Goal: Task Accomplishment & Management: Manage account settings

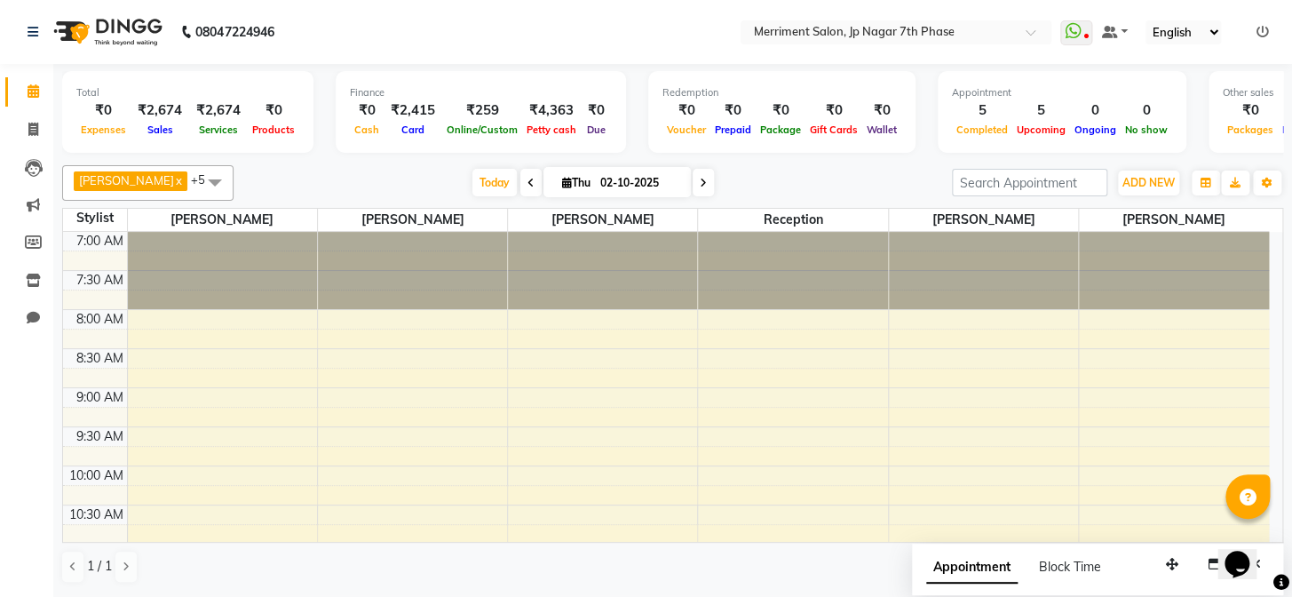
scroll to position [484, 0]
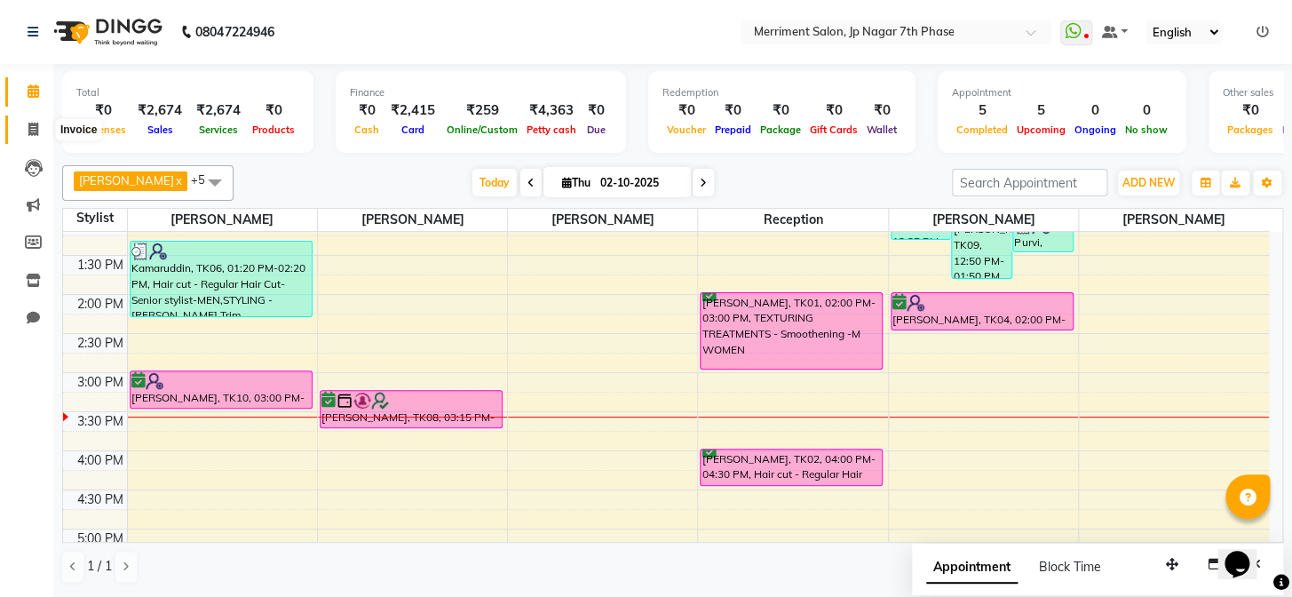
click at [24, 138] on span at bounding box center [33, 130] width 31 height 20
select select "service"
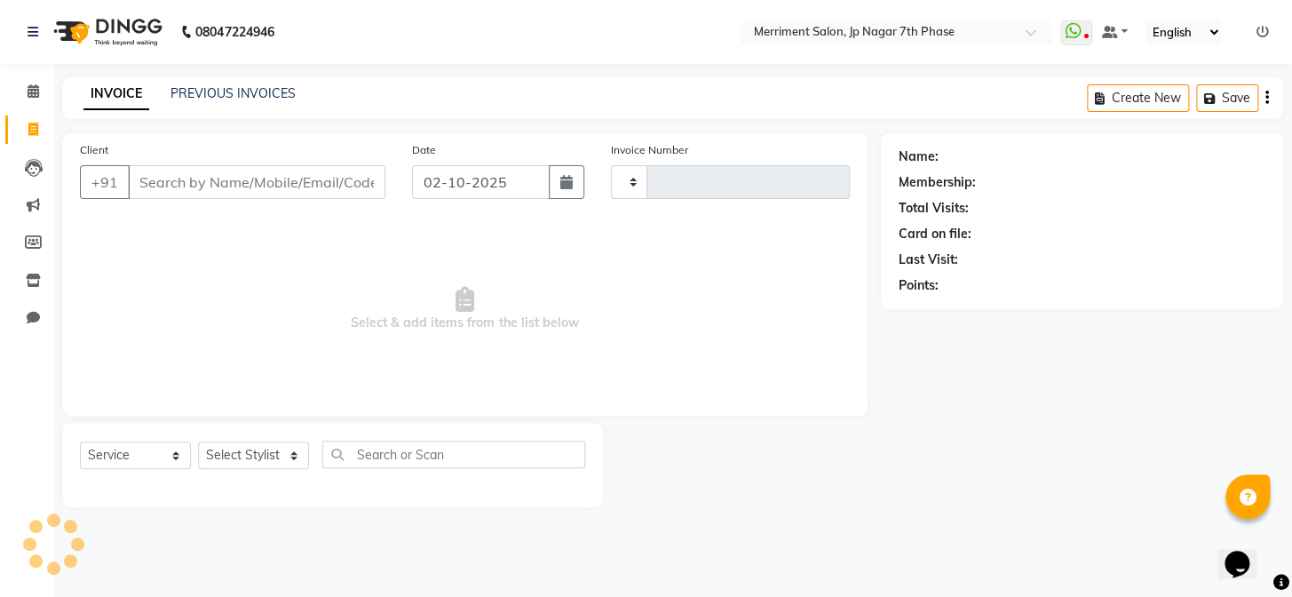
type input "5008"
select select "4110"
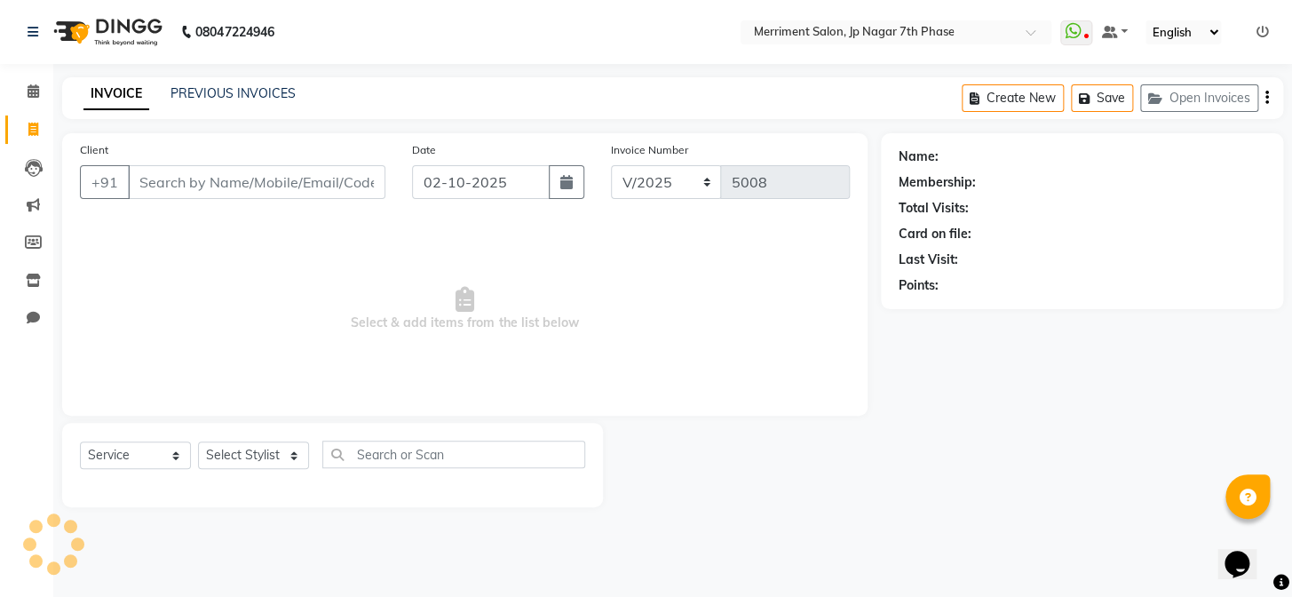
click at [241, 75] on div "08047224946 Select Location × Merriment Salon, Jp Nagar 7th Phase WhatsApp Stat…" at bounding box center [646, 298] width 1292 height 597
click at [251, 85] on link "PREVIOUS INVOICES" at bounding box center [232, 93] width 125 height 16
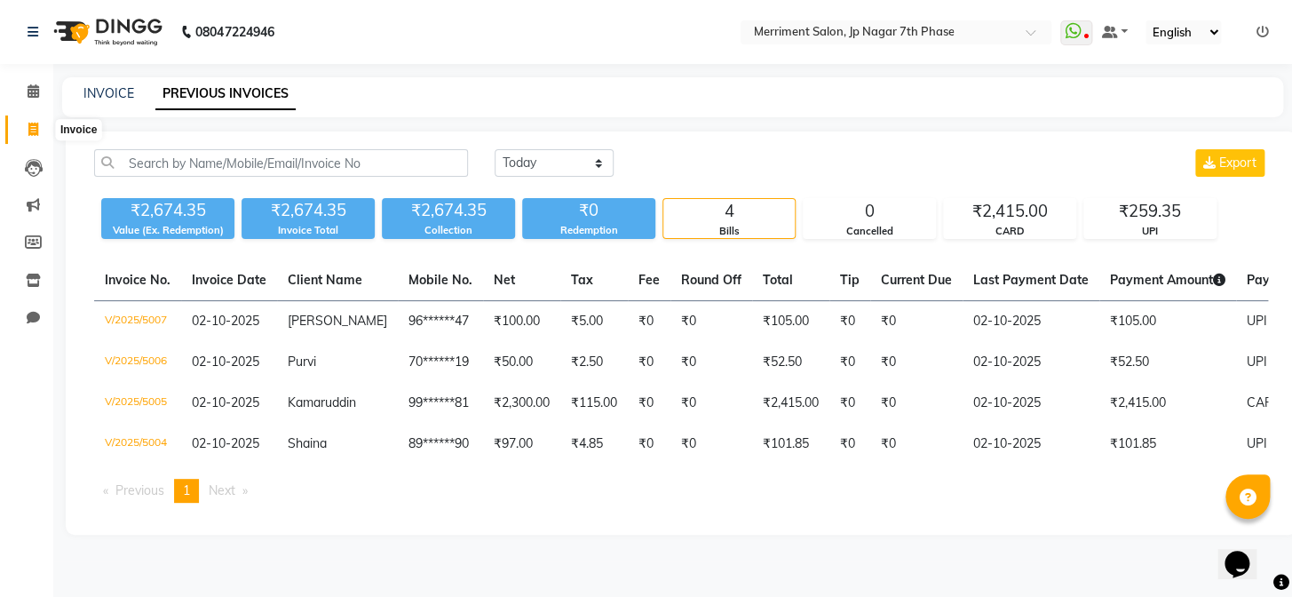
click at [28, 133] on icon at bounding box center [33, 129] width 10 height 13
select select "service"
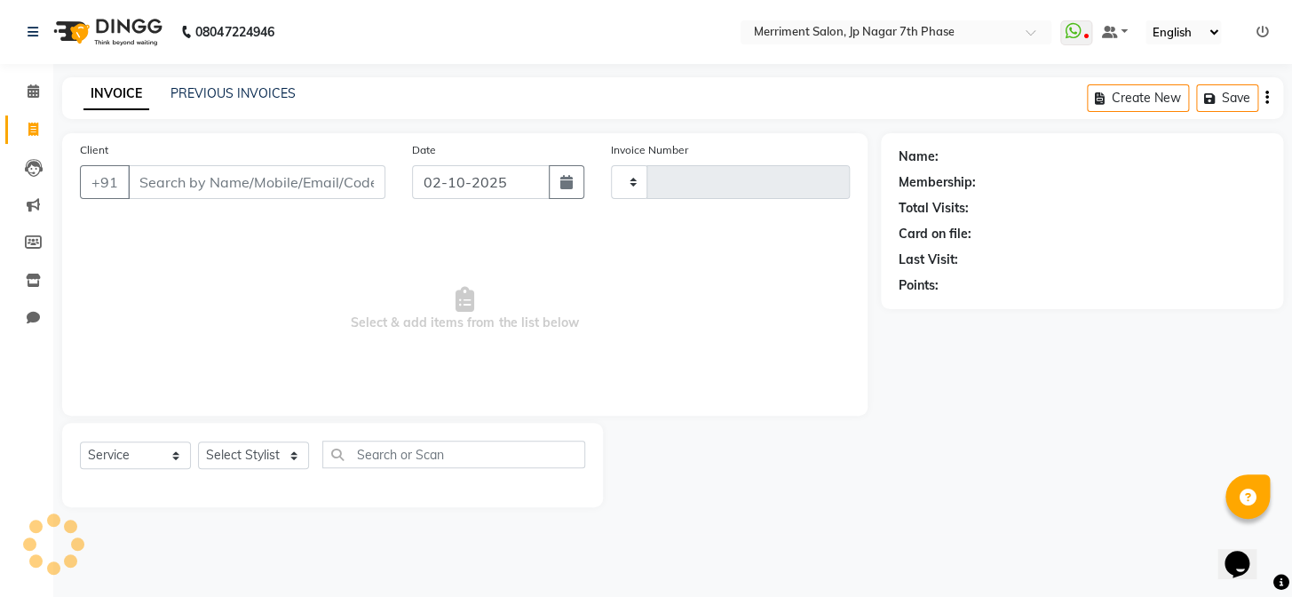
type input "5008"
select select "4110"
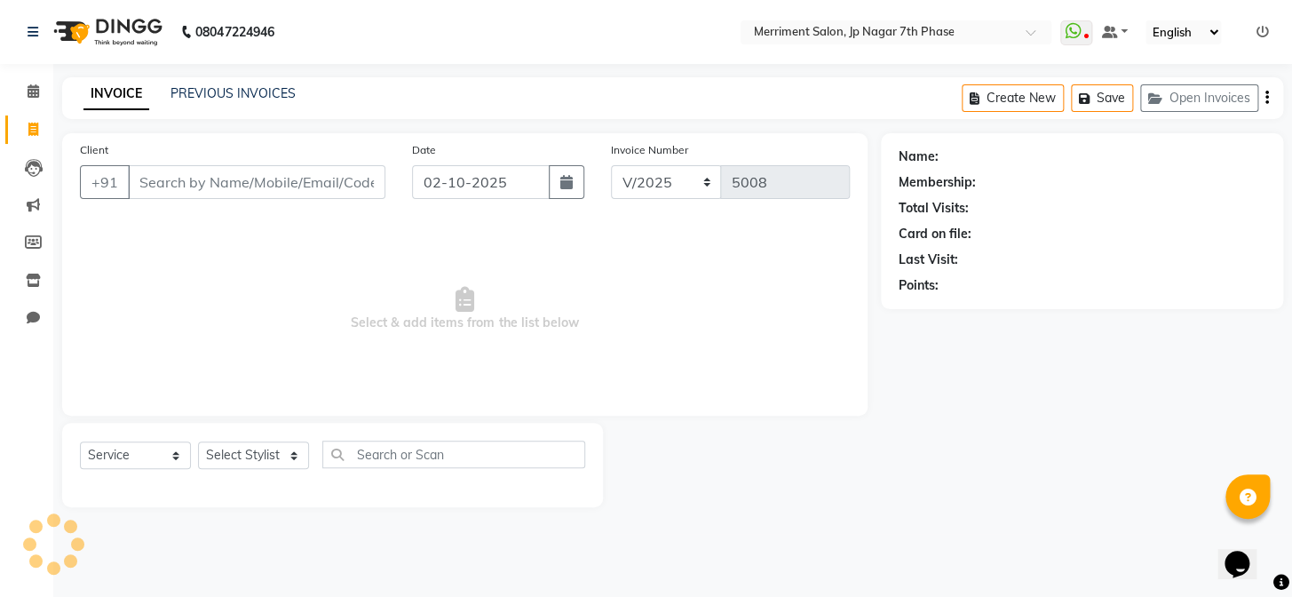
select select "package"
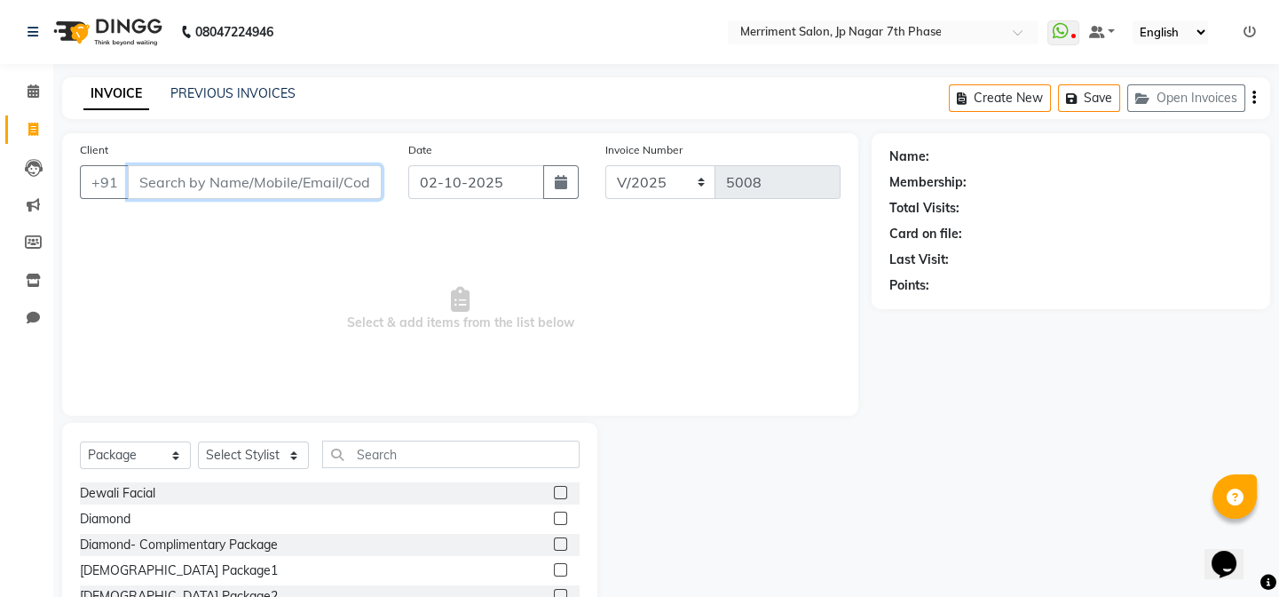
click at [287, 188] on input "Client" at bounding box center [255, 182] width 254 height 34
paste input "7975384295"
type input "7975384295"
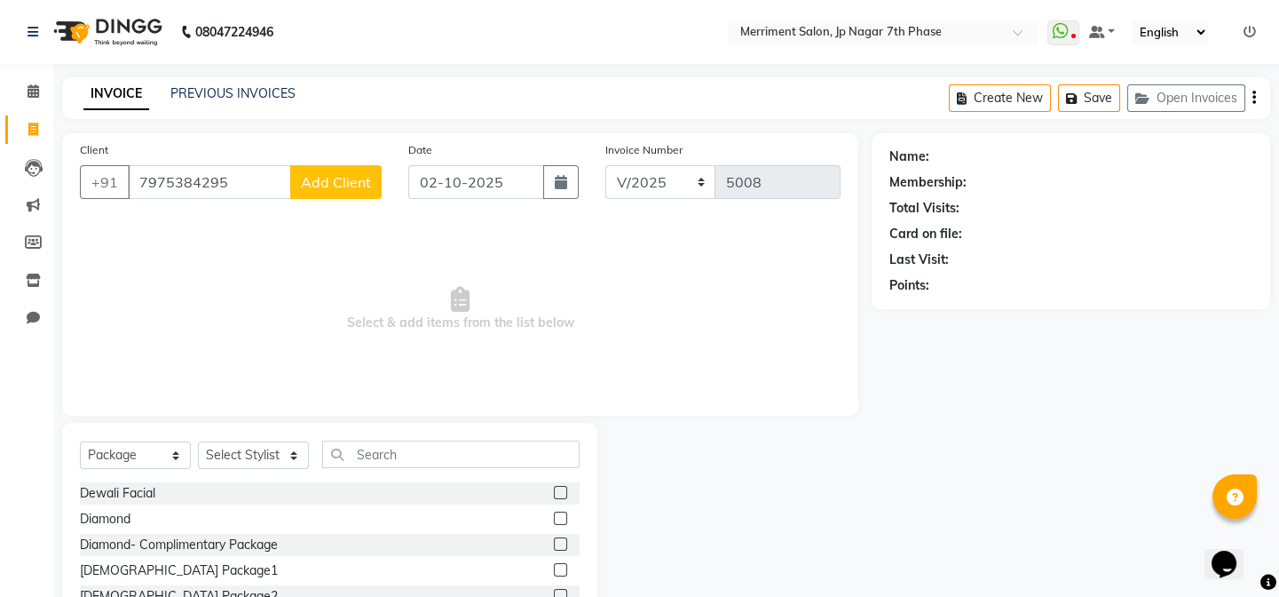
click at [349, 178] on span "Add Client" at bounding box center [336, 182] width 70 height 18
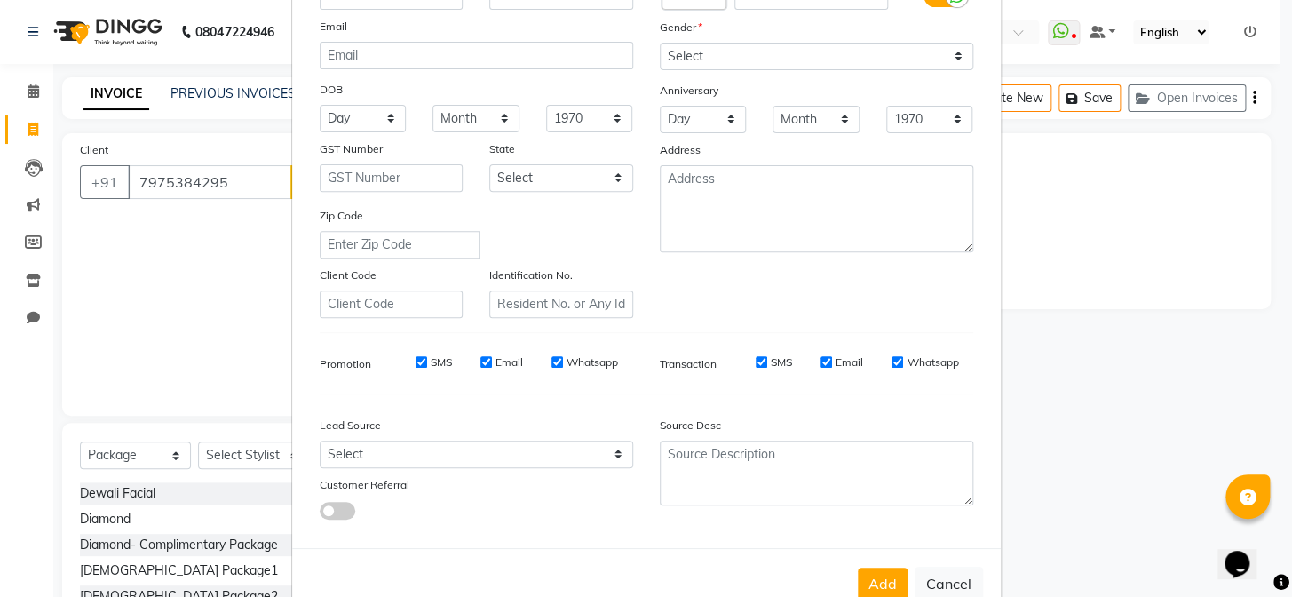
scroll to position [228, 0]
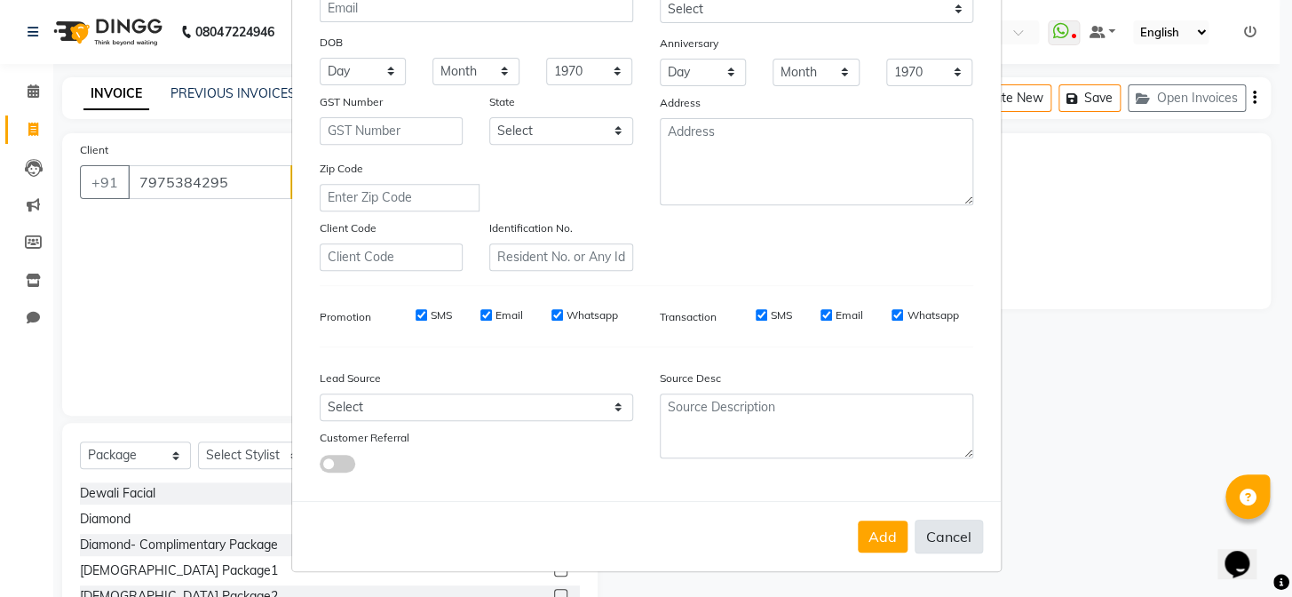
click at [936, 539] on button "Cancel" at bounding box center [948, 536] width 68 height 34
select select
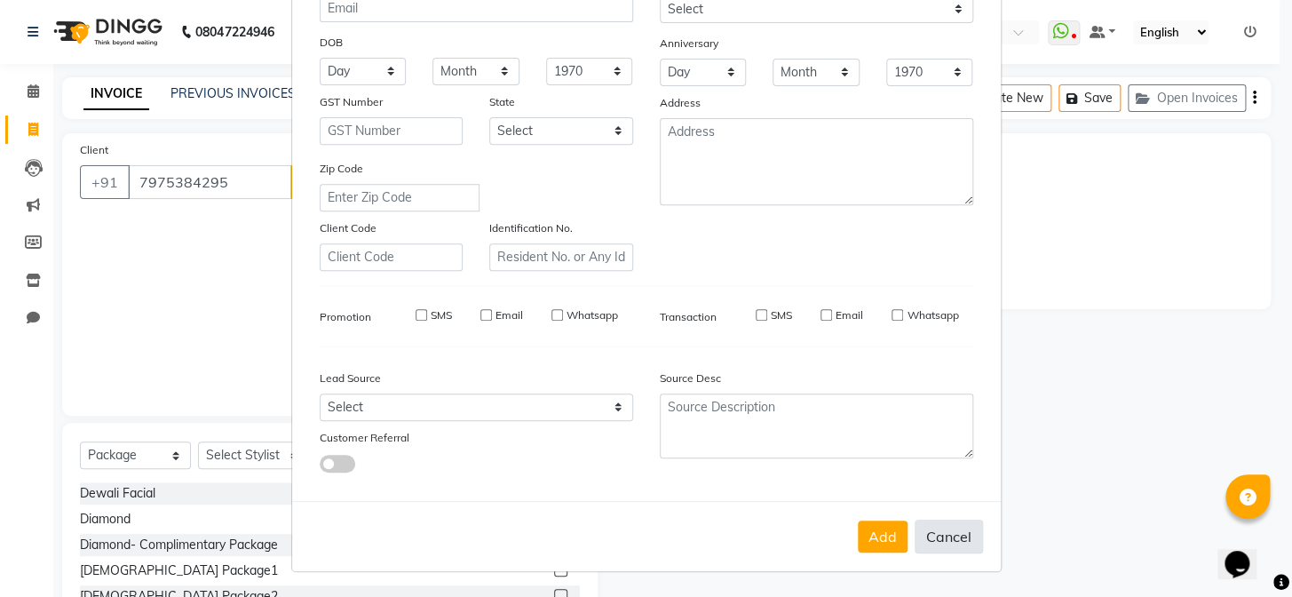
select select
checkbox input "false"
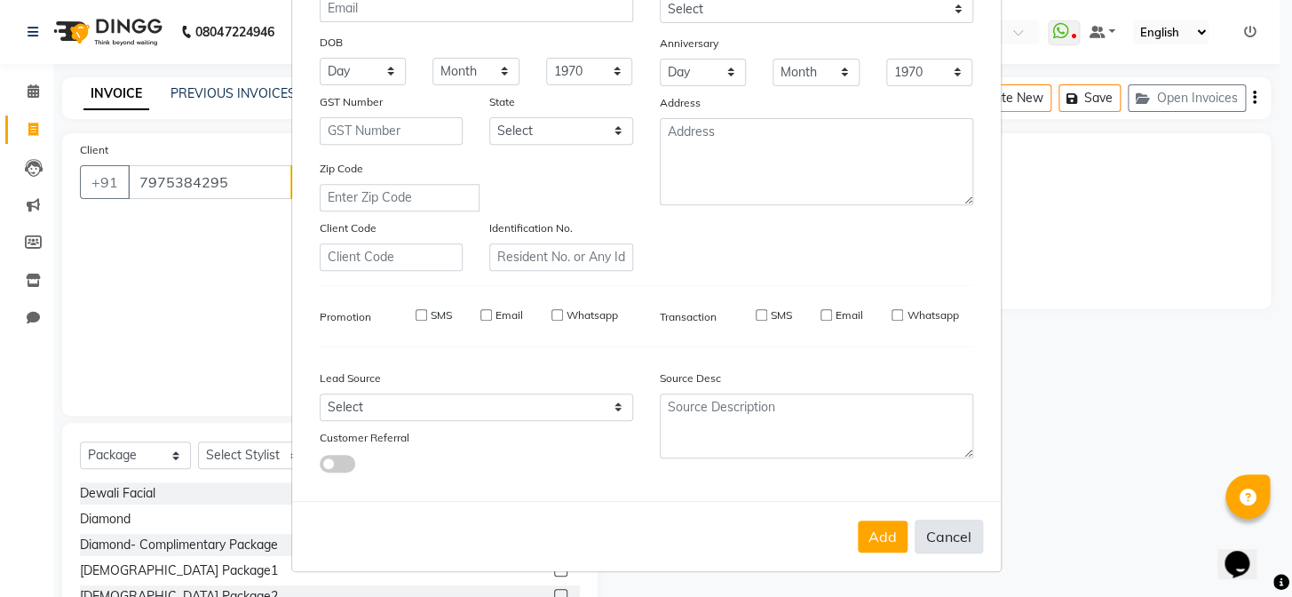
checkbox input "false"
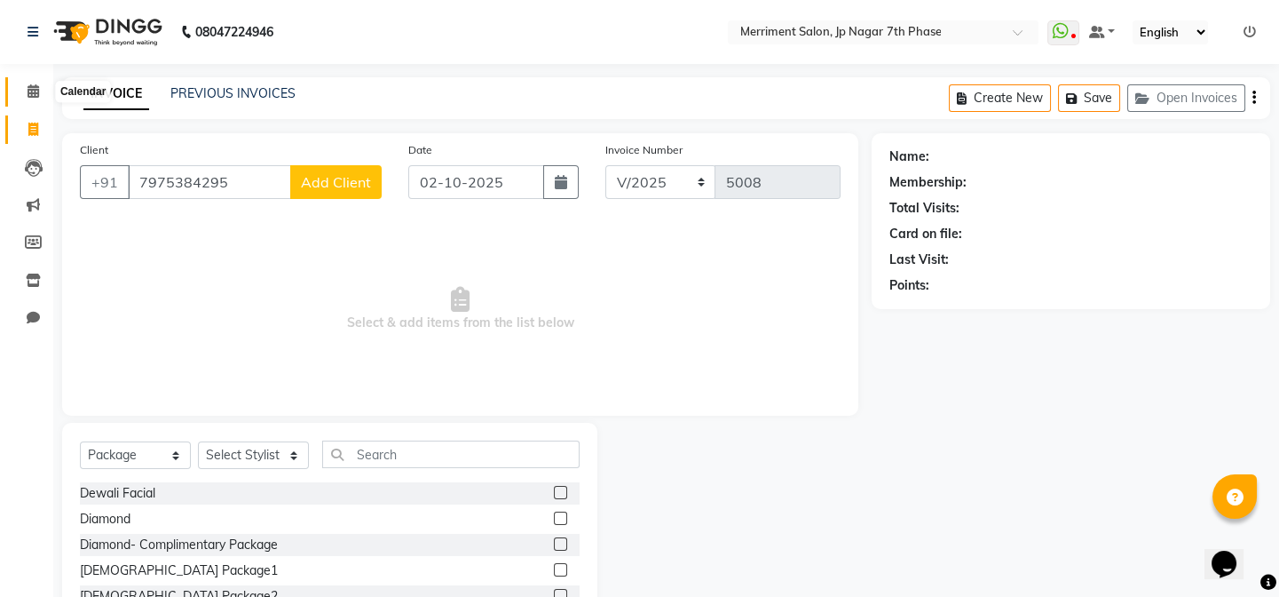
click at [40, 91] on span at bounding box center [33, 92] width 31 height 20
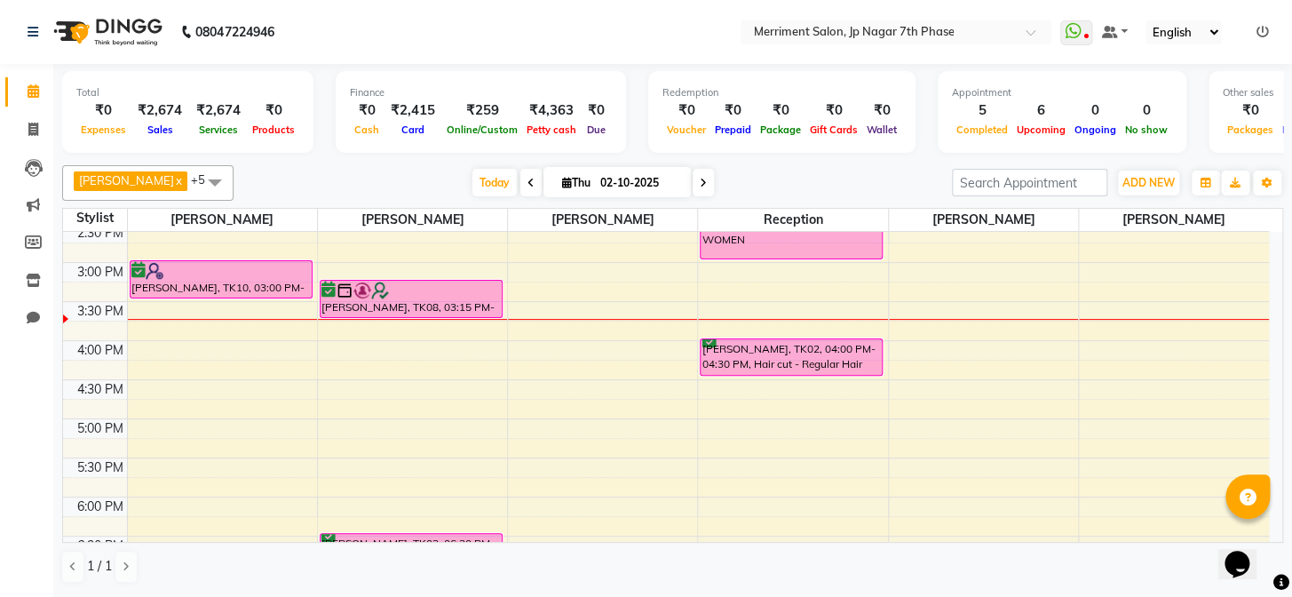
scroll to position [645, 0]
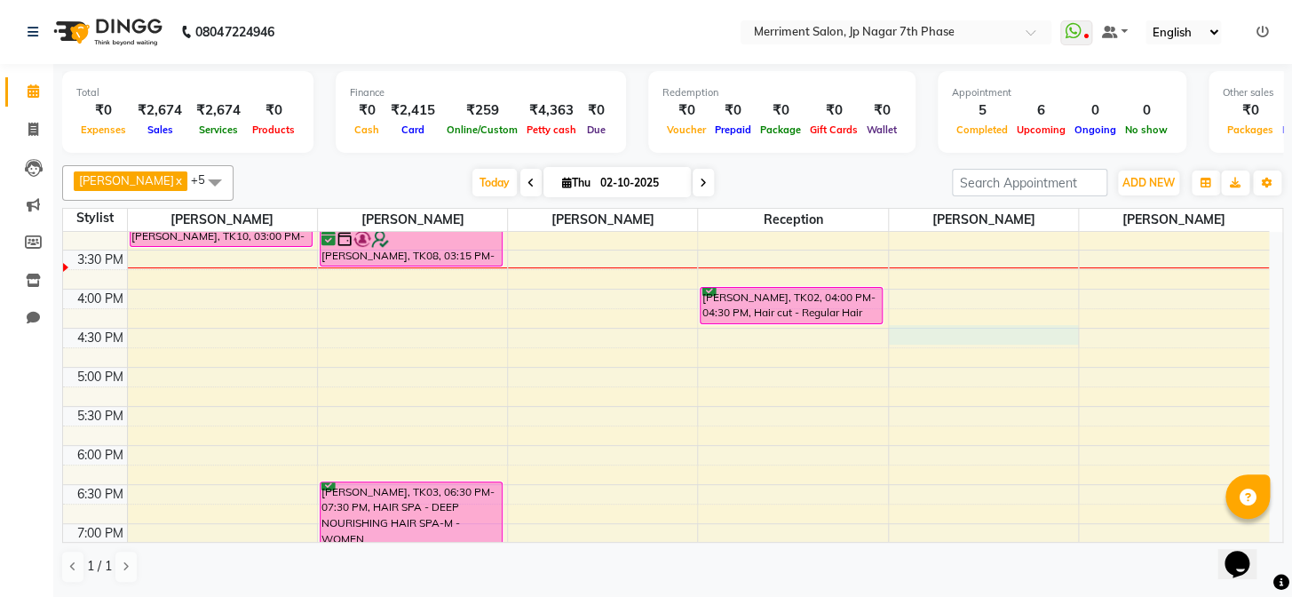
click at [949, 330] on div "7:00 AM 7:30 AM 8:00 AM 8:30 AM 9:00 AM 9:30 AM 10:00 AM 10:30 AM 11:00 AM 11:3…" at bounding box center [666, 171] width 1206 height 1171
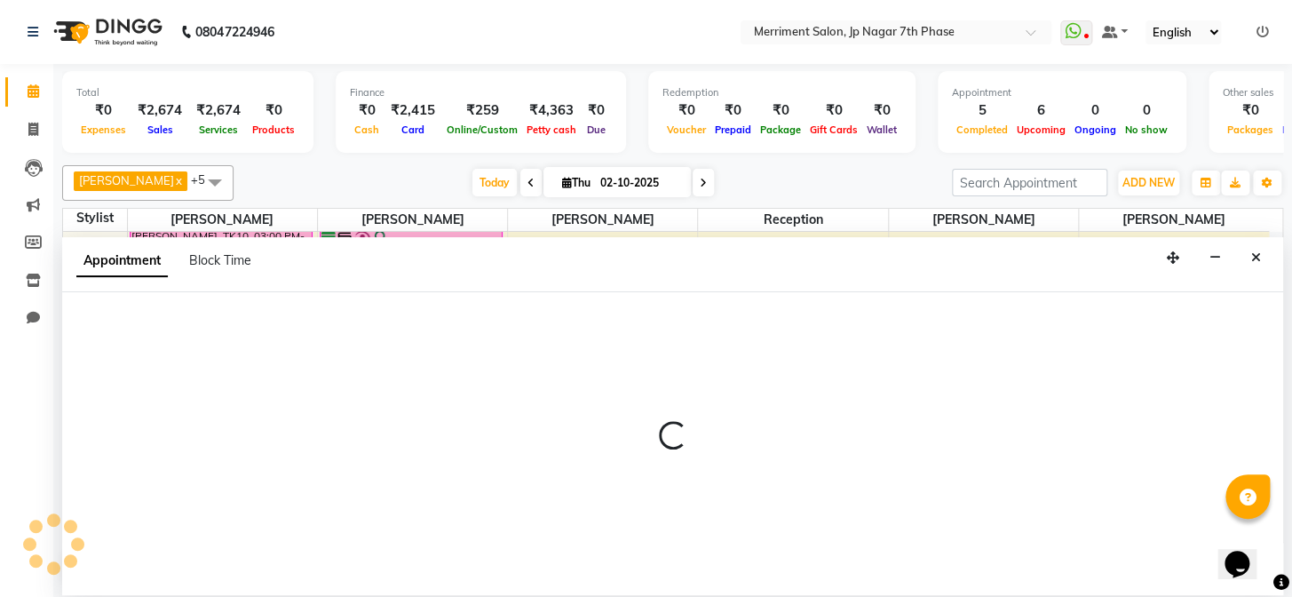
select select "90976"
select select "990"
select select "tentative"
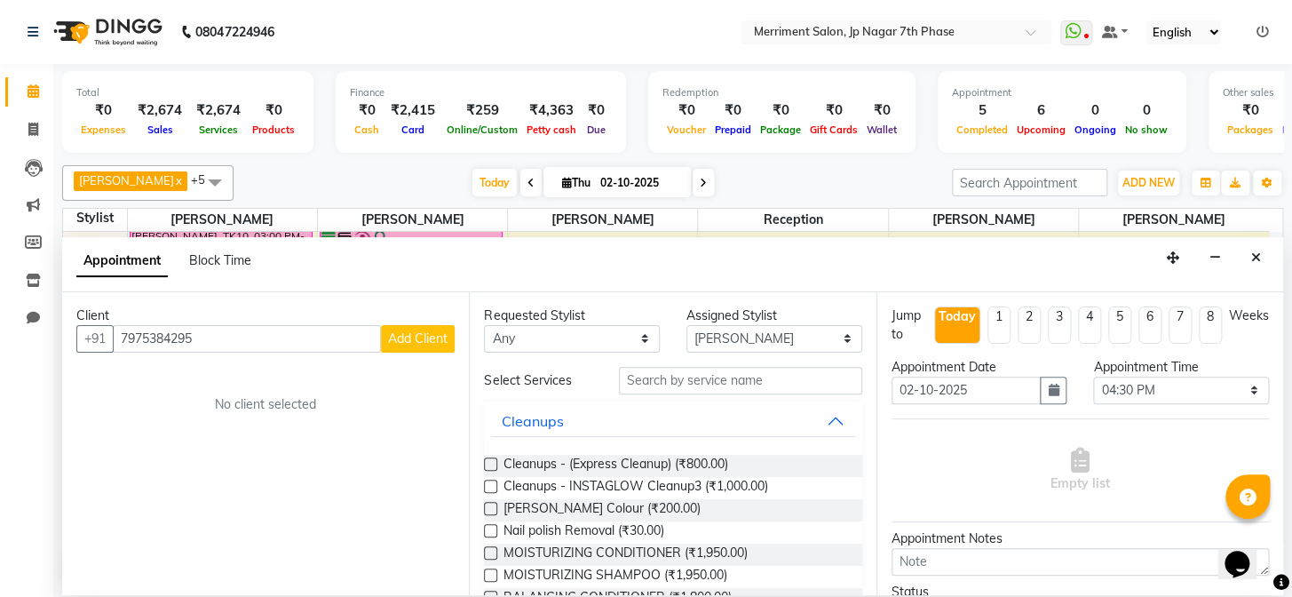
type input "7975384295"
click at [412, 333] on span "Add Client" at bounding box center [417, 338] width 59 height 16
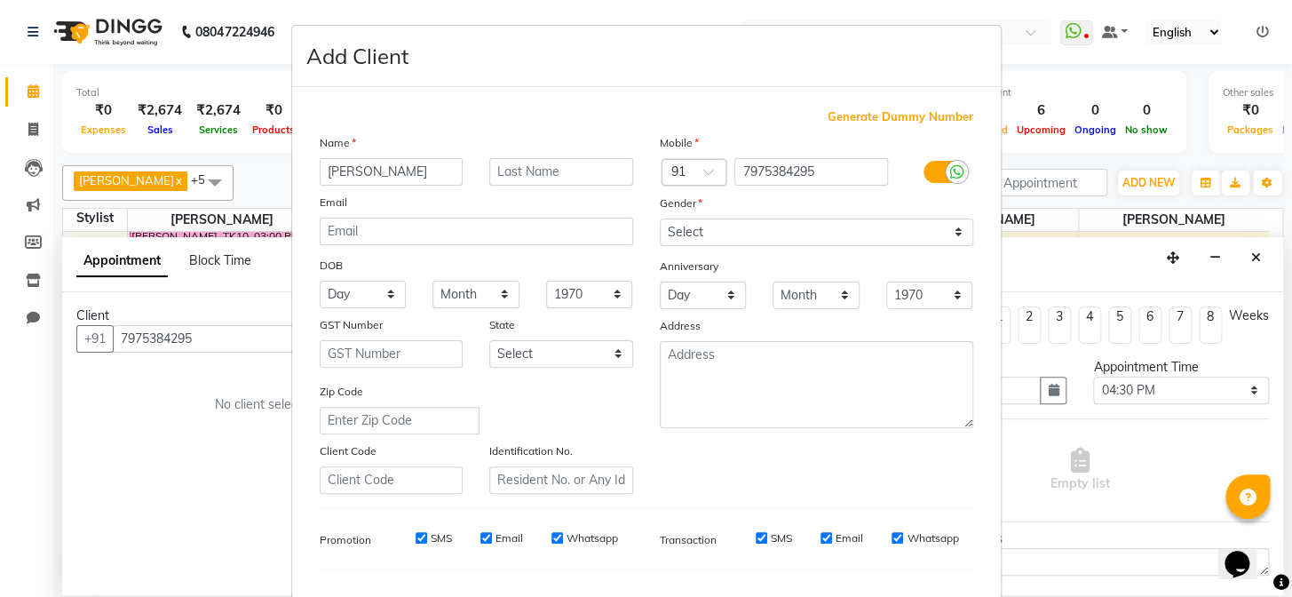
type input "[PERSON_NAME]"
click at [810, 235] on select "Select [DEMOGRAPHIC_DATA] [DEMOGRAPHIC_DATA] Other Prefer Not To Say" at bounding box center [816, 232] width 313 height 28
select select "[DEMOGRAPHIC_DATA]"
click at [660, 218] on select "Select [DEMOGRAPHIC_DATA] [DEMOGRAPHIC_DATA] Other Prefer Not To Say" at bounding box center [816, 232] width 313 height 28
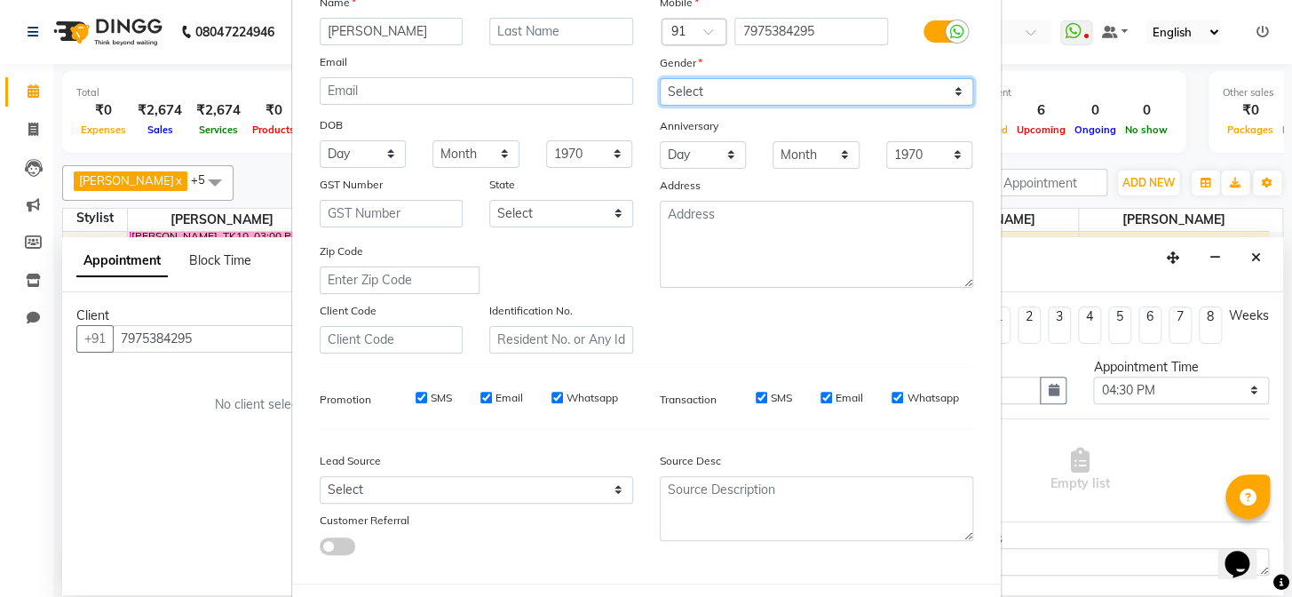
scroll to position [228, 0]
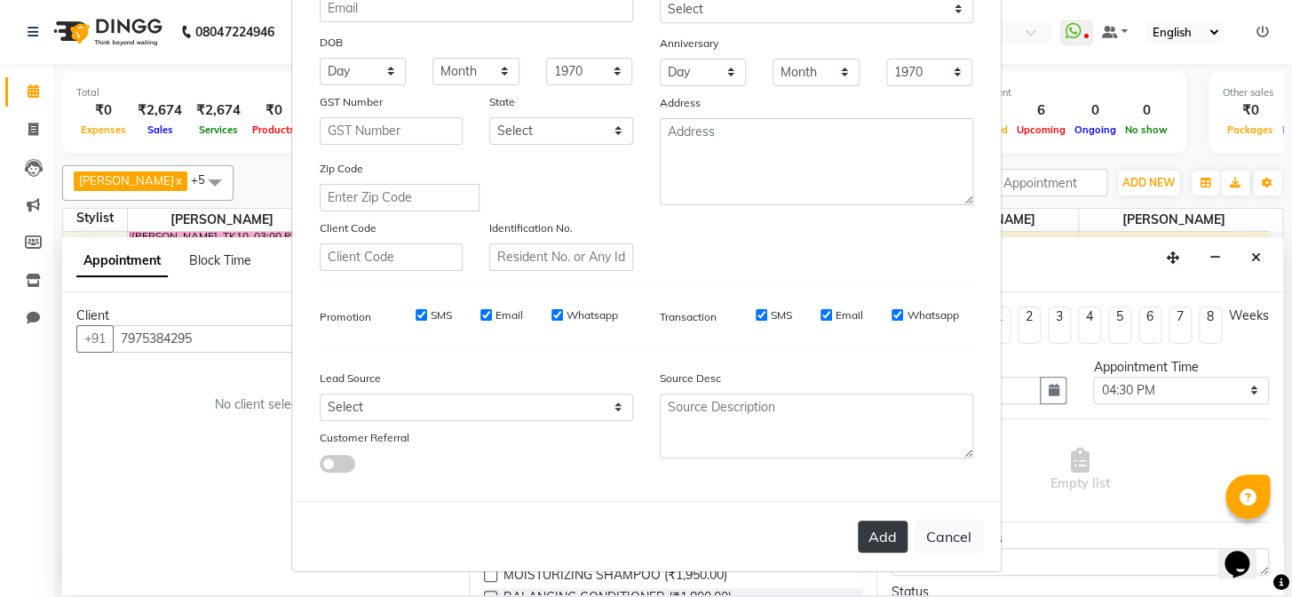
click at [890, 539] on button "Add" at bounding box center [883, 536] width 50 height 32
type input "79******95"
select select
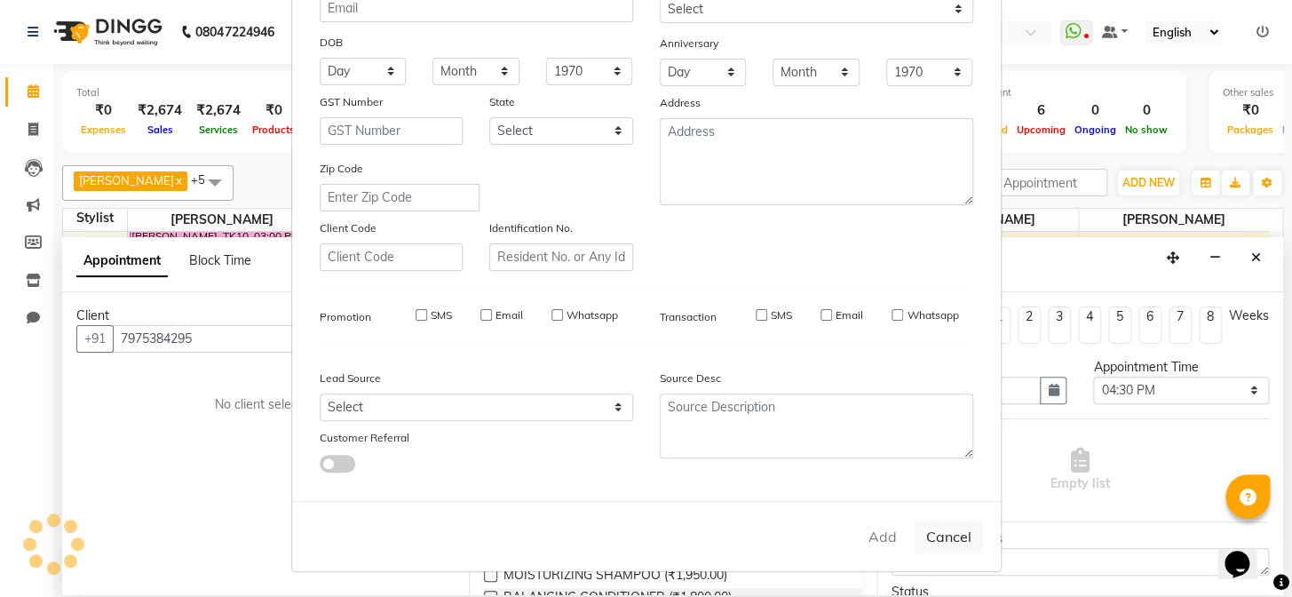
select select
checkbox input "false"
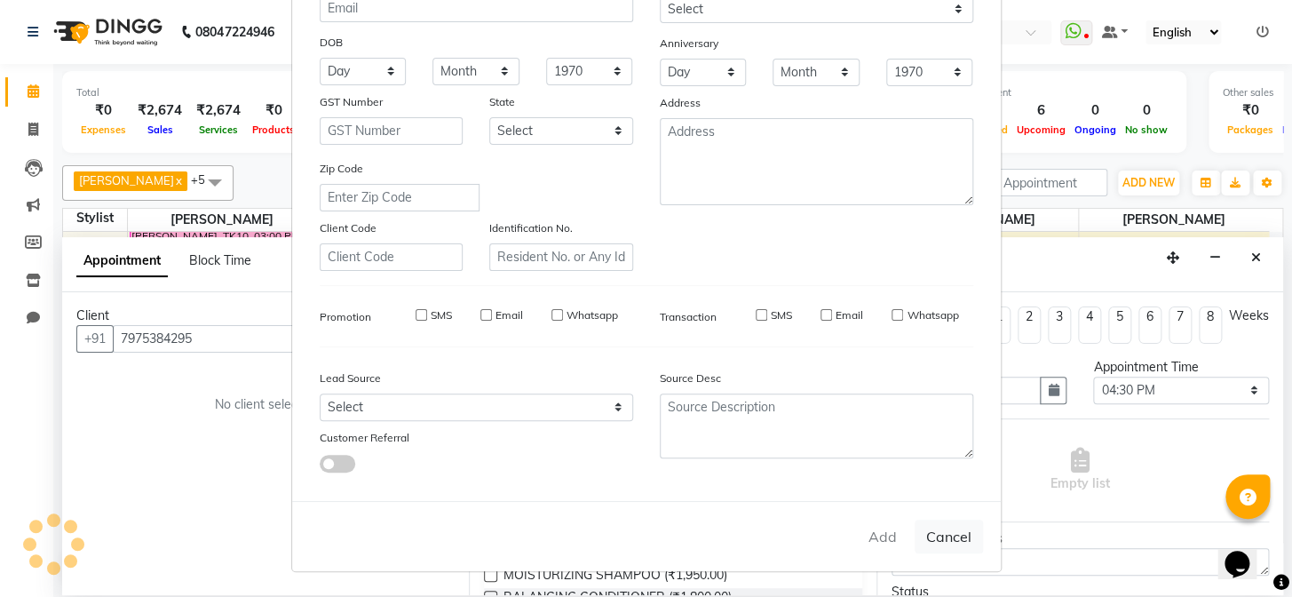
checkbox input "false"
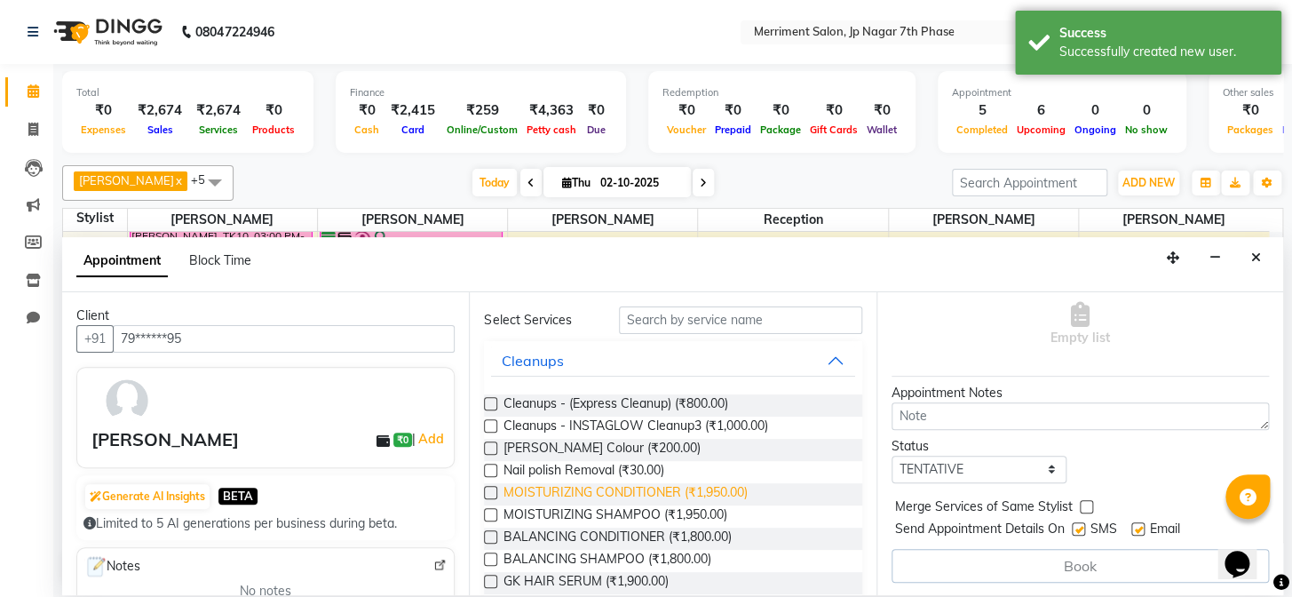
scroll to position [0, 0]
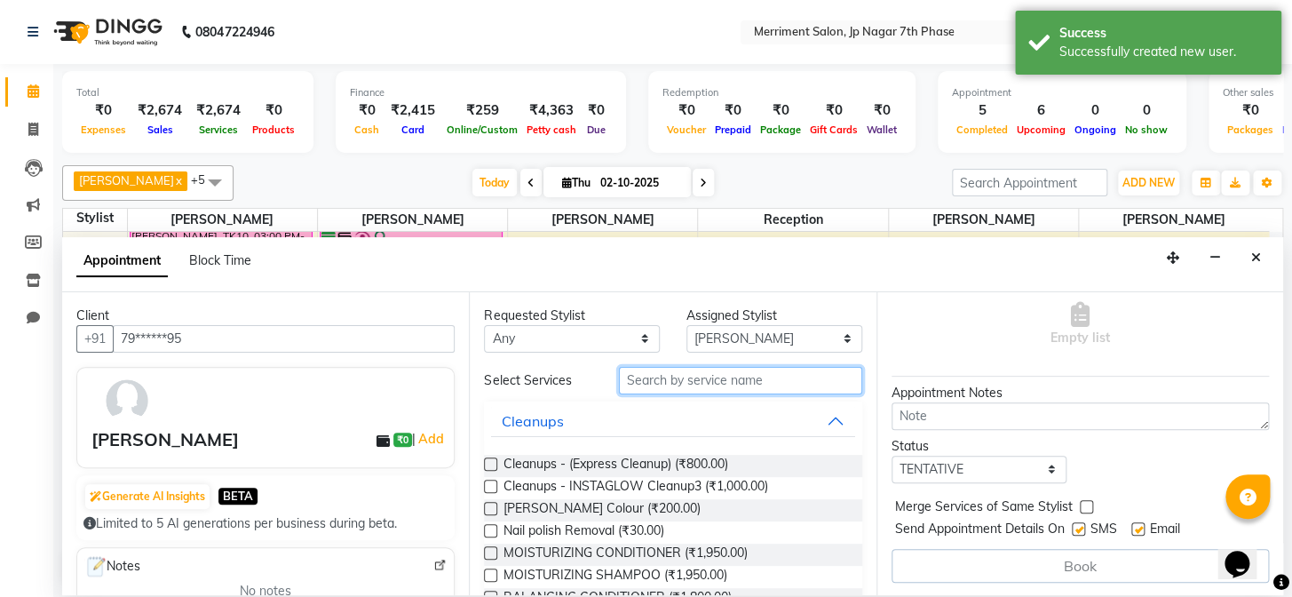
click at [755, 384] on input "text" at bounding box center [740, 381] width 243 height 28
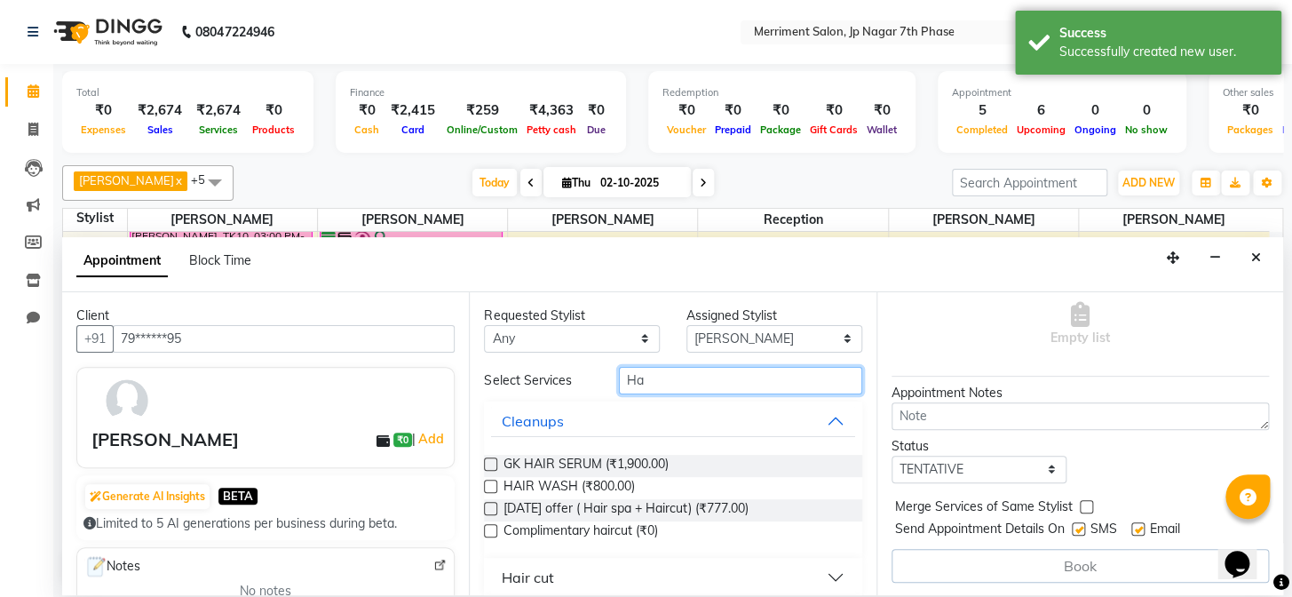
type input "H"
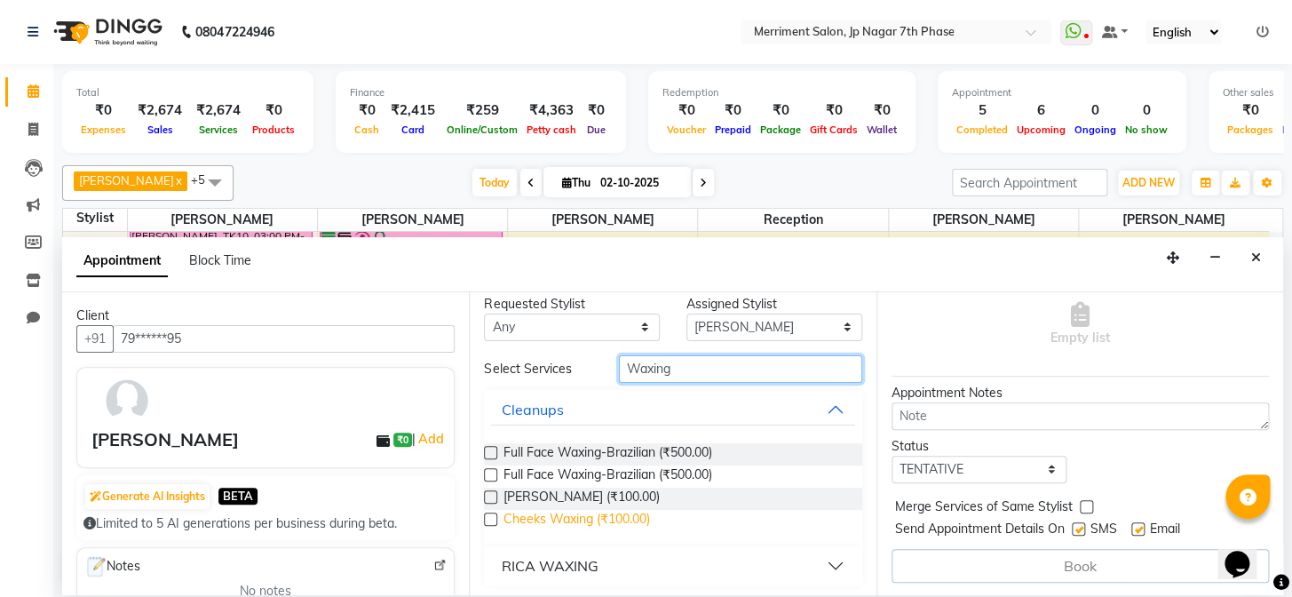
scroll to position [15, 0]
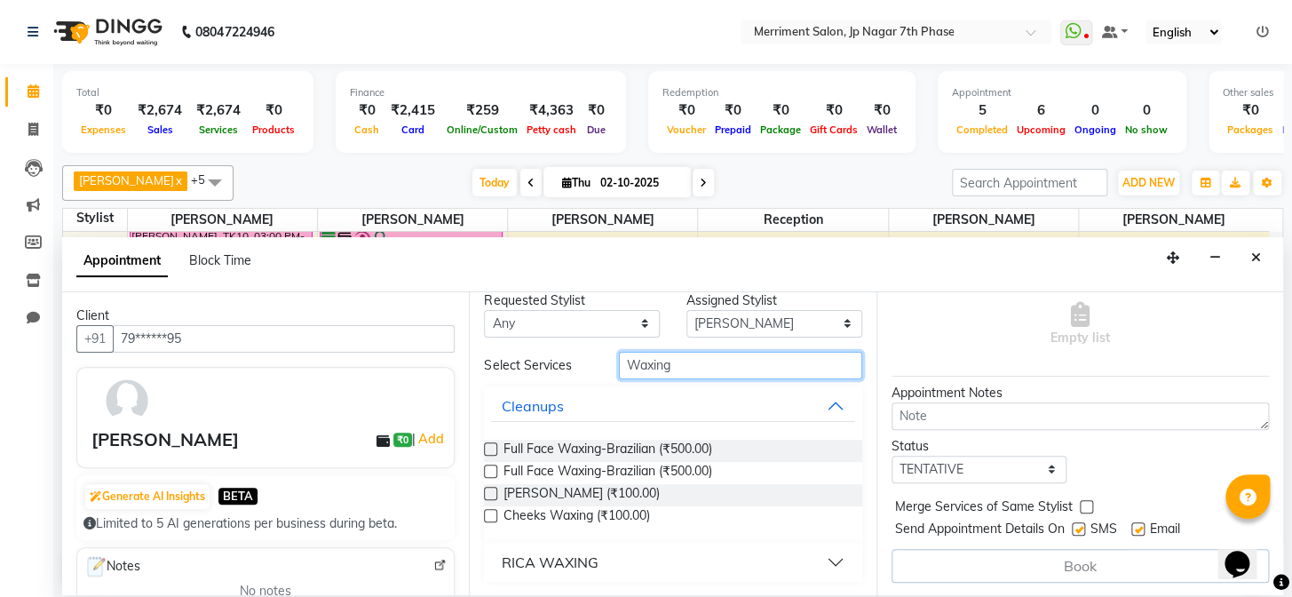
type input "Waxing"
click at [605, 546] on button "RICA WAXING" at bounding box center [672, 562] width 363 height 32
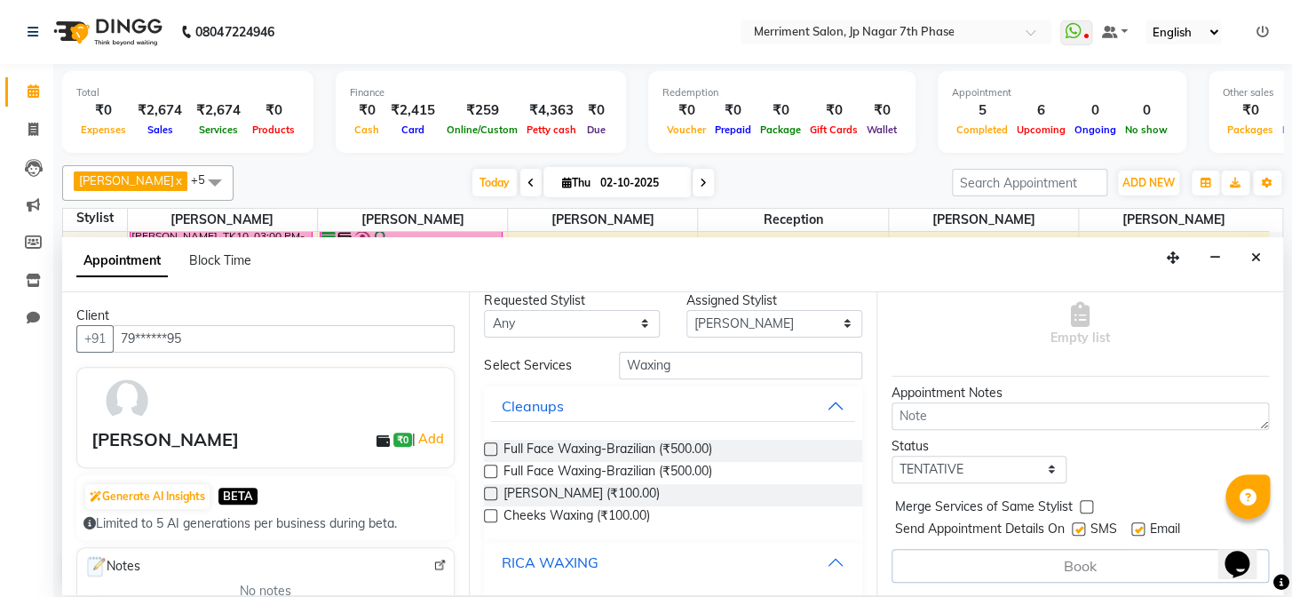
click at [608, 553] on button "RICA WAXING" at bounding box center [672, 562] width 363 height 32
click at [635, 555] on button "RICA WAXING" at bounding box center [672, 562] width 363 height 32
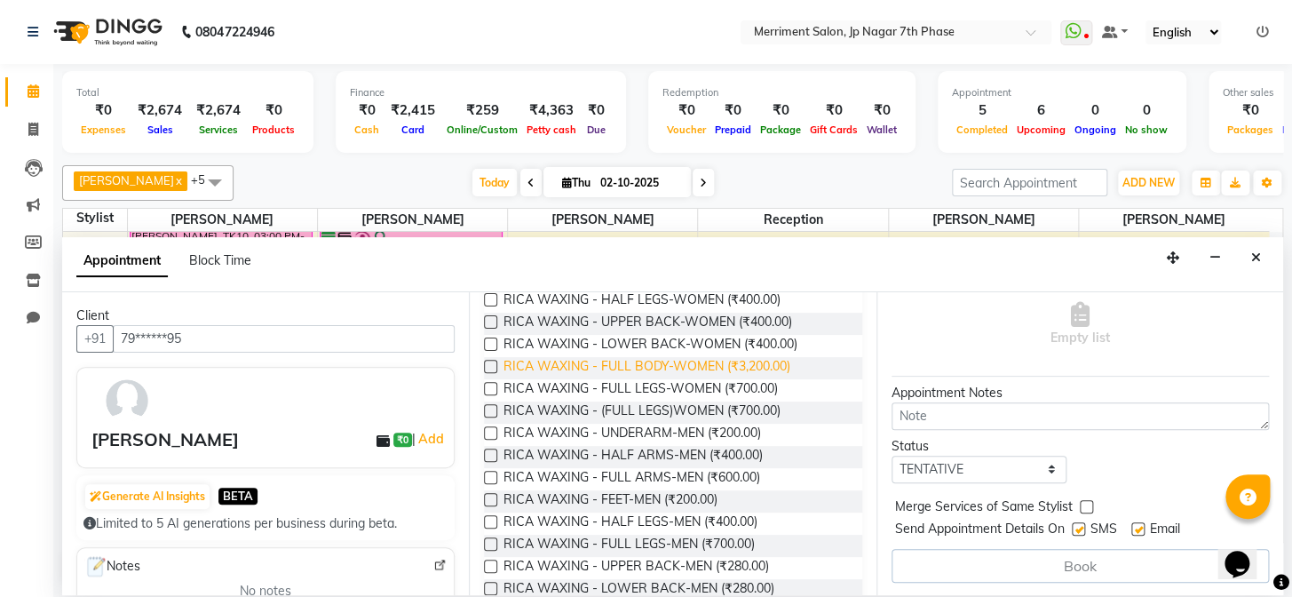
scroll to position [225, 0]
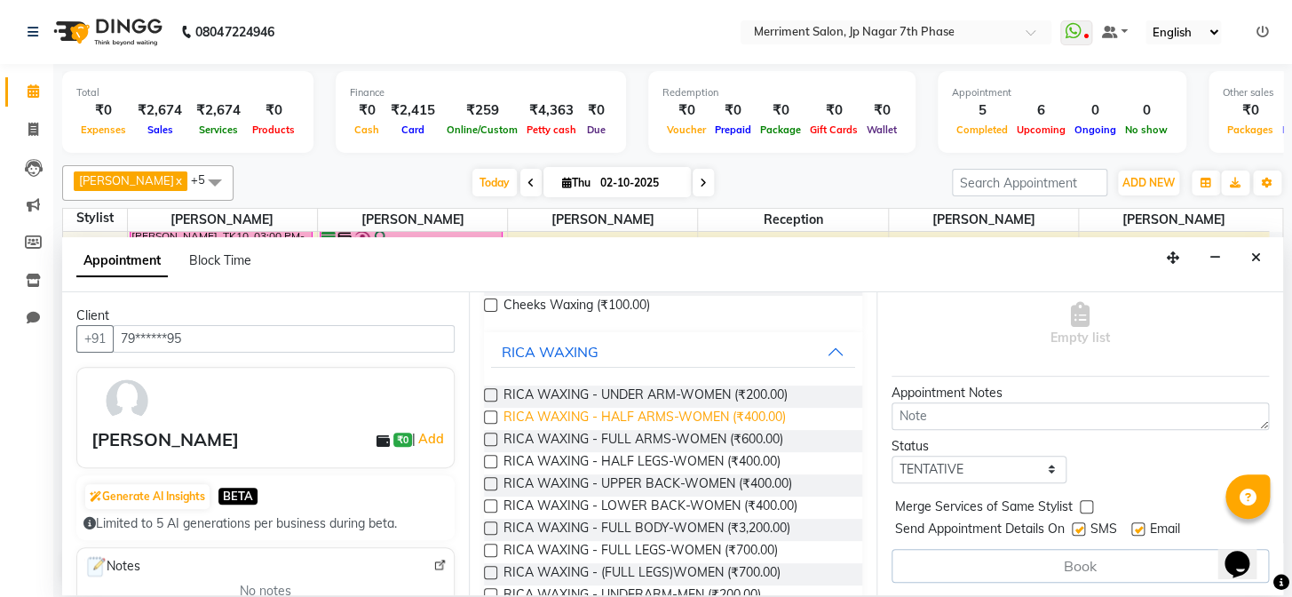
click at [679, 411] on span "RICA WAXING - HALF ARMS-WOMEN (₹400.00)" at bounding box center [643, 418] width 282 height 22
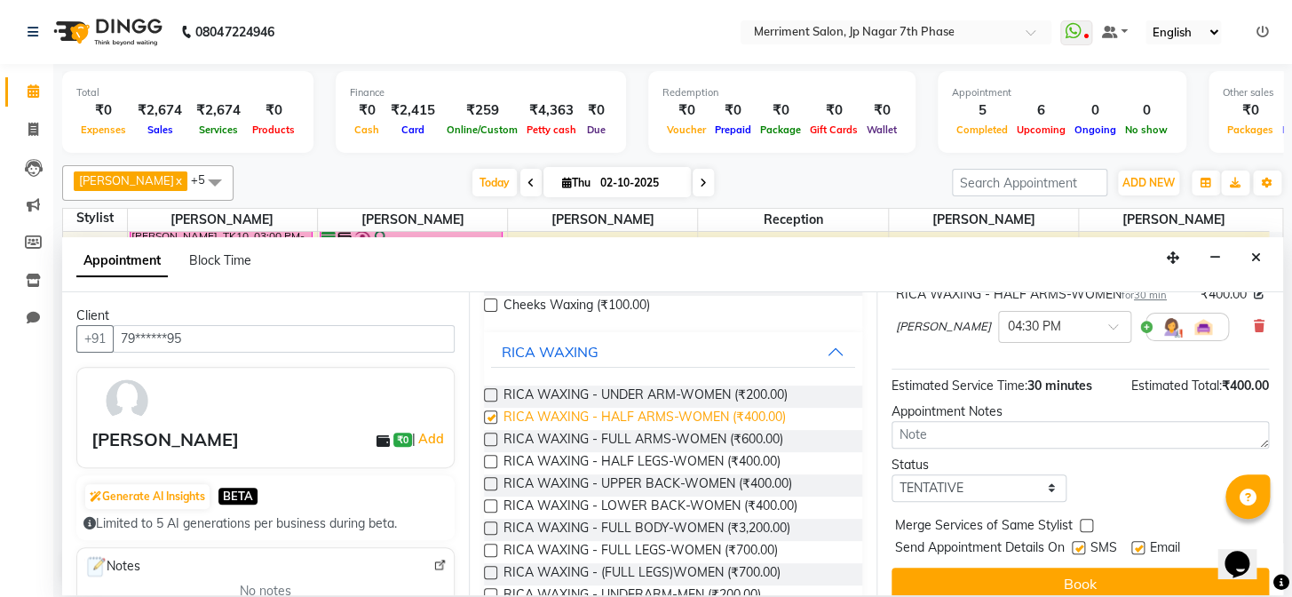
checkbox input "false"
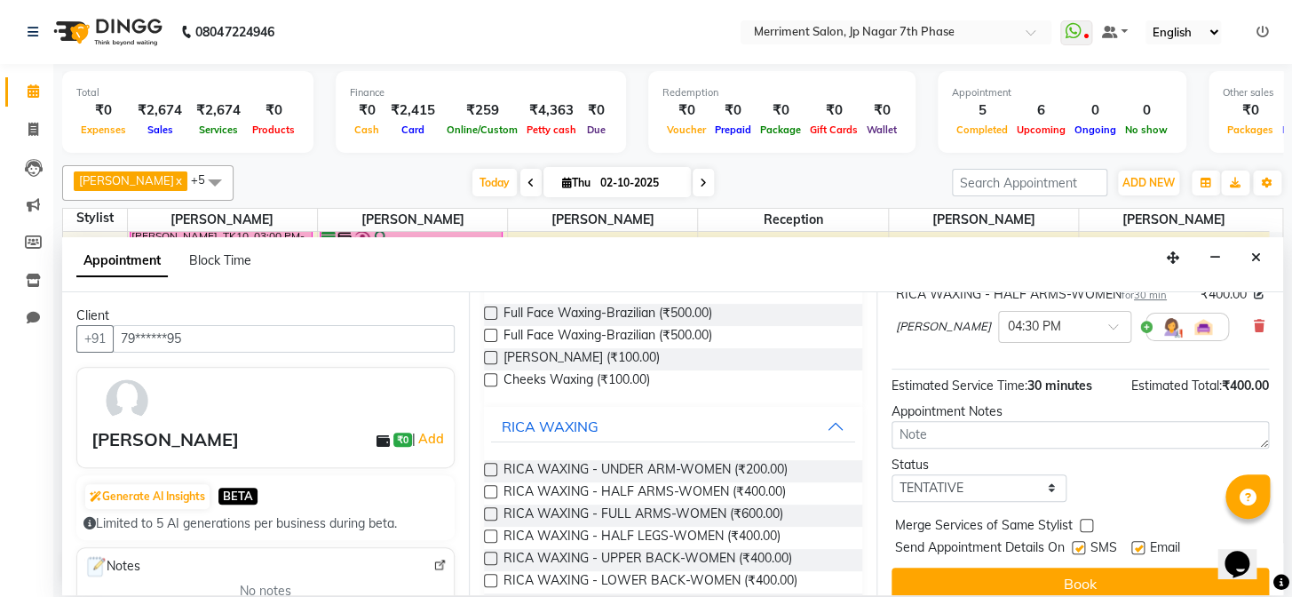
scroll to position [64, 0]
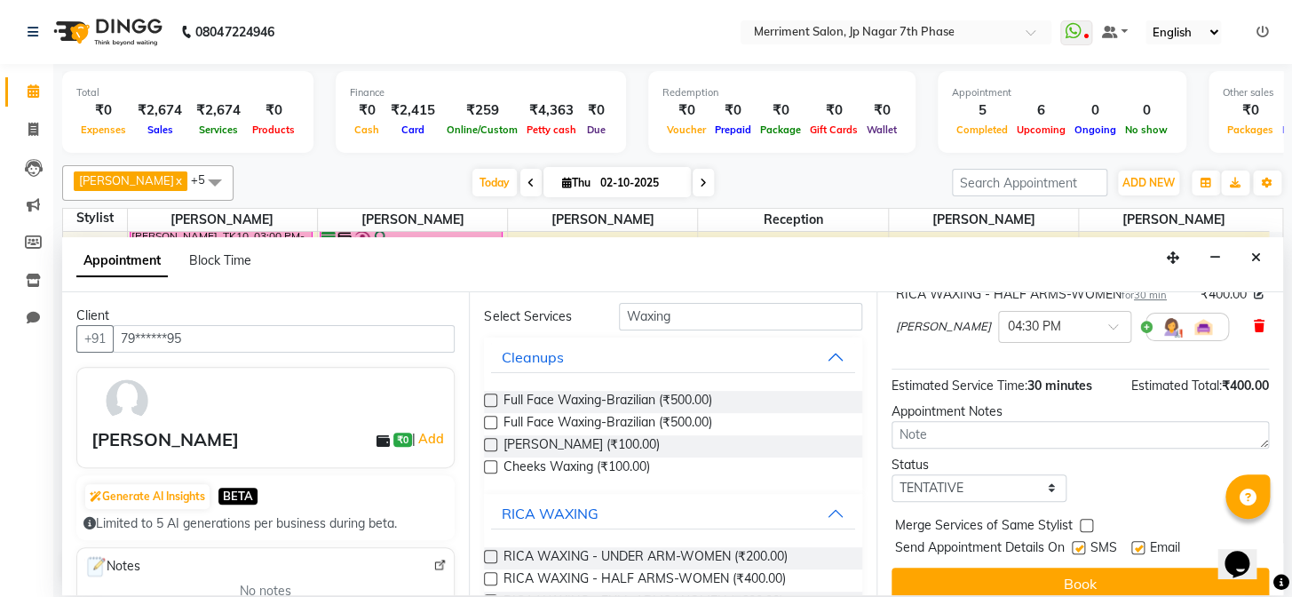
click at [1254, 320] on icon at bounding box center [1259, 326] width 11 height 12
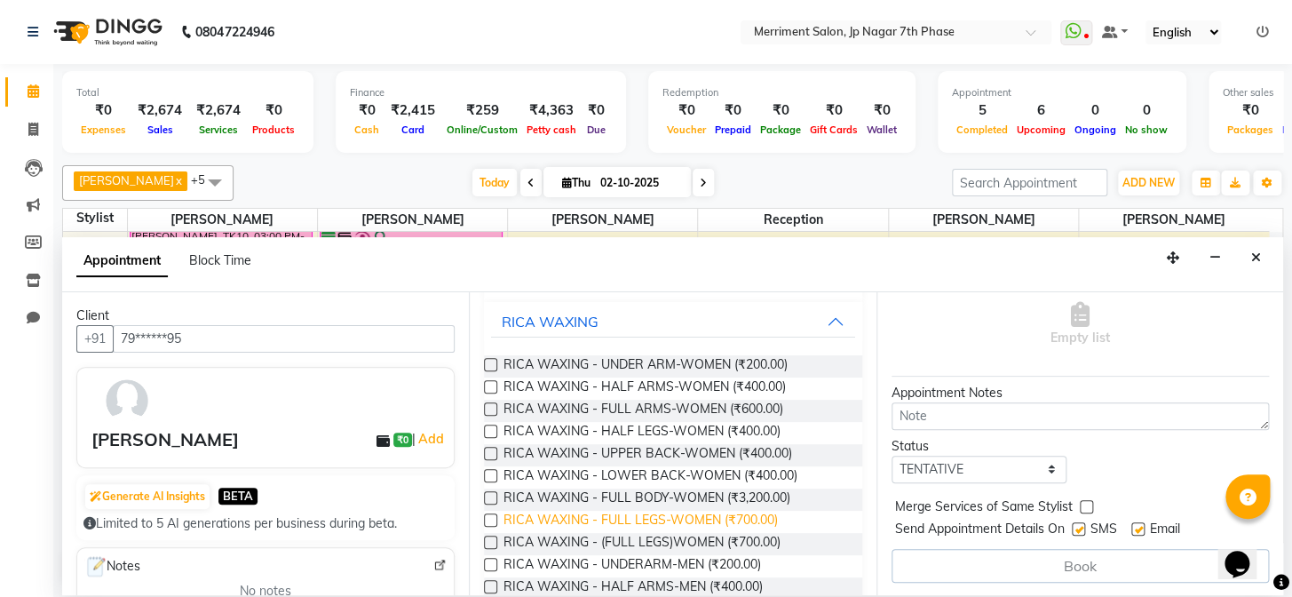
scroll to position [225, 0]
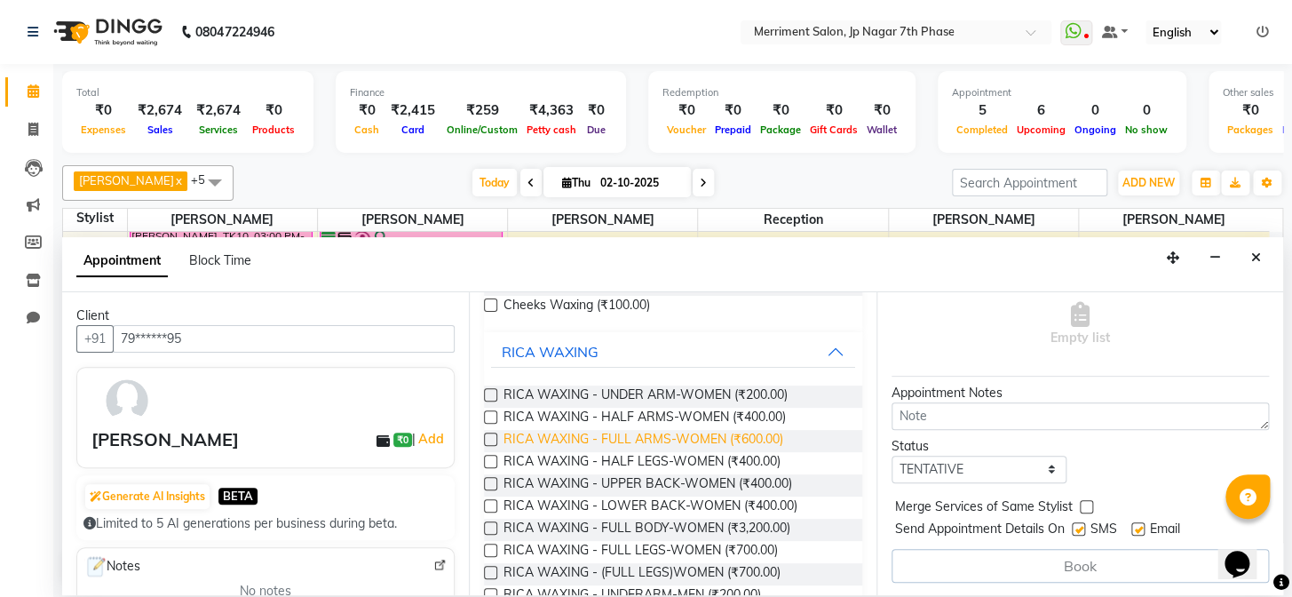
type input "Waxin"
click at [684, 440] on span "RICA WAXING - FULL ARMS-WOMEN (₹600.00)" at bounding box center [642, 441] width 280 height 22
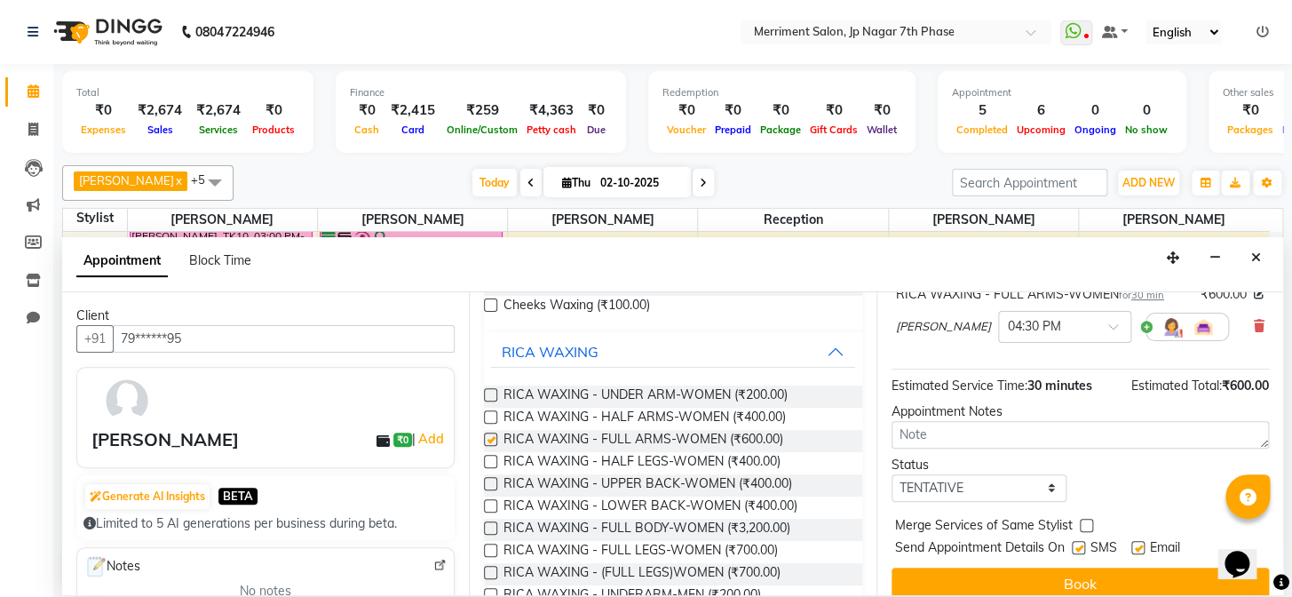
checkbox input "false"
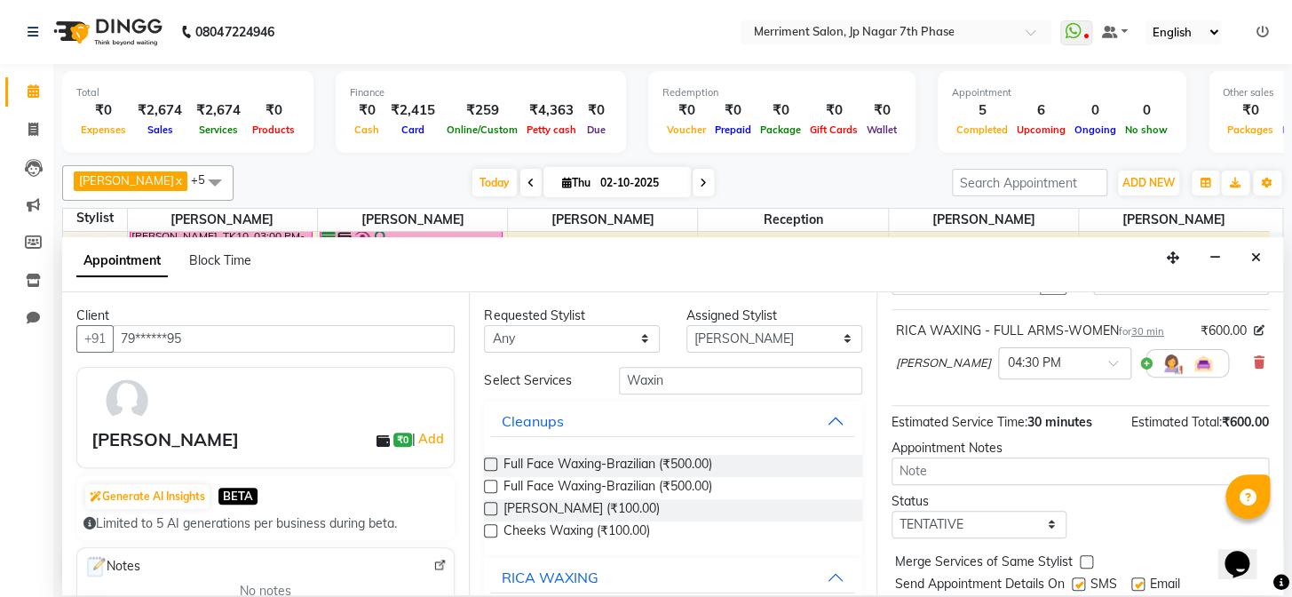
scroll to position [163, 0]
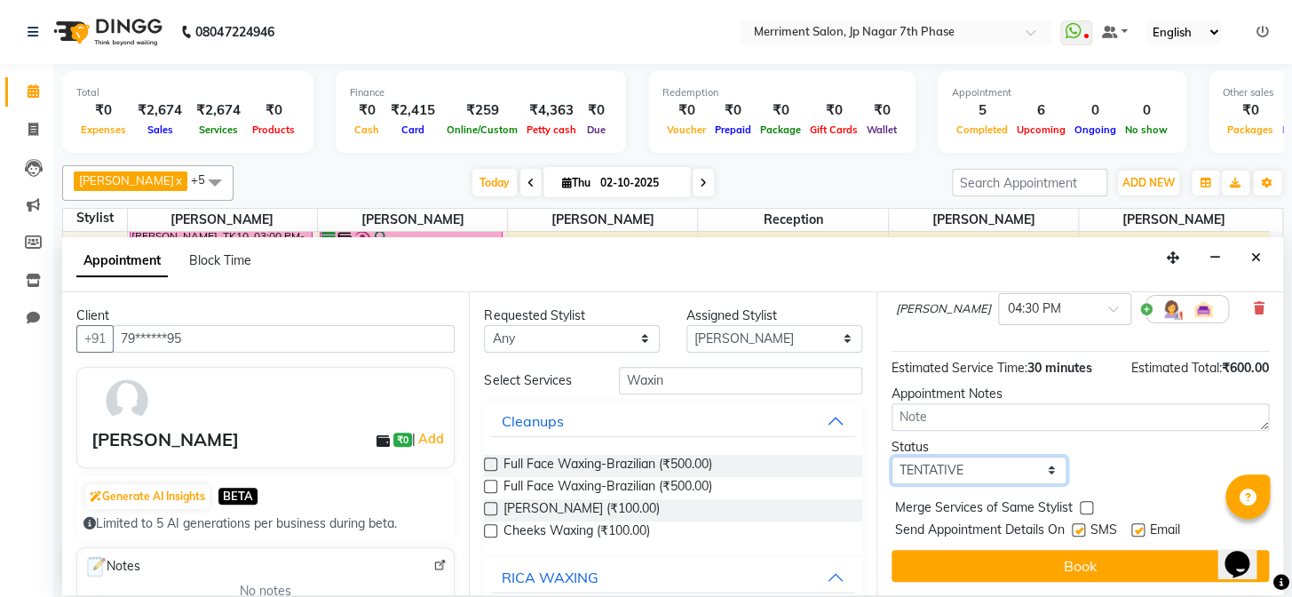
click at [994, 456] on select "Select TENTATIVE CONFIRM CHECK-IN UPCOMING" at bounding box center [979, 470] width 176 height 28
select select "confirm booking"
click at [891, 456] on select "Select TENTATIVE CONFIRM CHECK-IN UPCOMING" at bounding box center [979, 470] width 176 height 28
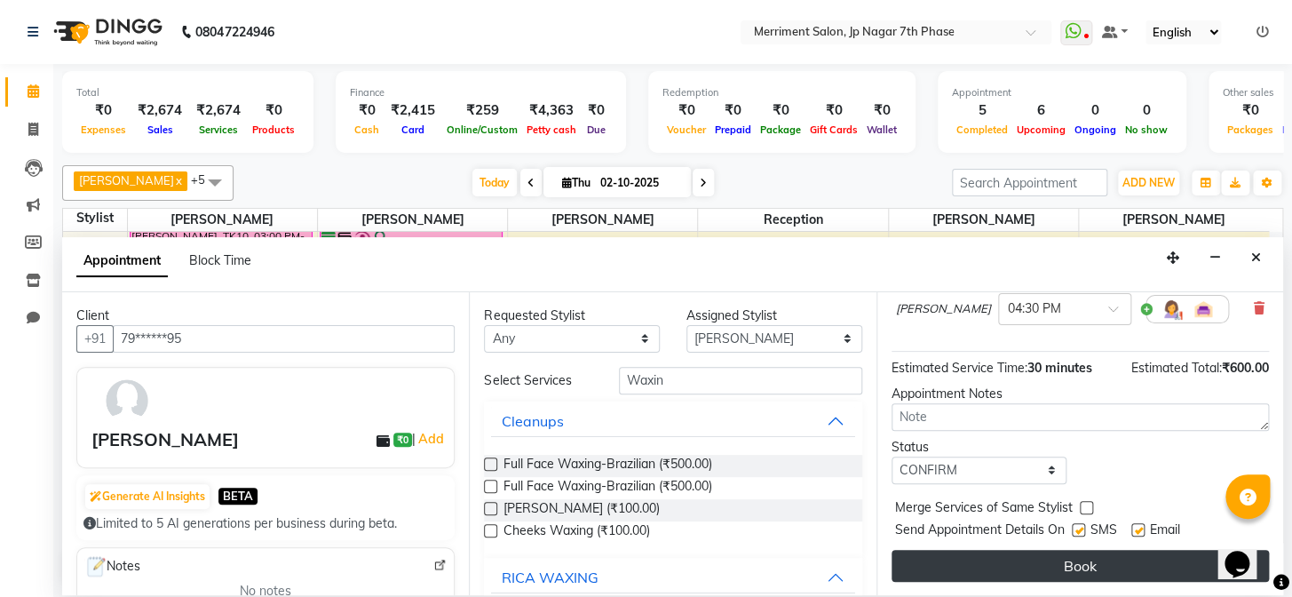
click at [1067, 550] on button "Book" at bounding box center [1079, 566] width 377 height 32
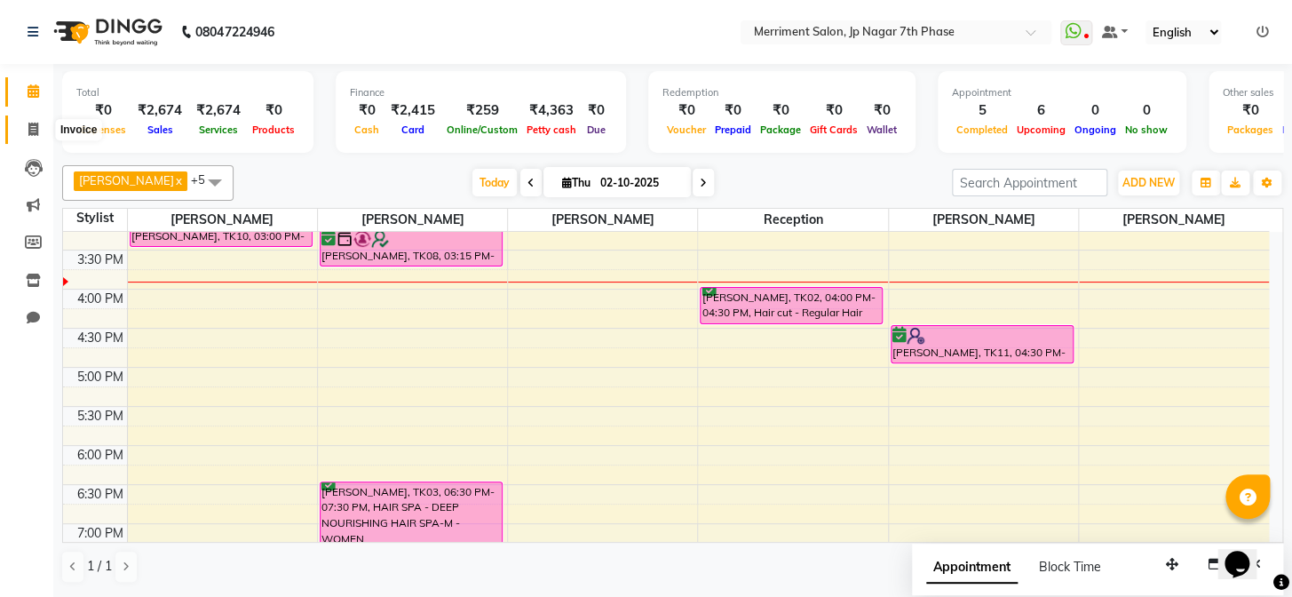
click at [36, 130] on icon at bounding box center [33, 129] width 10 height 13
select select "service"
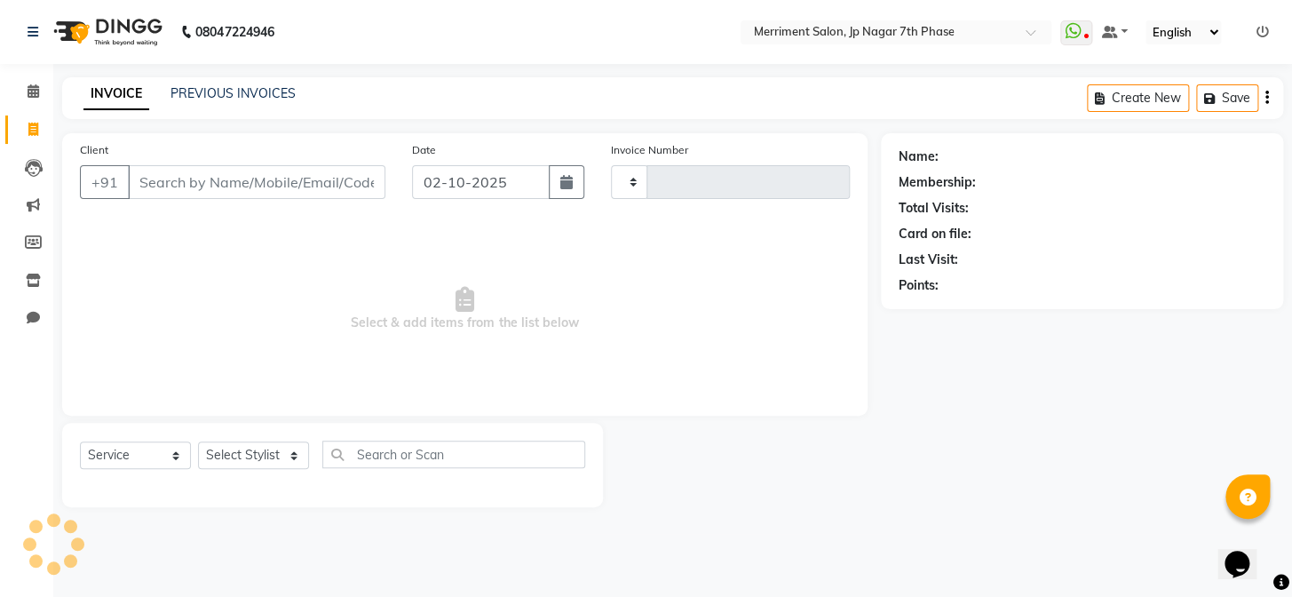
type input "5008"
select select "4110"
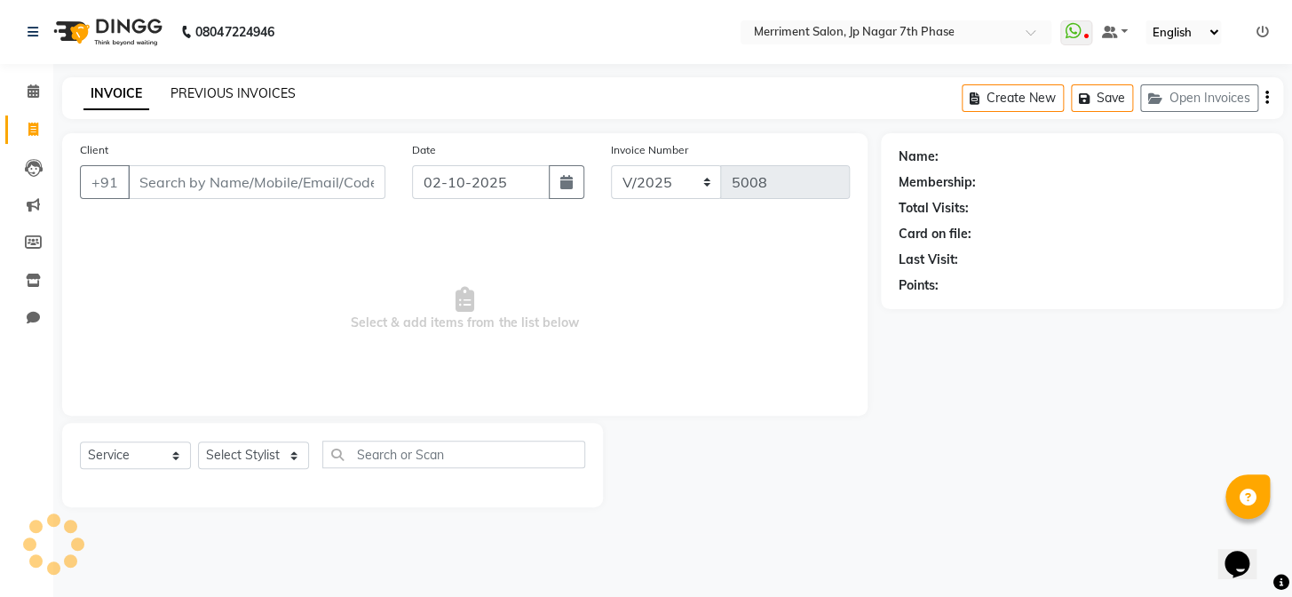
click at [233, 93] on link "PREVIOUS INVOICES" at bounding box center [232, 93] width 125 height 16
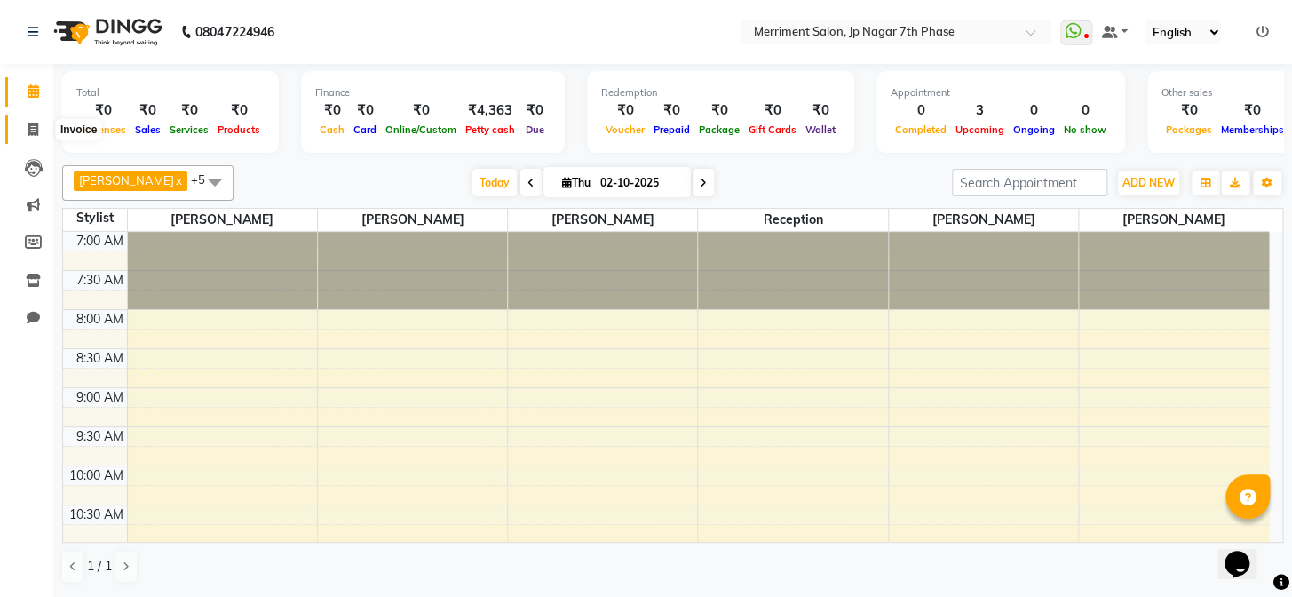
click at [34, 128] on icon at bounding box center [33, 129] width 10 height 13
select select "service"
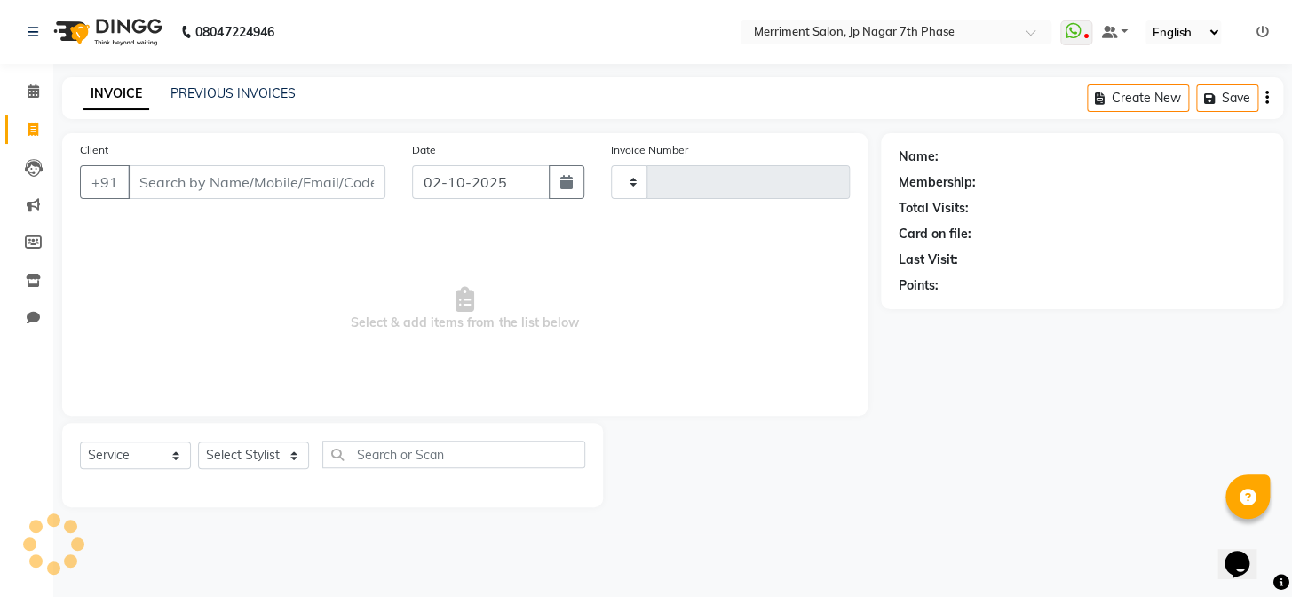
type input "5008"
select select "4110"
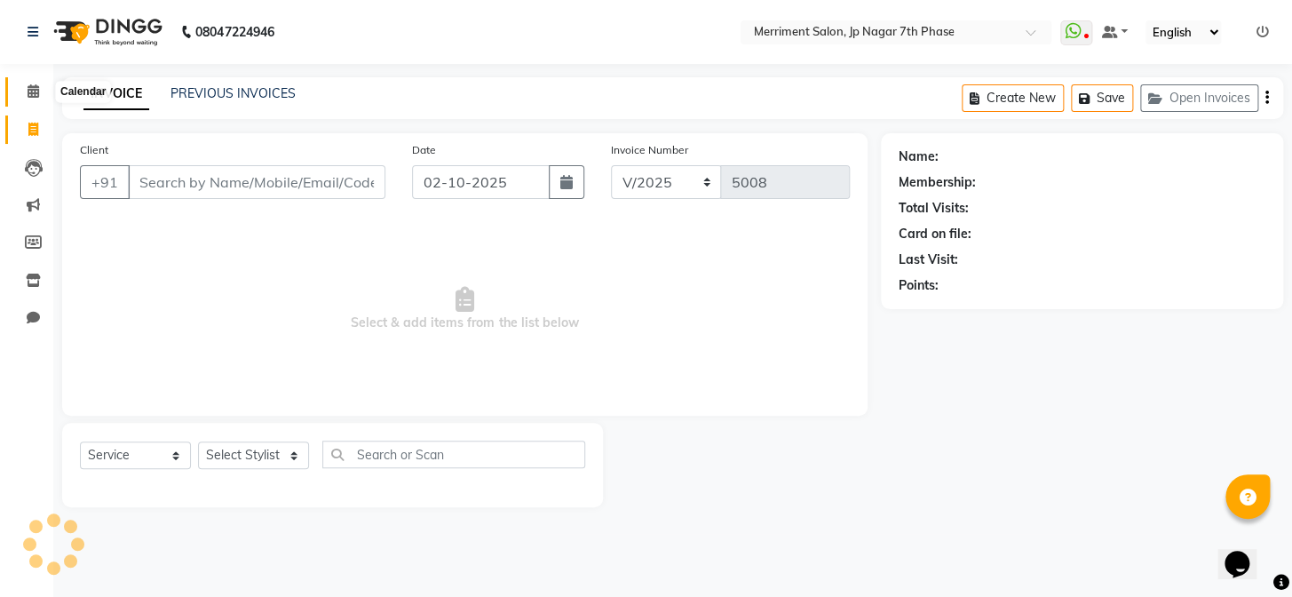
click at [27, 83] on span at bounding box center [33, 92] width 31 height 20
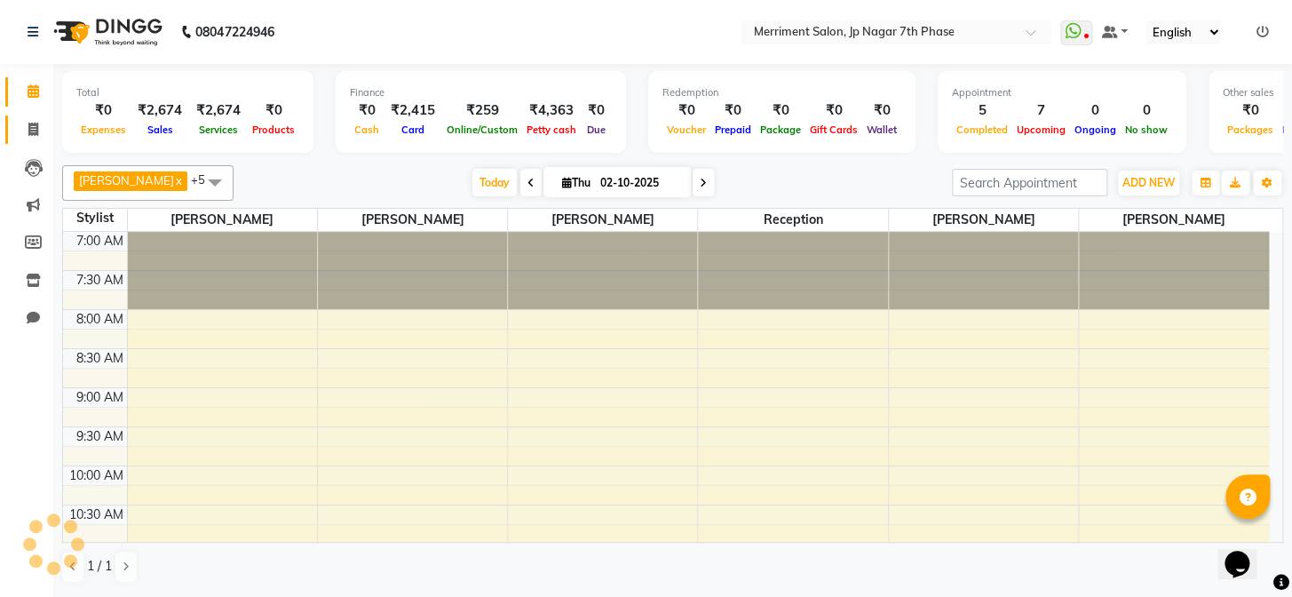
click at [28, 115] on link "Invoice" at bounding box center [26, 129] width 43 height 29
select select "service"
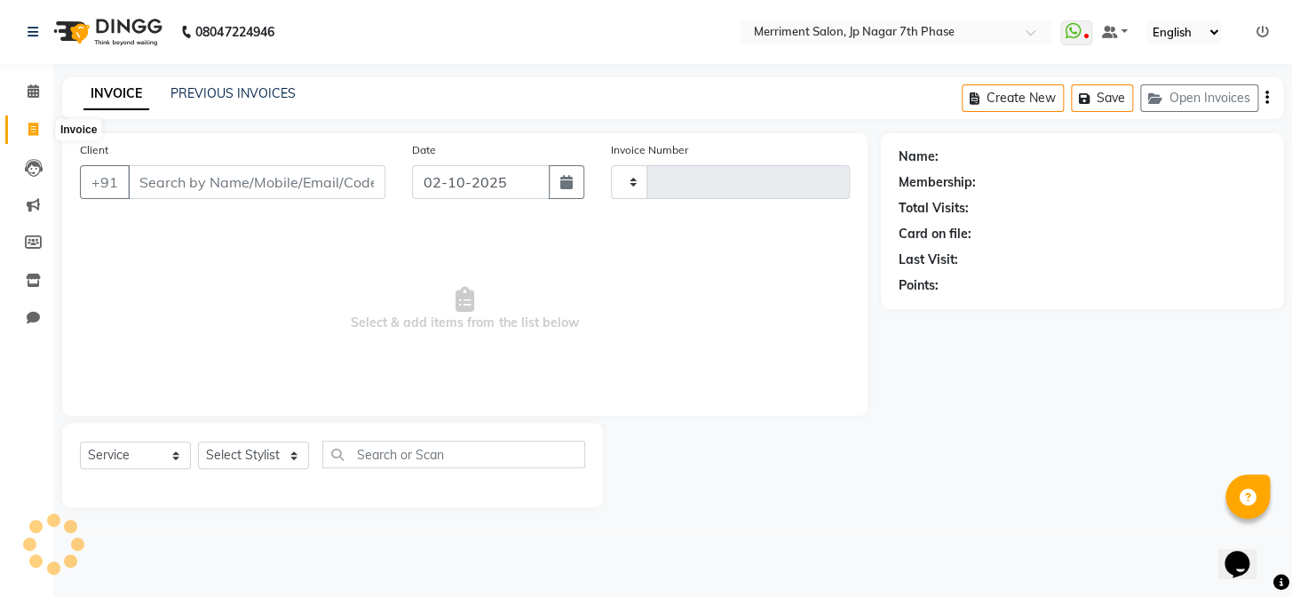
type input "5008"
select select "4110"
select select "package"
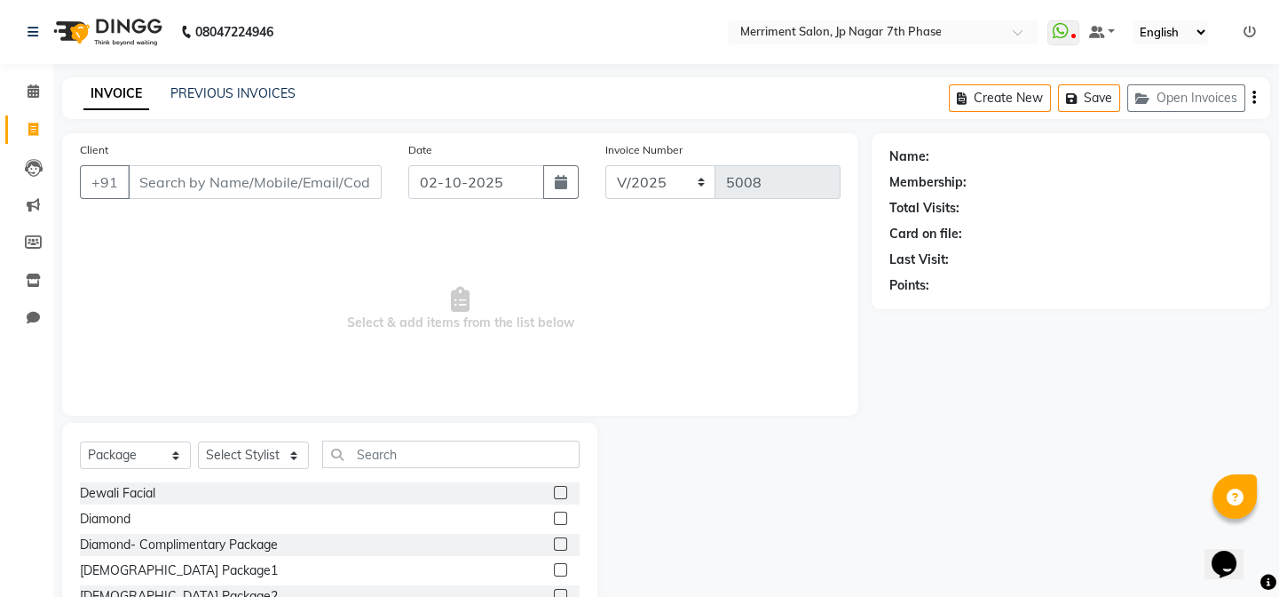
click at [227, 78] on div "INVOICE PREVIOUS INVOICES Create New Save Open Invoices" at bounding box center [666, 98] width 1208 height 42
click at [257, 92] on link "PREVIOUS INVOICES" at bounding box center [232, 93] width 125 height 16
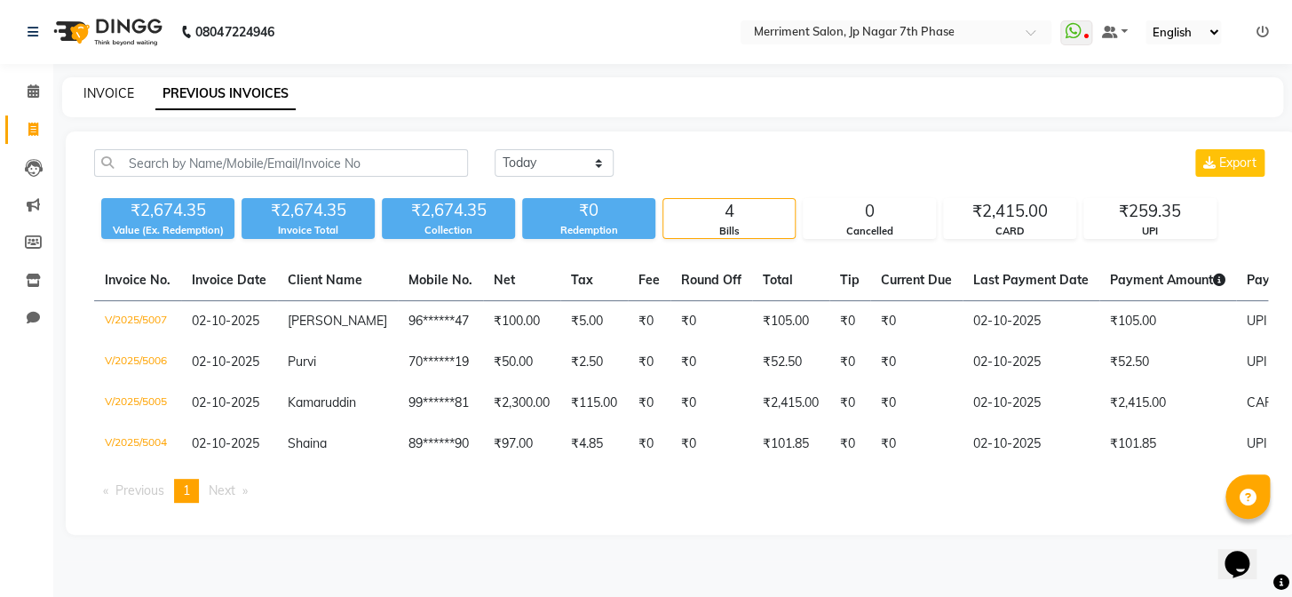
click at [110, 90] on link "INVOICE" at bounding box center [108, 93] width 51 height 16
select select "service"
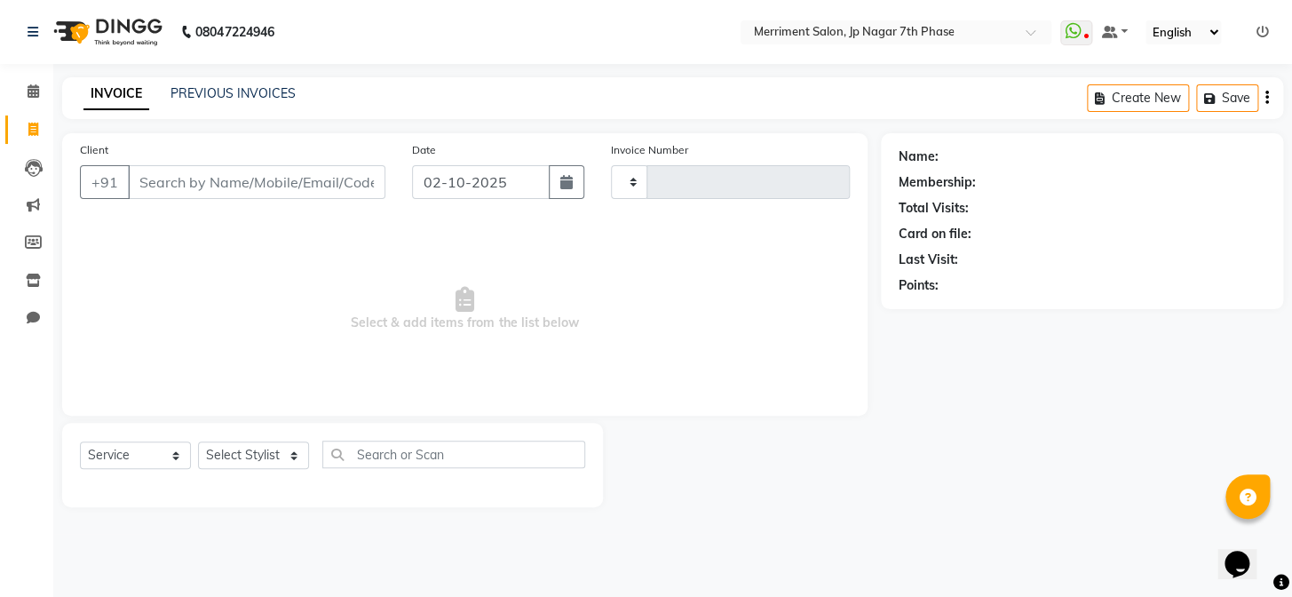
type input "5008"
select select "4110"
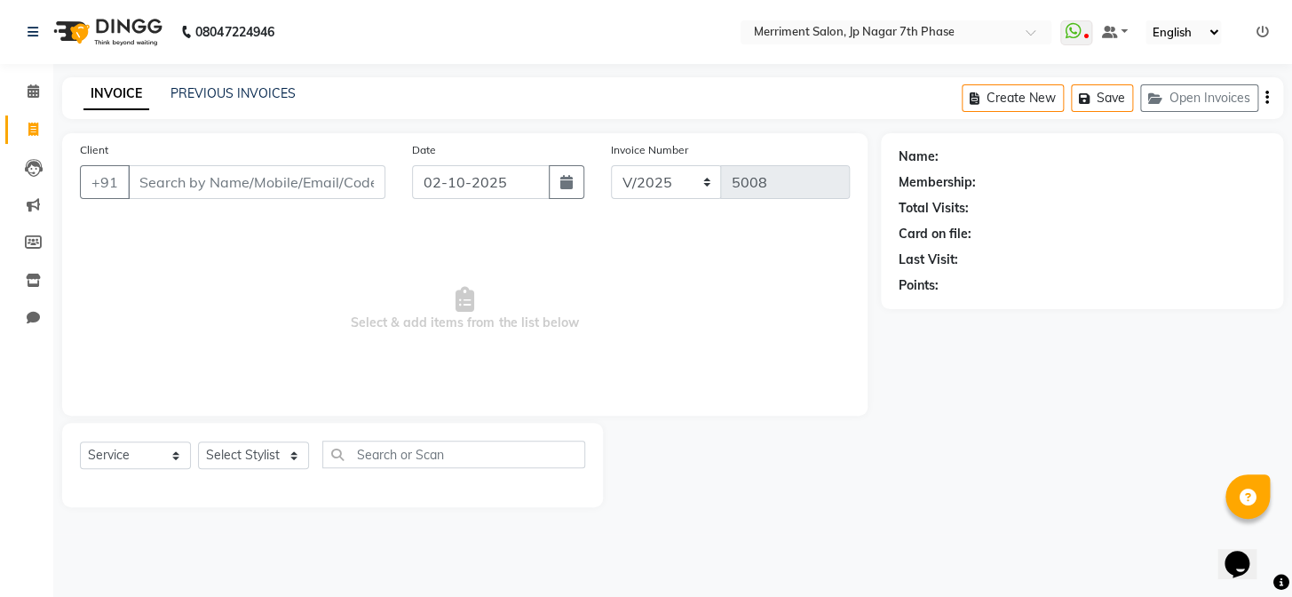
click at [235, 170] on input "Client" at bounding box center [256, 182] width 257 height 34
type input "9591351553"
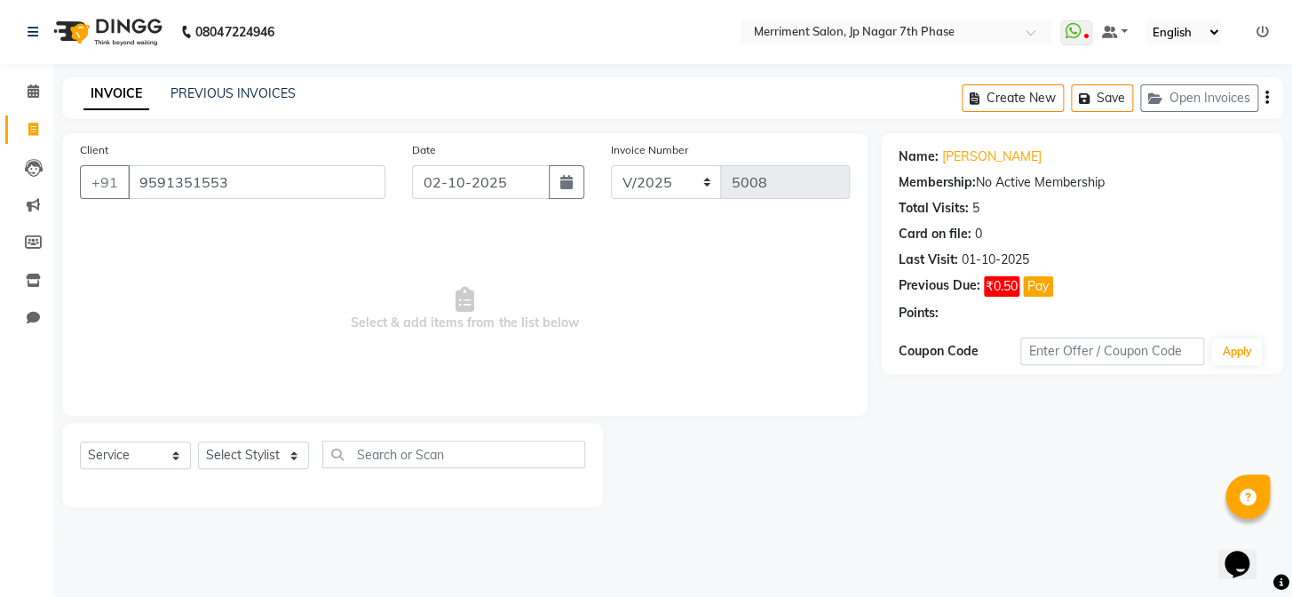
select select "package"
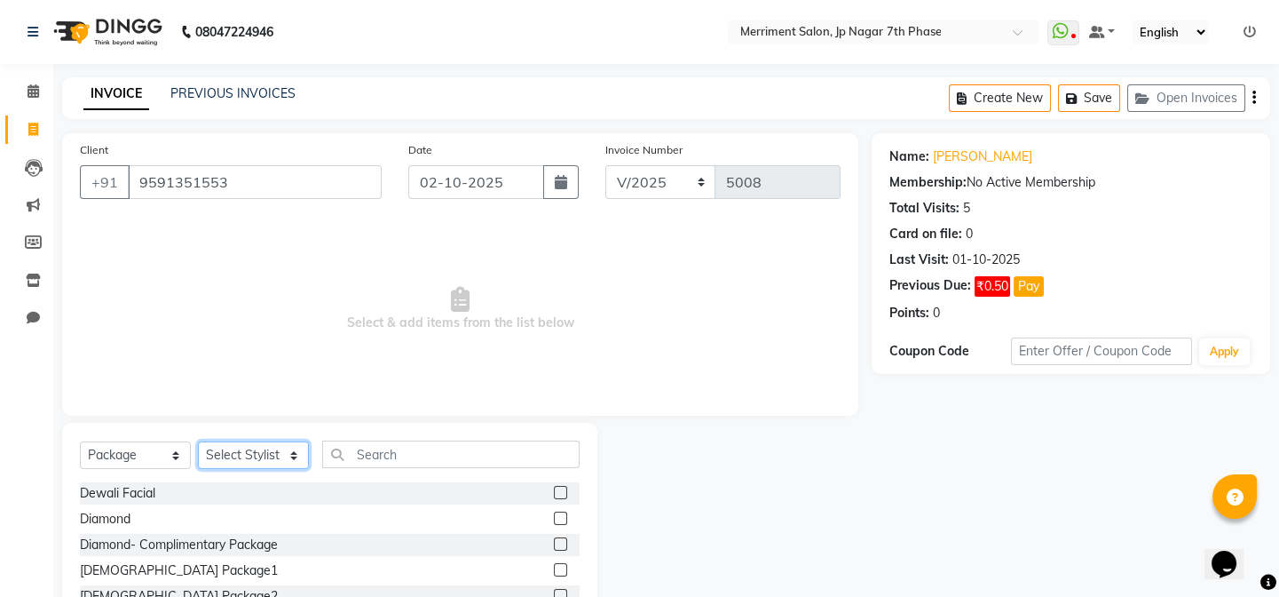
click at [252, 457] on select "Select Stylist Chiru Monish Shafeek Nalina Nirmal Mandal Pramodini Priyanka Rec…" at bounding box center [253, 455] width 111 height 28
select select "93014"
click at [198, 441] on select "Select Stylist Chiru Monish Shafeek Nalina Nirmal Mandal Pramodini Priyanka Rec…" at bounding box center [253, 455] width 111 height 28
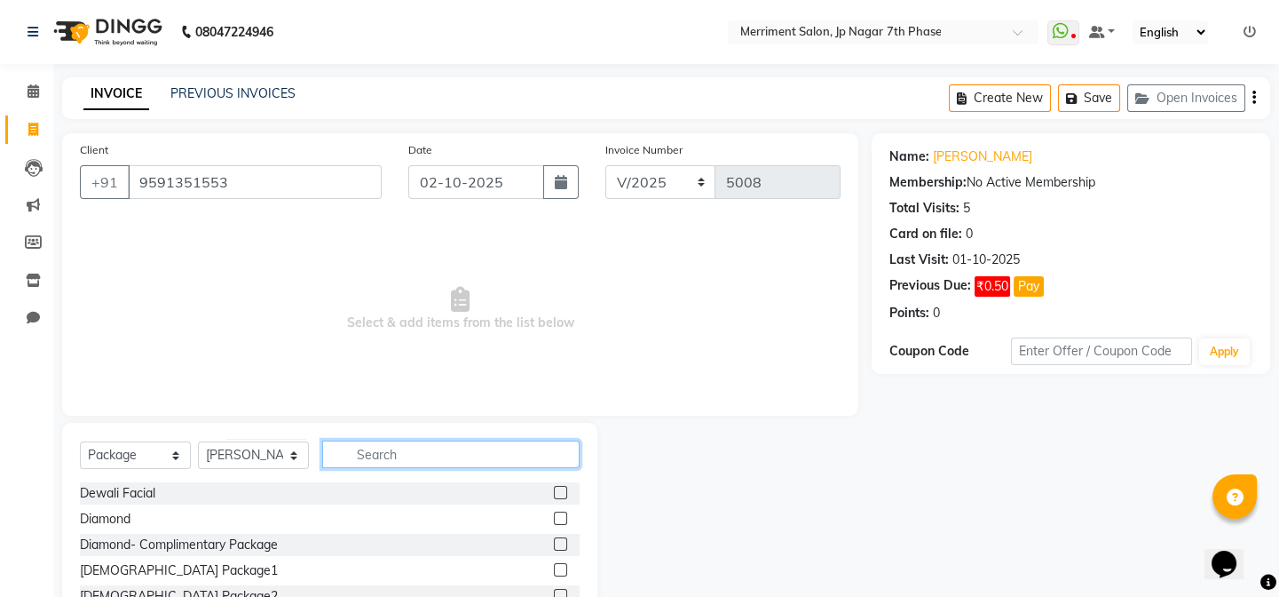
click at [376, 451] on input "text" at bounding box center [450, 454] width 257 height 28
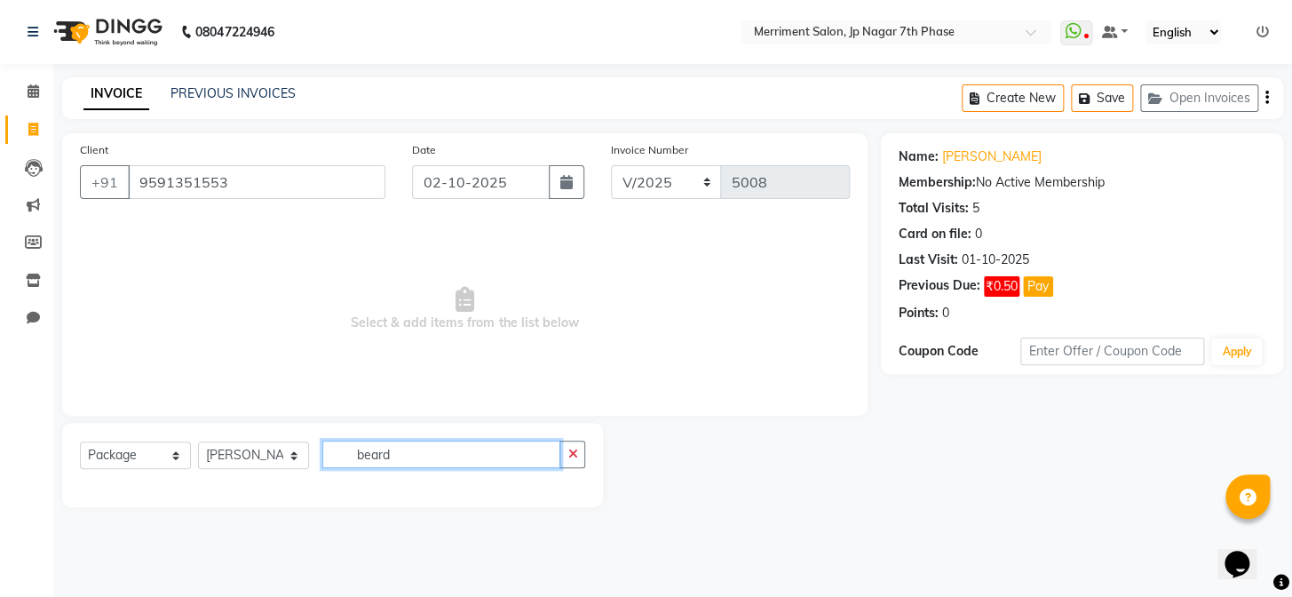
type input "beard"
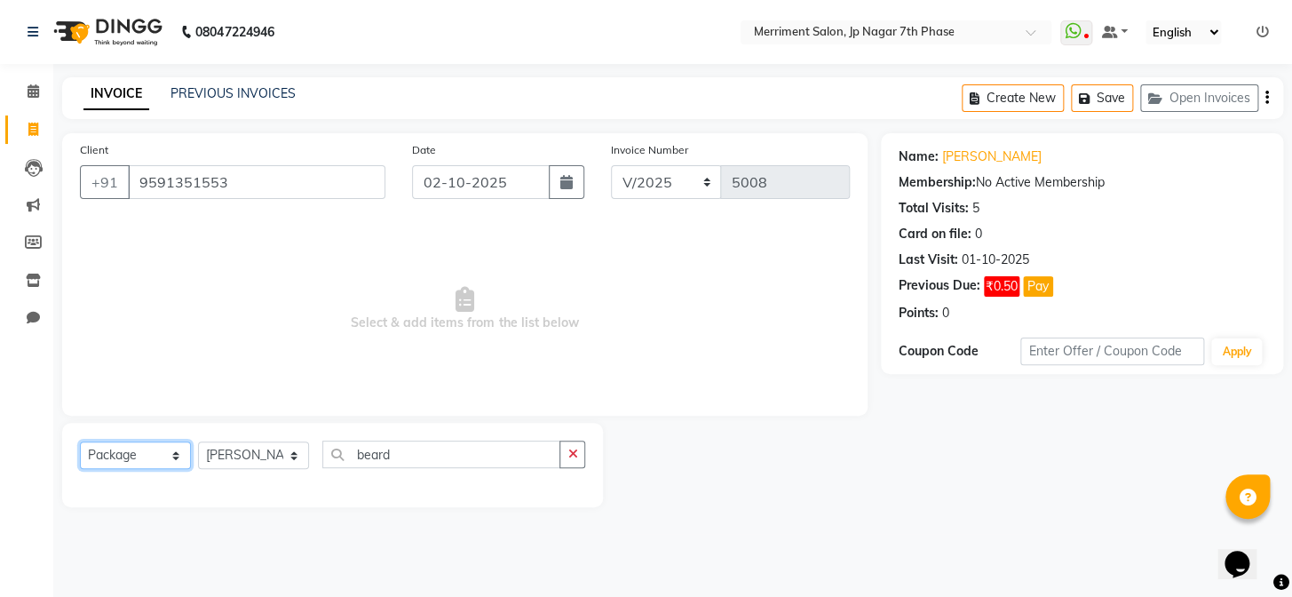
click at [115, 460] on select "Select Service Product Membership Package Voucher Prepaid Gift Card" at bounding box center [135, 455] width 111 height 28
select select "service"
click at [80, 441] on select "Select Service Product Membership Package Voucher Prepaid Gift Card" at bounding box center [135, 455] width 111 height 28
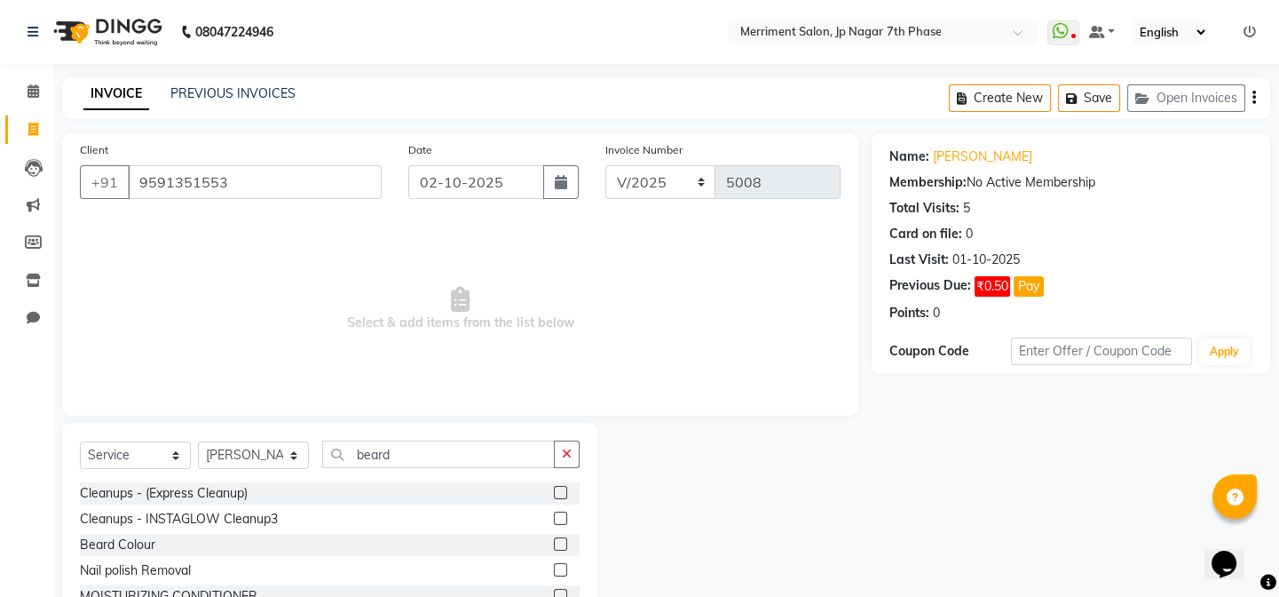
click at [430, 431] on div "Select Service Product Membership Package Voucher Prepaid Gift Card Select Styl…" at bounding box center [329, 554] width 535 height 262
click at [439, 457] on input "beard" at bounding box center [438, 454] width 233 height 28
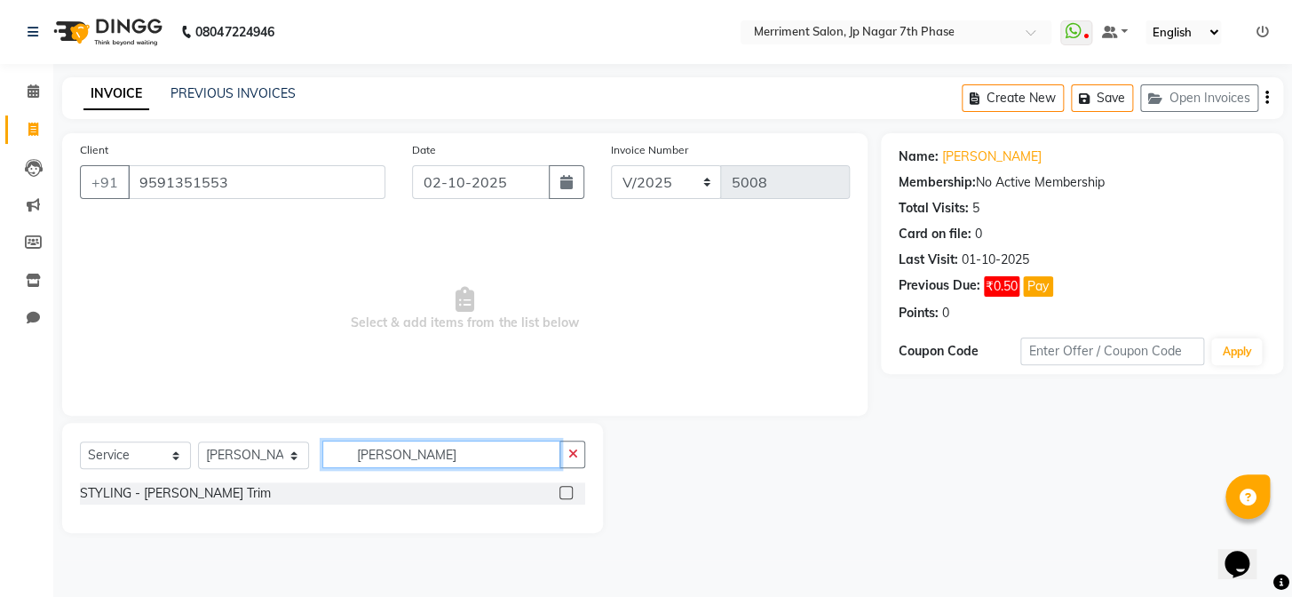
type input "beard tr"
click at [565, 496] on label at bounding box center [565, 492] width 13 height 13
click at [565, 496] on input "checkbox" at bounding box center [565, 493] width 12 height 12
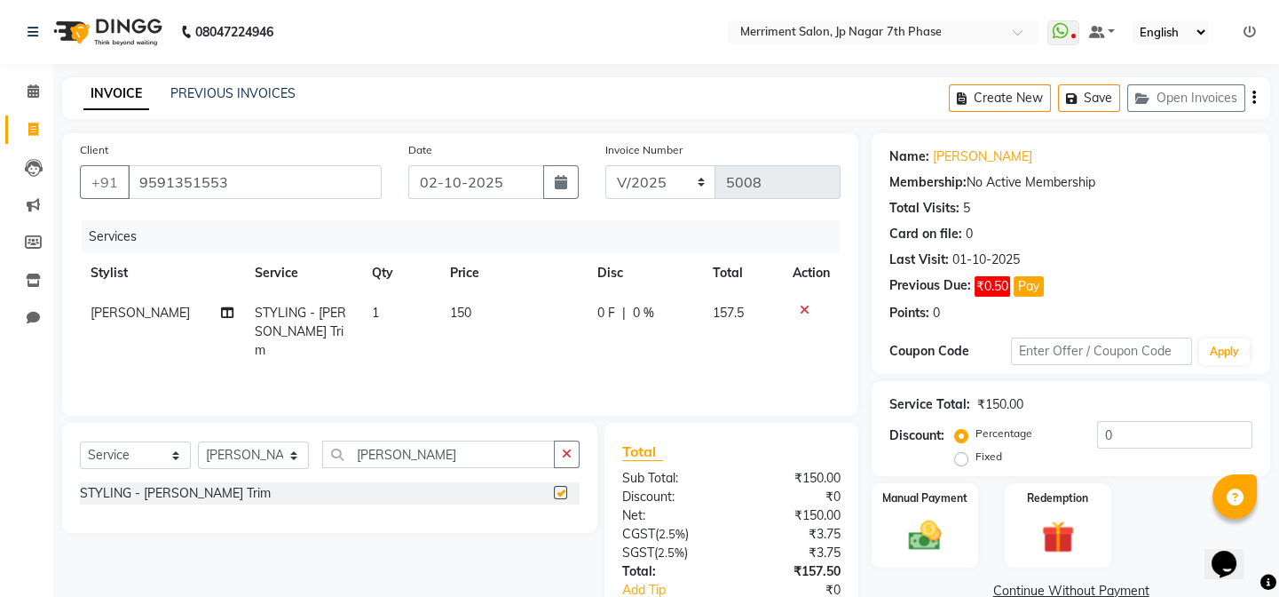
checkbox input "false"
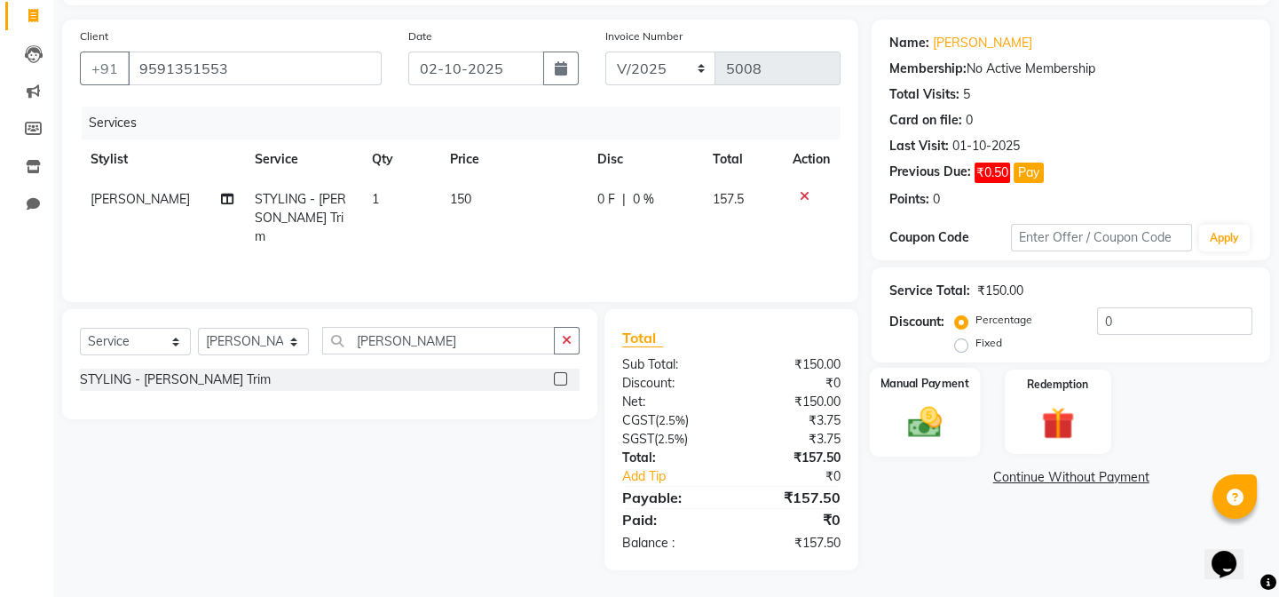
click at [905, 434] on img at bounding box center [925, 421] width 55 height 39
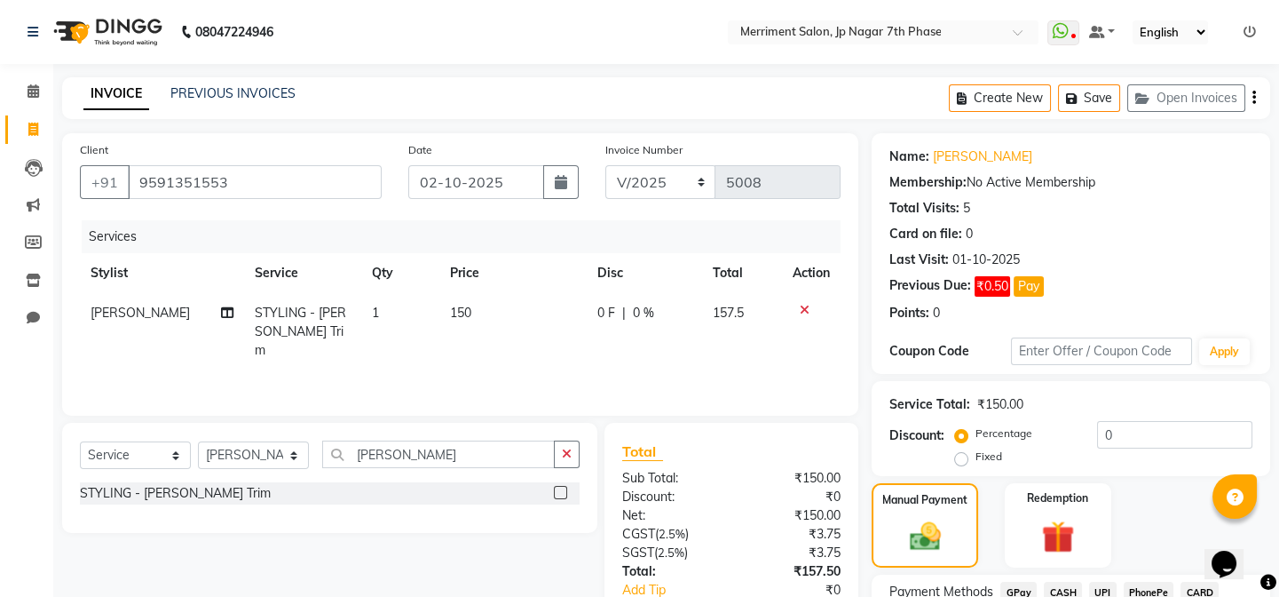
scroll to position [147, 0]
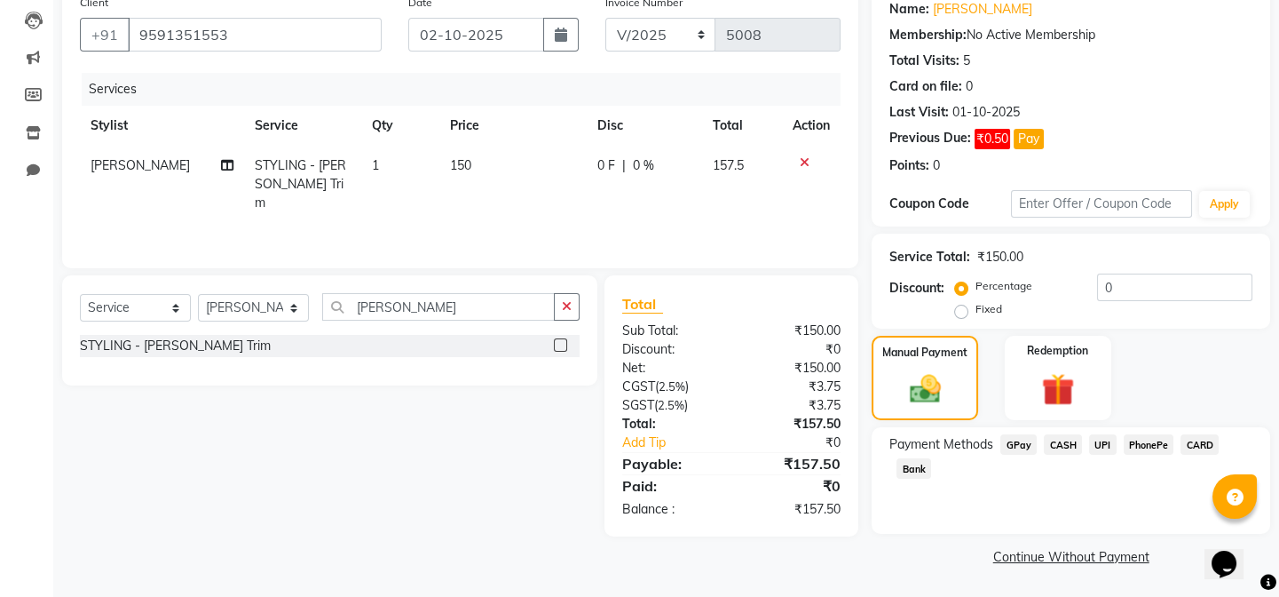
click at [1103, 444] on span "UPI" at bounding box center [1103, 444] width 28 height 20
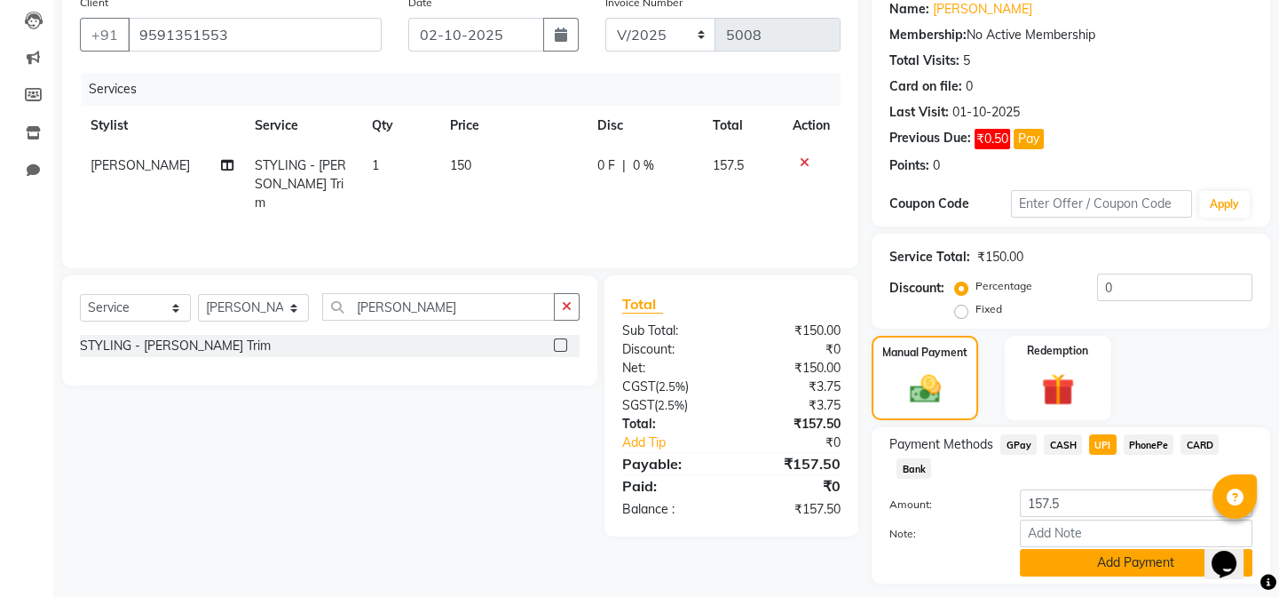
click at [1113, 564] on button "Add Payment" at bounding box center [1136, 563] width 233 height 28
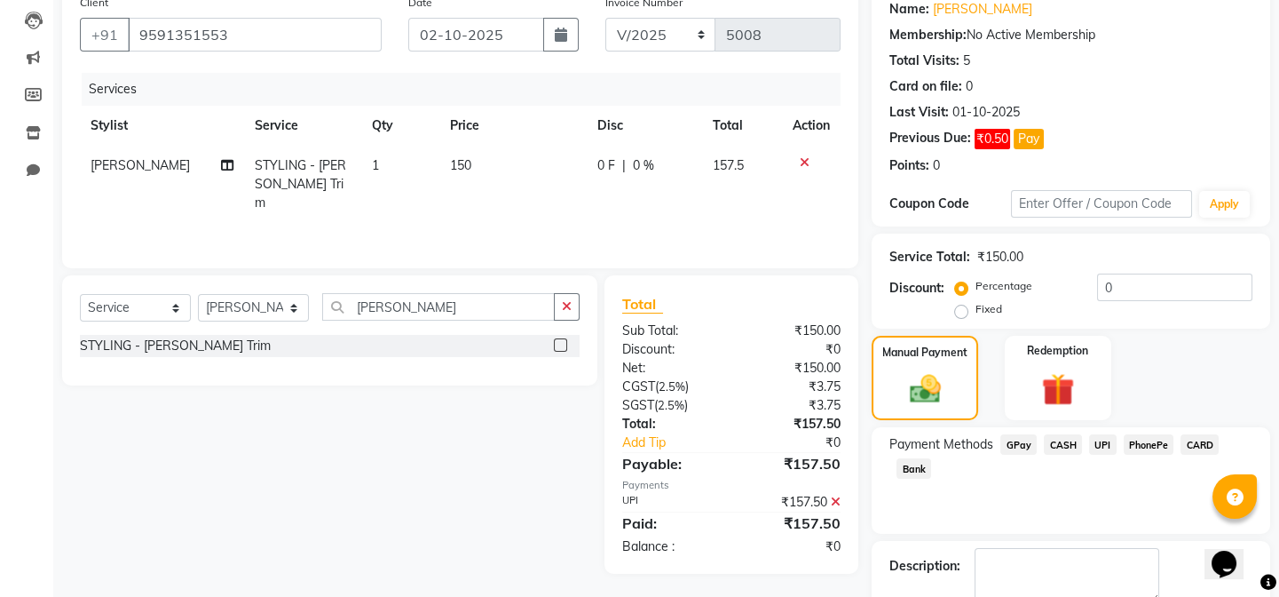
scroll to position [248, 0]
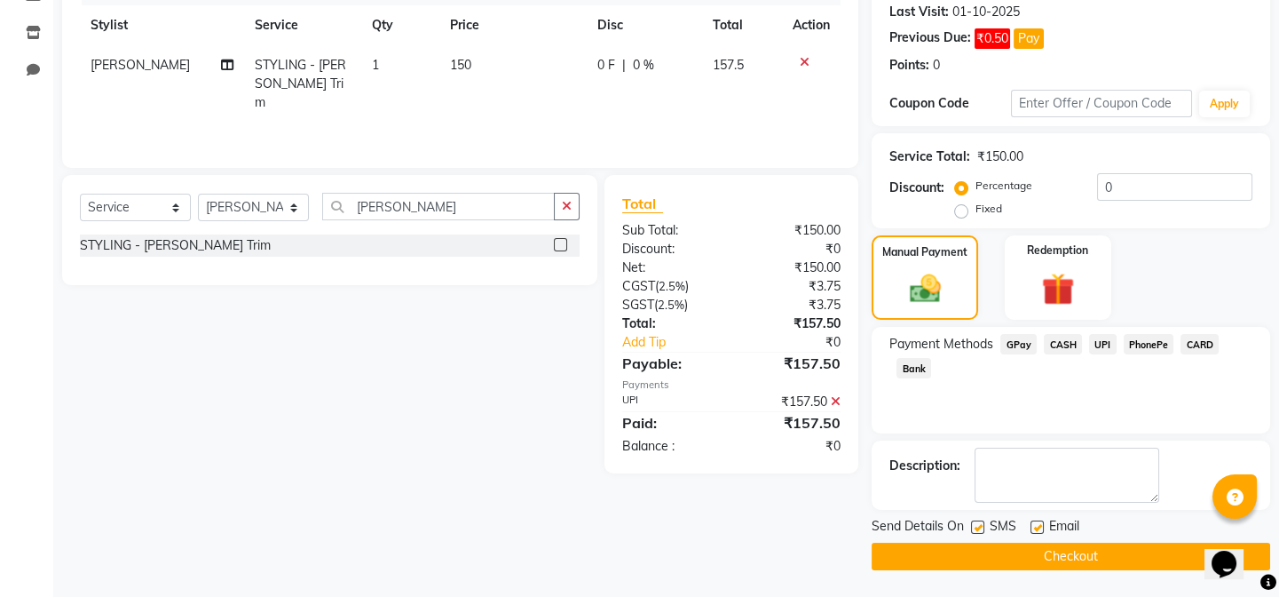
click at [1110, 548] on button "Checkout" at bounding box center [1071, 556] width 399 height 28
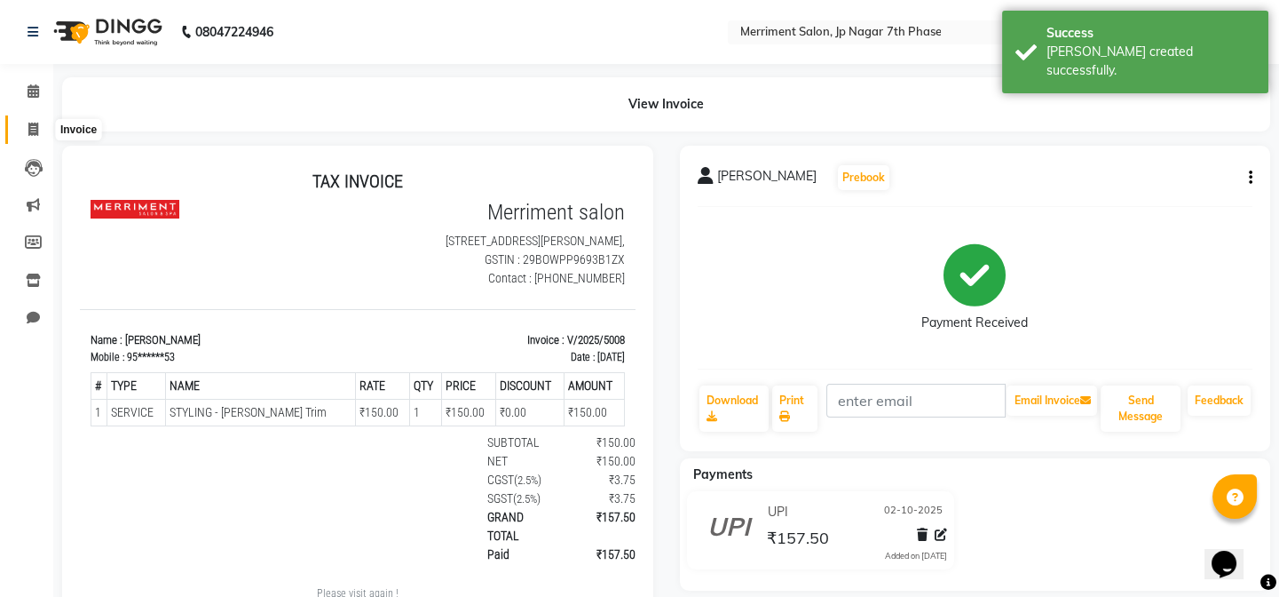
click at [36, 124] on icon at bounding box center [33, 129] width 10 height 13
select select "service"
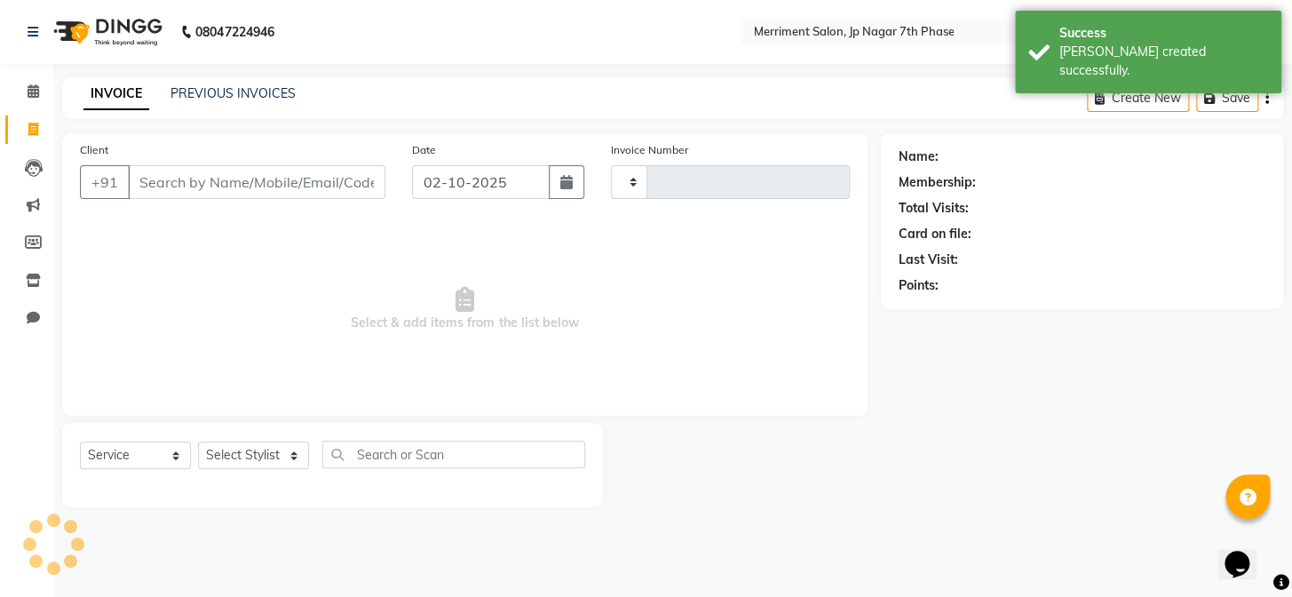
type input "5009"
select select "4110"
select select "package"
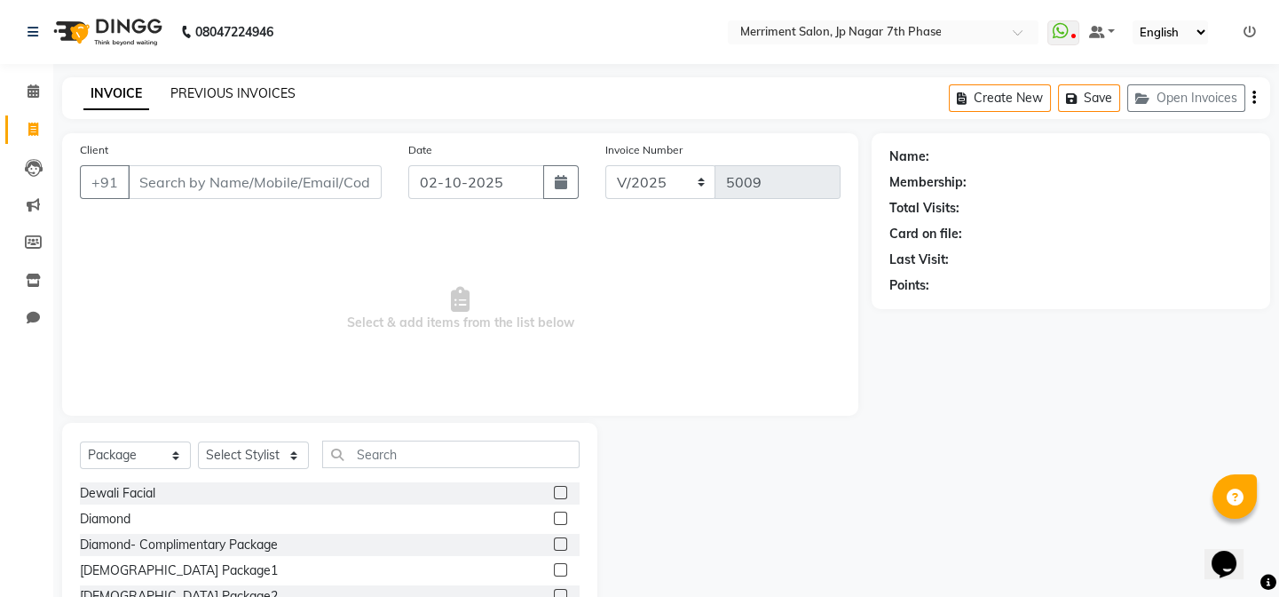
click at [249, 93] on link "PREVIOUS INVOICES" at bounding box center [232, 93] width 125 height 16
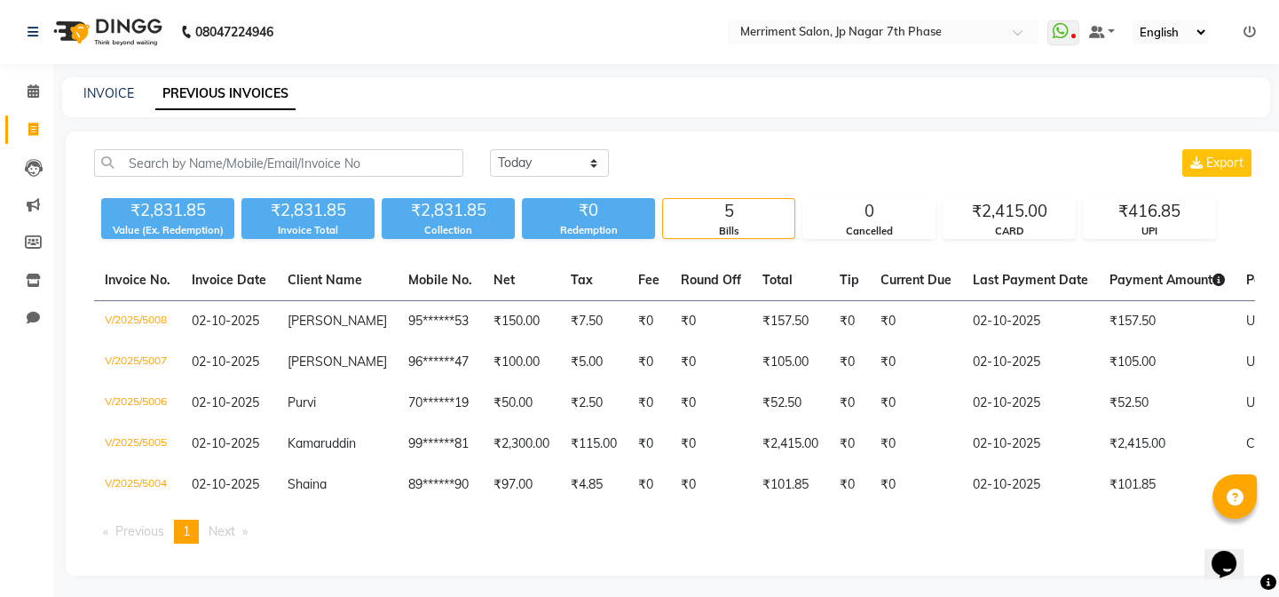
click at [106, 81] on div "INVOICE PREVIOUS INVOICES" at bounding box center [666, 97] width 1208 height 40
click at [104, 90] on link "INVOICE" at bounding box center [108, 93] width 51 height 16
select select "service"
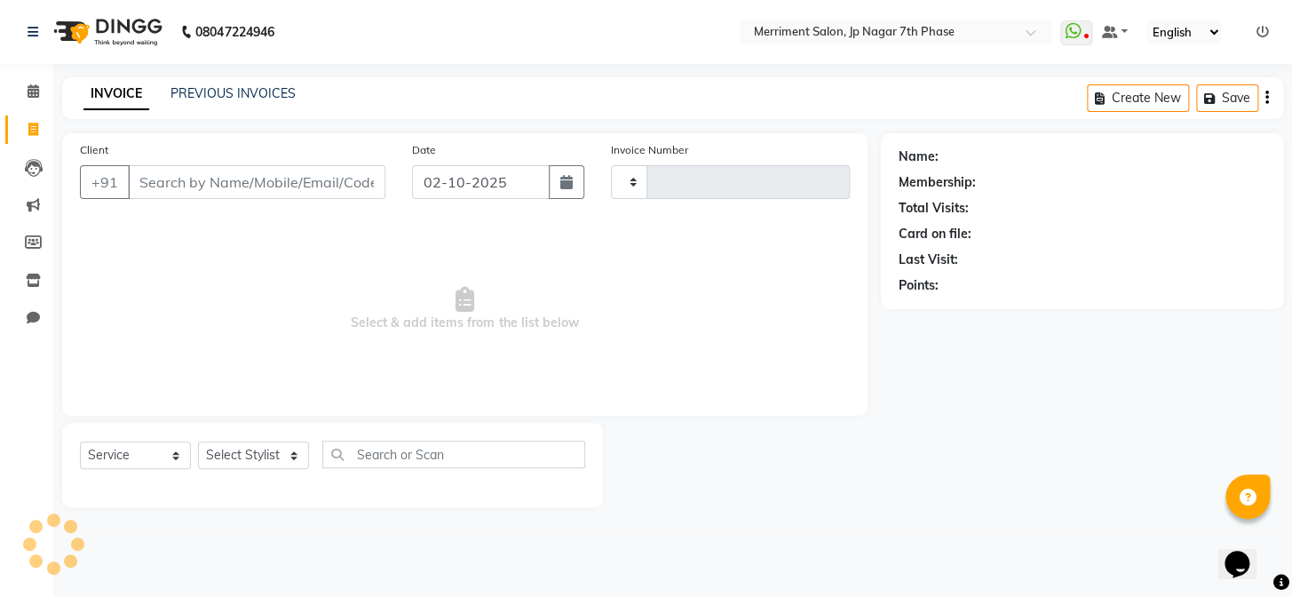
type input "5009"
select select "4110"
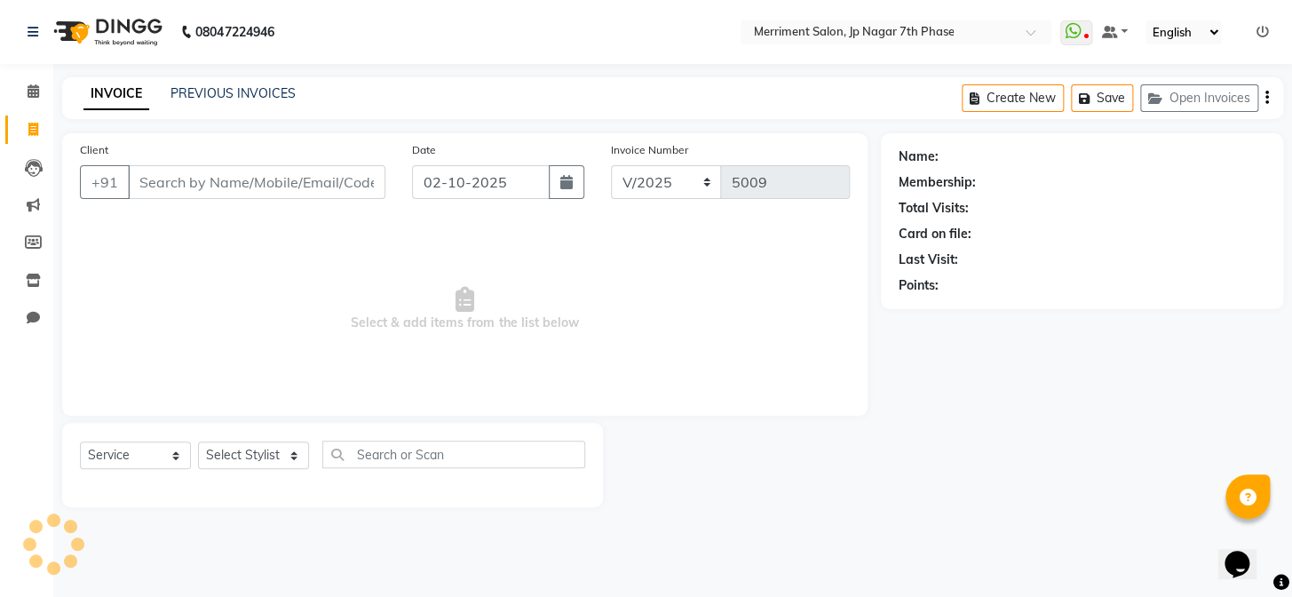
click at [219, 178] on input "Client" at bounding box center [256, 182] width 257 height 34
select select "package"
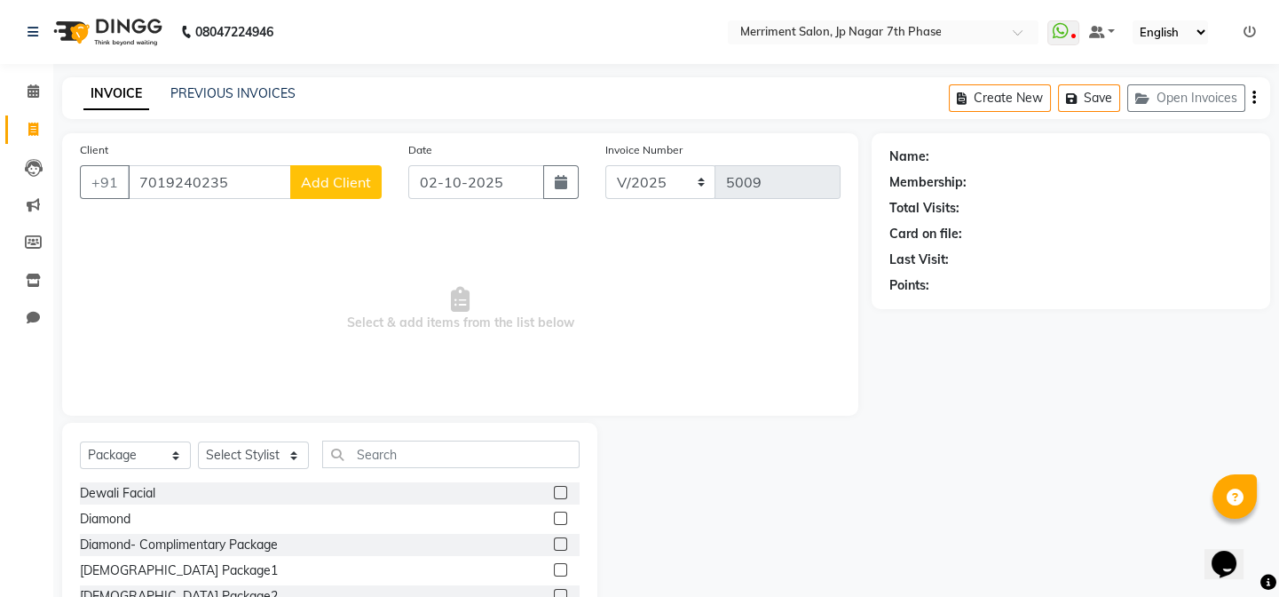
type input "7019240235"
click at [305, 179] on span "Add Client" at bounding box center [336, 182] width 70 height 18
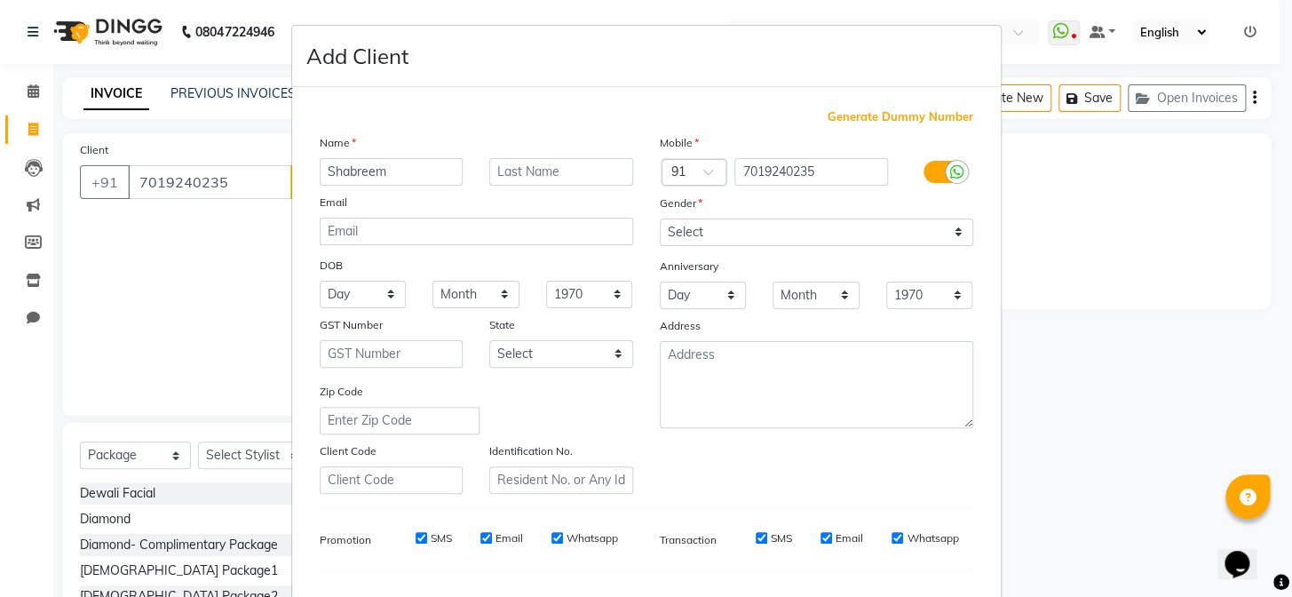
type input "Shabreem"
click at [697, 221] on select "Select [DEMOGRAPHIC_DATA] [DEMOGRAPHIC_DATA] Other Prefer Not To Say" at bounding box center [816, 232] width 313 height 28
select select "[DEMOGRAPHIC_DATA]"
click at [660, 218] on select "Select [DEMOGRAPHIC_DATA] [DEMOGRAPHIC_DATA] Other Prefer Not To Say" at bounding box center [816, 232] width 313 height 28
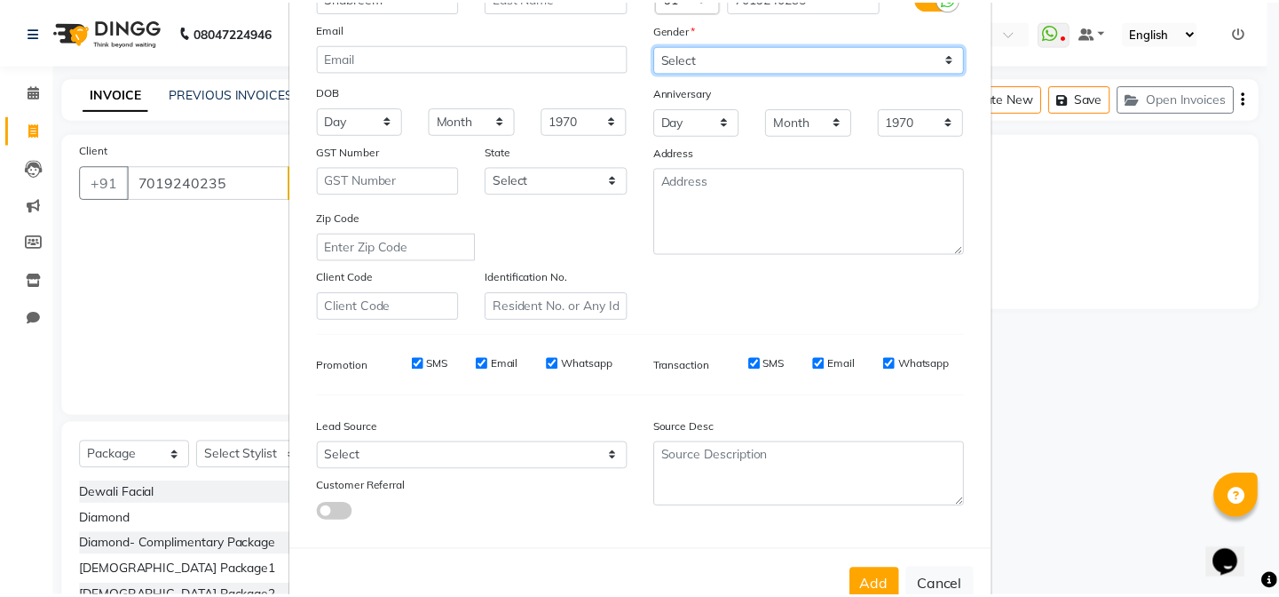
scroll to position [228, 0]
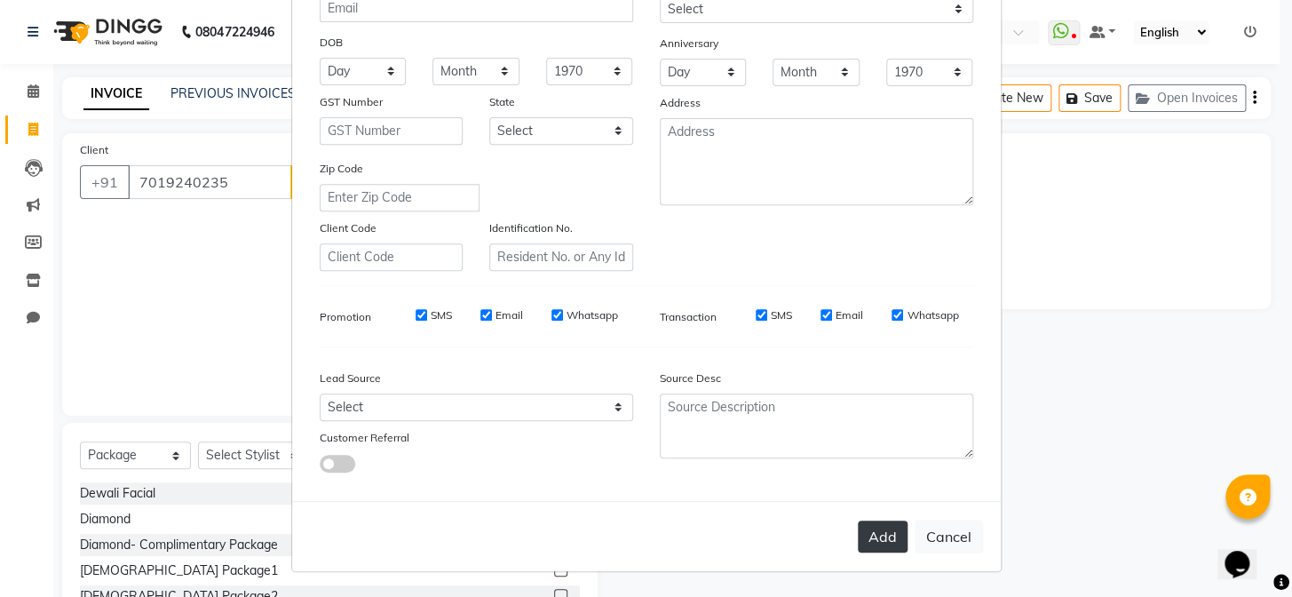
click at [878, 528] on button "Add" at bounding box center [883, 536] width 50 height 32
type input "70******35"
select select
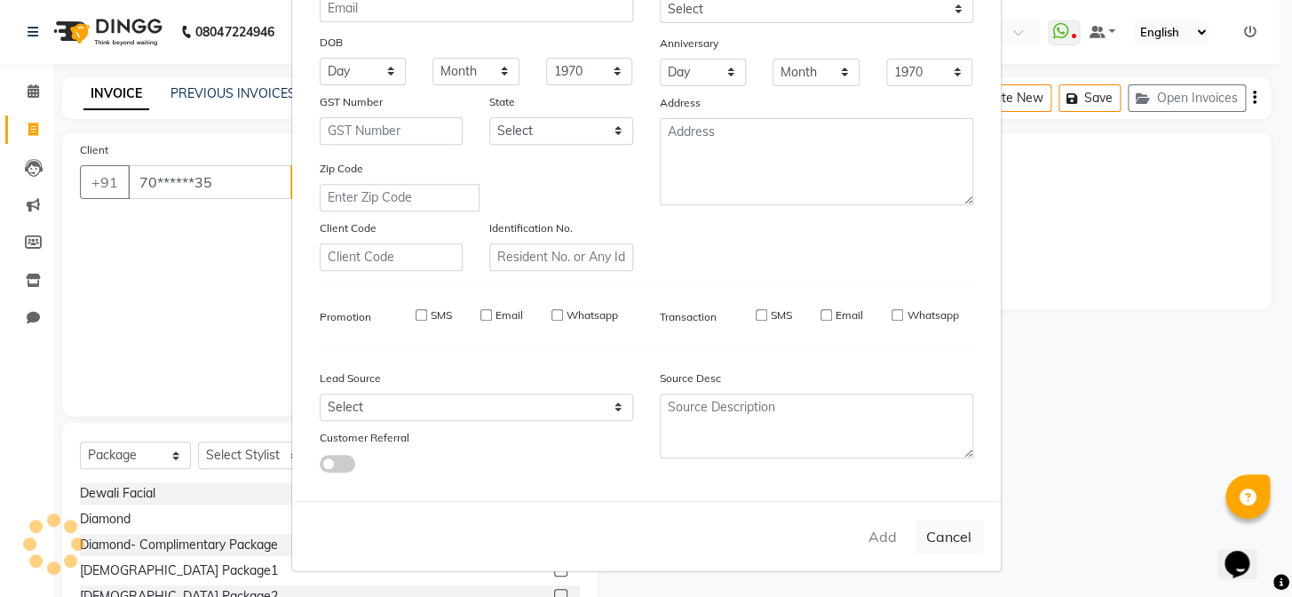
select select
checkbox input "false"
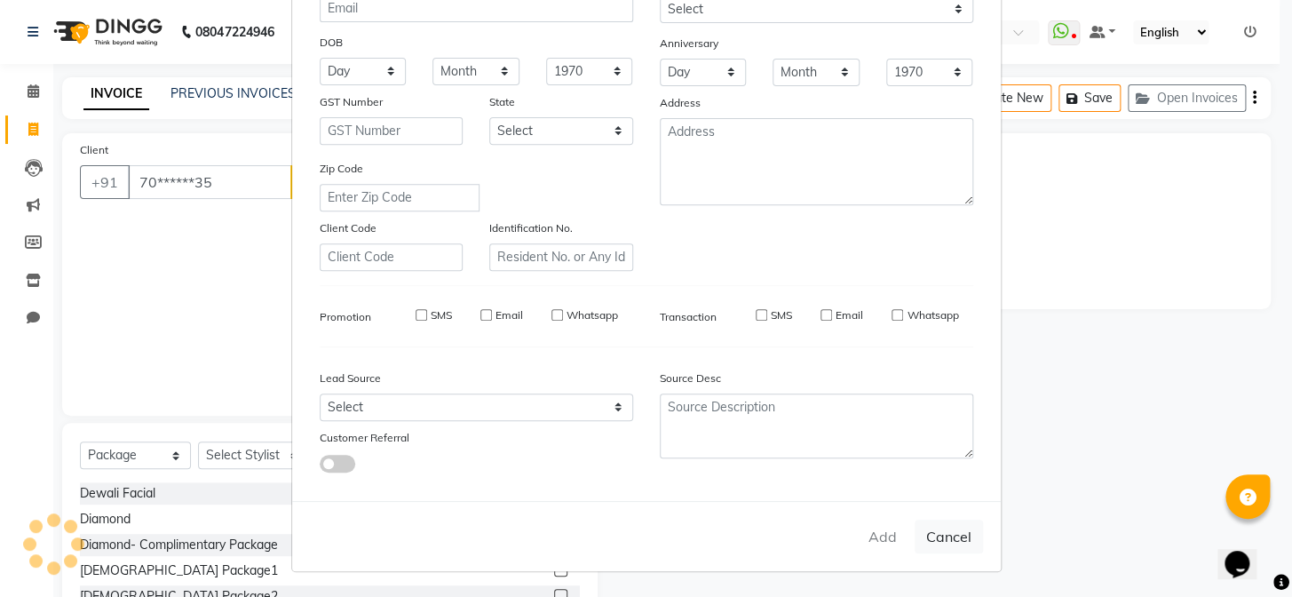
checkbox input "false"
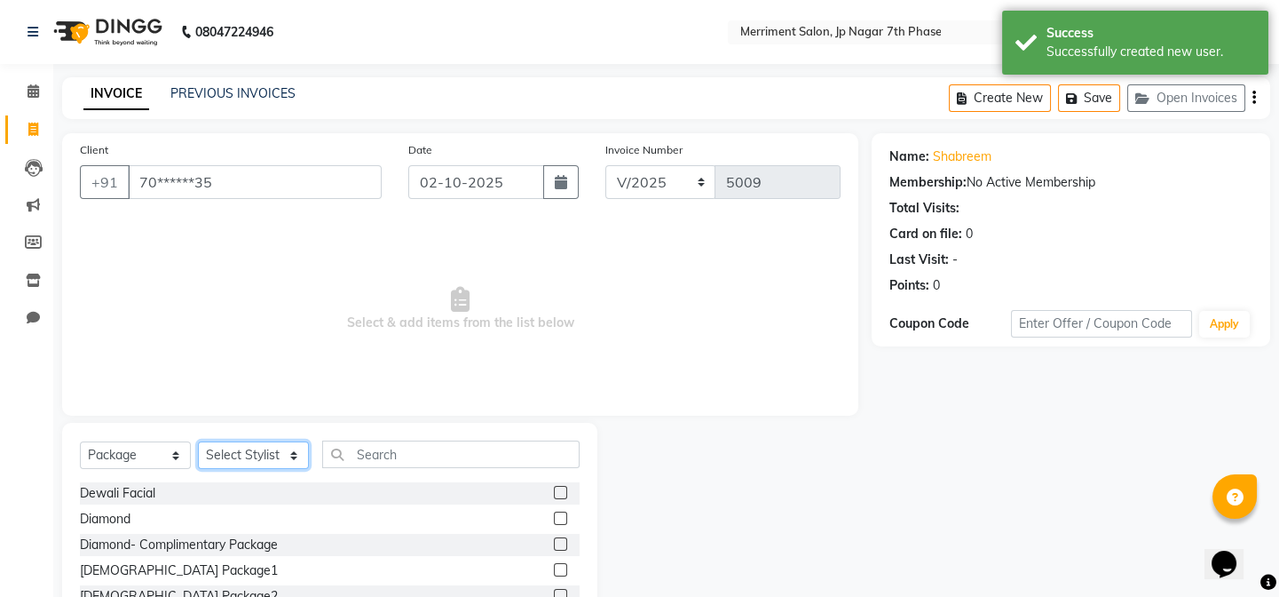
click at [240, 457] on select "Select Stylist Chiru Monish Shafeek Nalina Nirmal Mandal Pramodini Priyanka Rec…" at bounding box center [253, 455] width 111 height 28
click at [162, 451] on select "Select Service Product Membership Package Voucher Prepaid Gift Card" at bounding box center [135, 455] width 111 height 28
select select "service"
click at [80, 441] on select "Select Service Product Membership Package Voucher Prepaid Gift Card" at bounding box center [135, 455] width 111 height 28
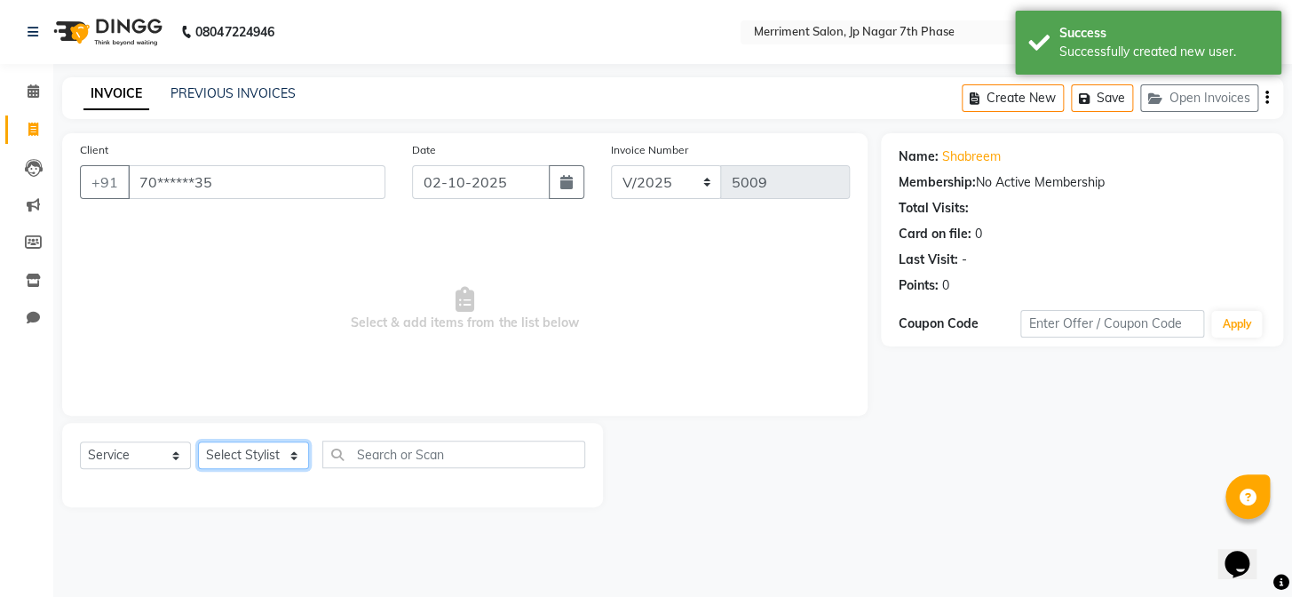
drag, startPoint x: 250, startPoint y: 465, endPoint x: 249, endPoint y: 455, distance: 9.9
click at [250, 465] on select "Select Stylist Chiru Monish Shafeek Nalina Nirmal Mandal Pramodini Priyanka Rec…" at bounding box center [253, 455] width 111 height 28
select select "90976"
click at [198, 441] on select "Select Stylist Chiru Monish Shafeek Nalina Nirmal Mandal Pramodini Priyanka Rec…" at bounding box center [253, 455] width 111 height 28
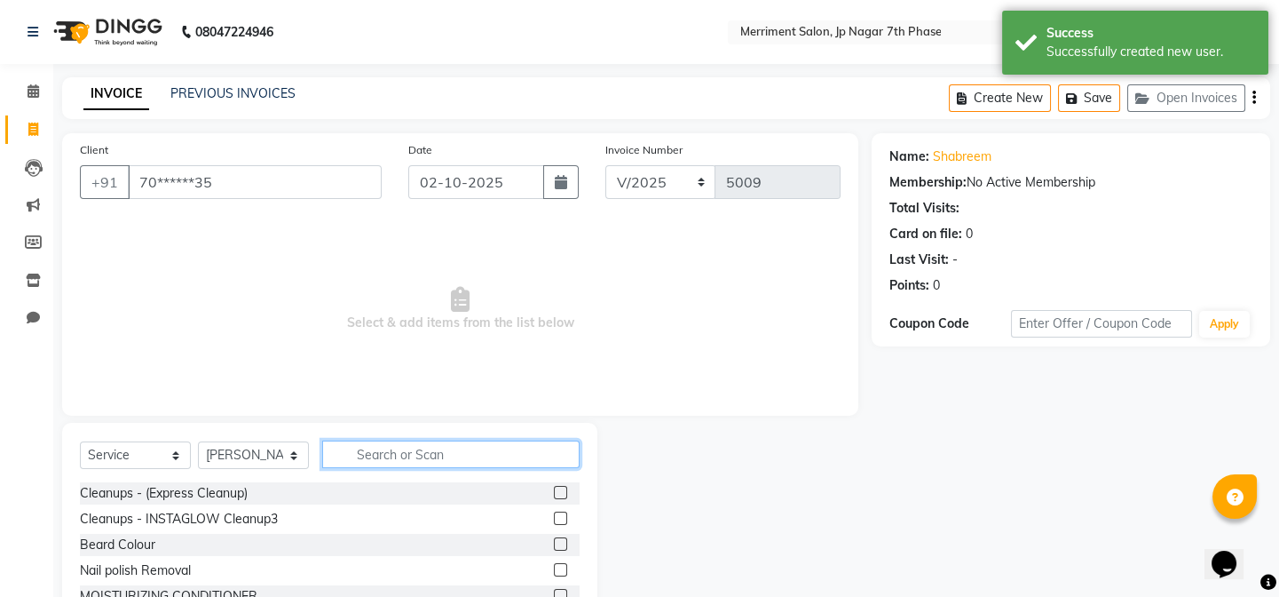
click at [423, 455] on input "text" at bounding box center [450, 454] width 257 height 28
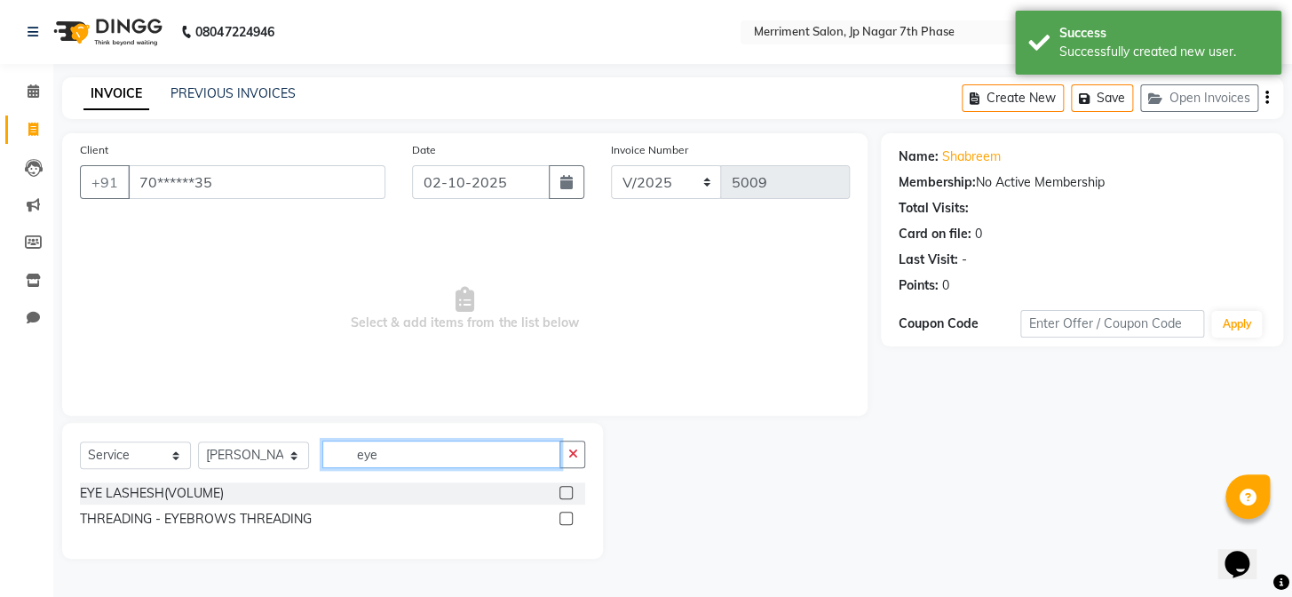
type input "eye"
click at [566, 526] on div at bounding box center [565, 520] width 12 height 19
click at [566, 520] on label at bounding box center [565, 517] width 13 height 13
click at [566, 520] on input "checkbox" at bounding box center [565, 519] width 12 height 12
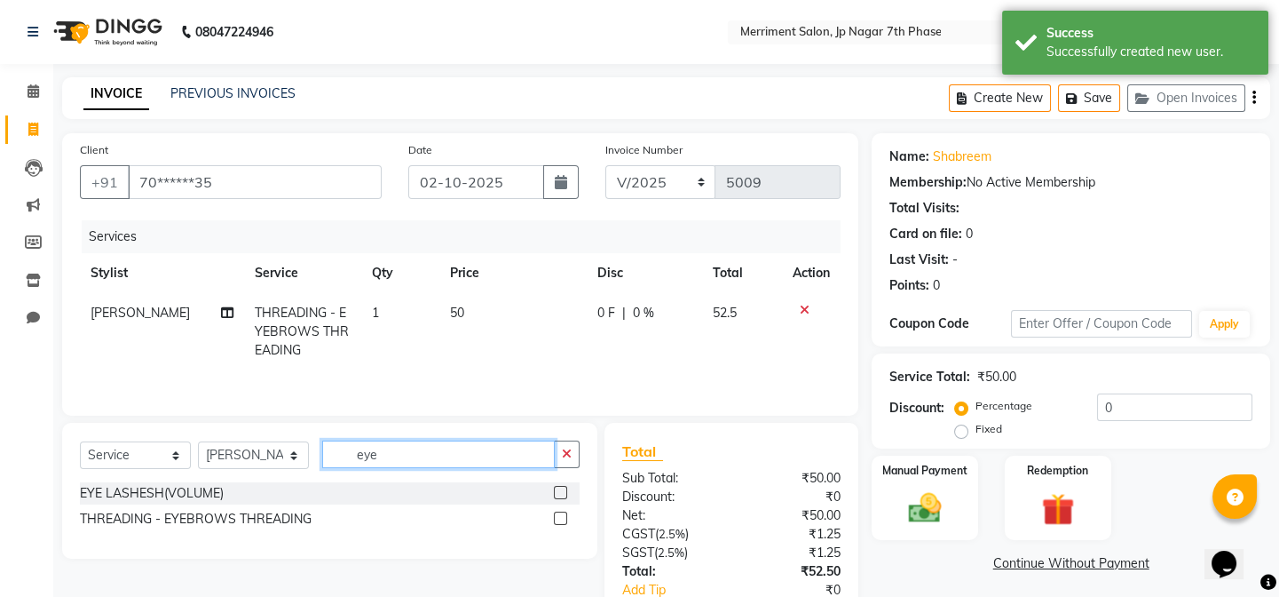
checkbox input "false"
drag, startPoint x: 453, startPoint y: 465, endPoint x: 0, endPoint y: 446, distance: 453.2
click at [0, 446] on app-home "08047224946 Select Location × Merriment Salon, Jp Nagar 7th Phase WhatsApp Stat…" at bounding box center [639, 355] width 1279 height 710
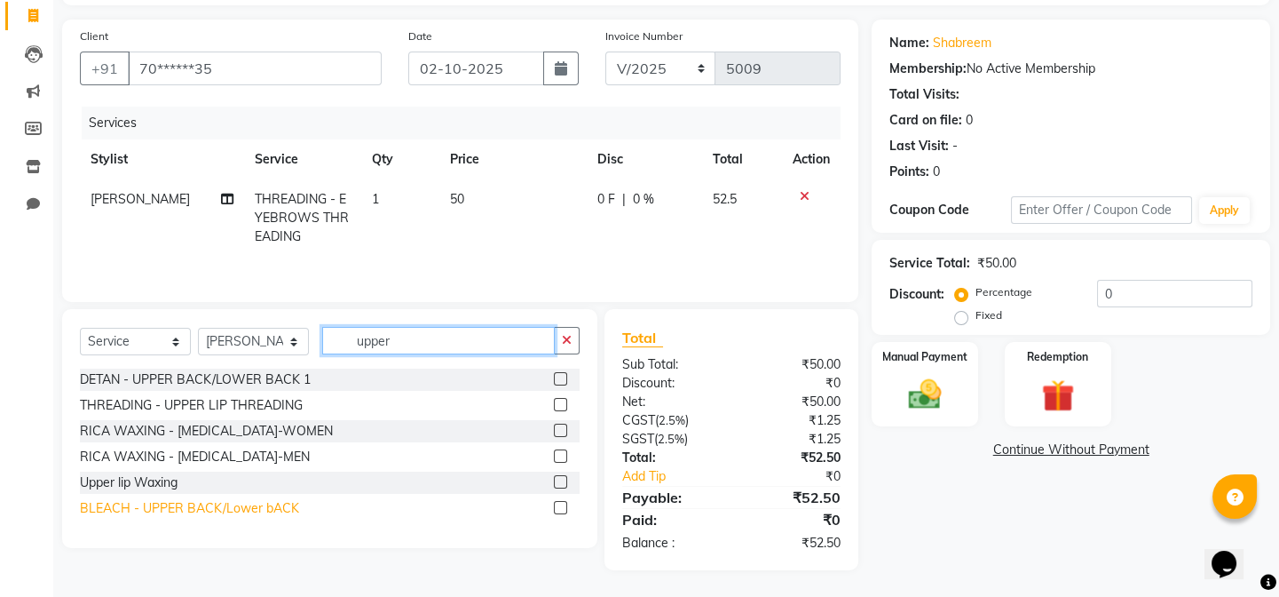
scroll to position [115, 0]
type input "upper"
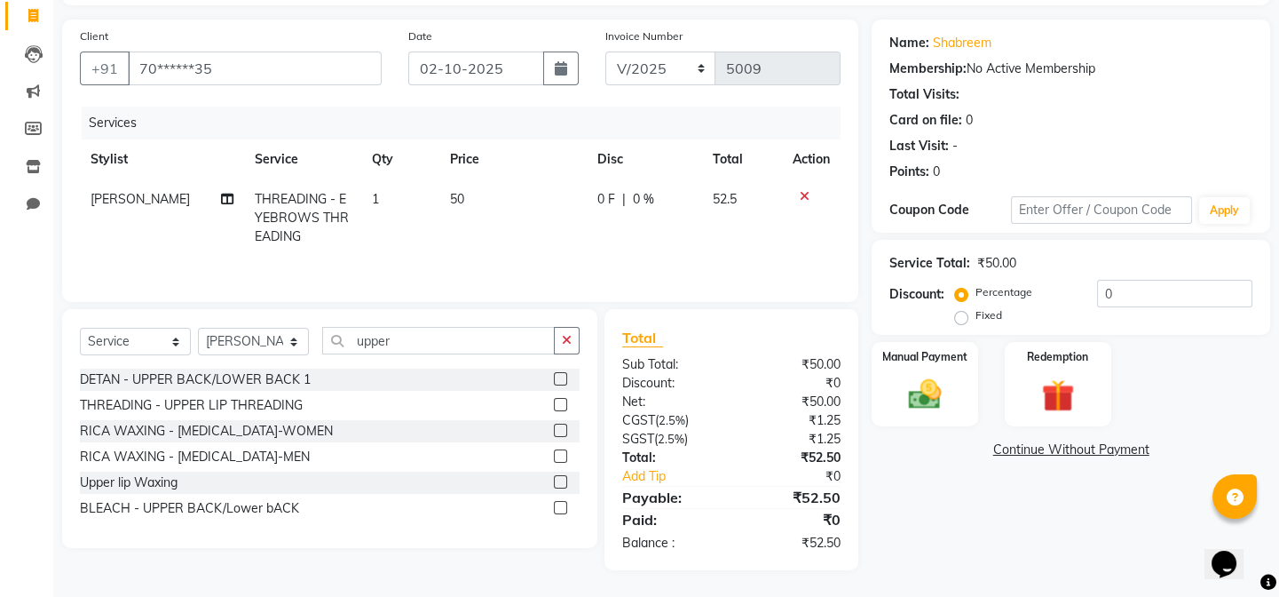
click at [564, 479] on label at bounding box center [560, 481] width 13 height 13
click at [564, 479] on input "checkbox" at bounding box center [560, 483] width 12 height 12
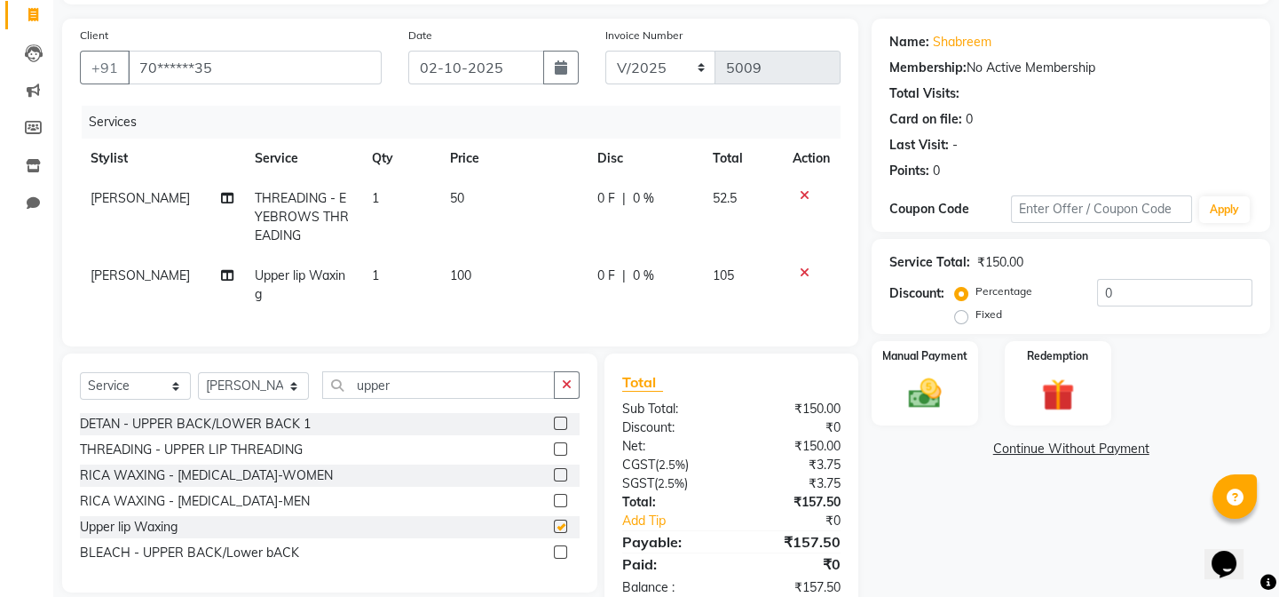
checkbox input "false"
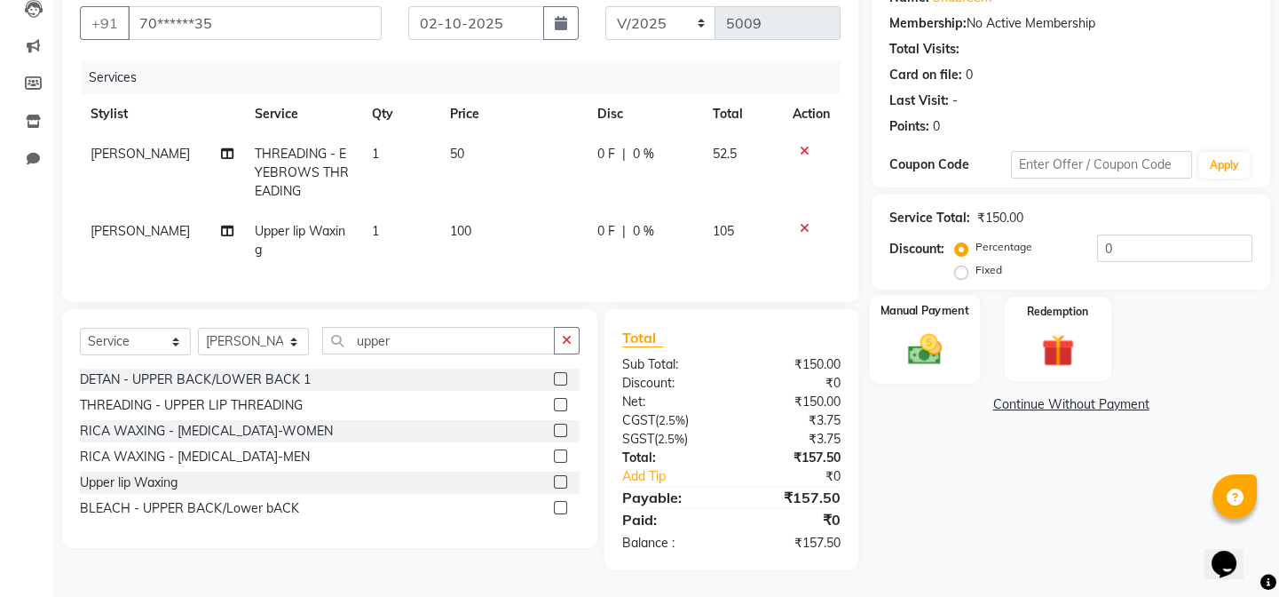
click at [913, 314] on div "Manual Payment" at bounding box center [925, 339] width 110 height 88
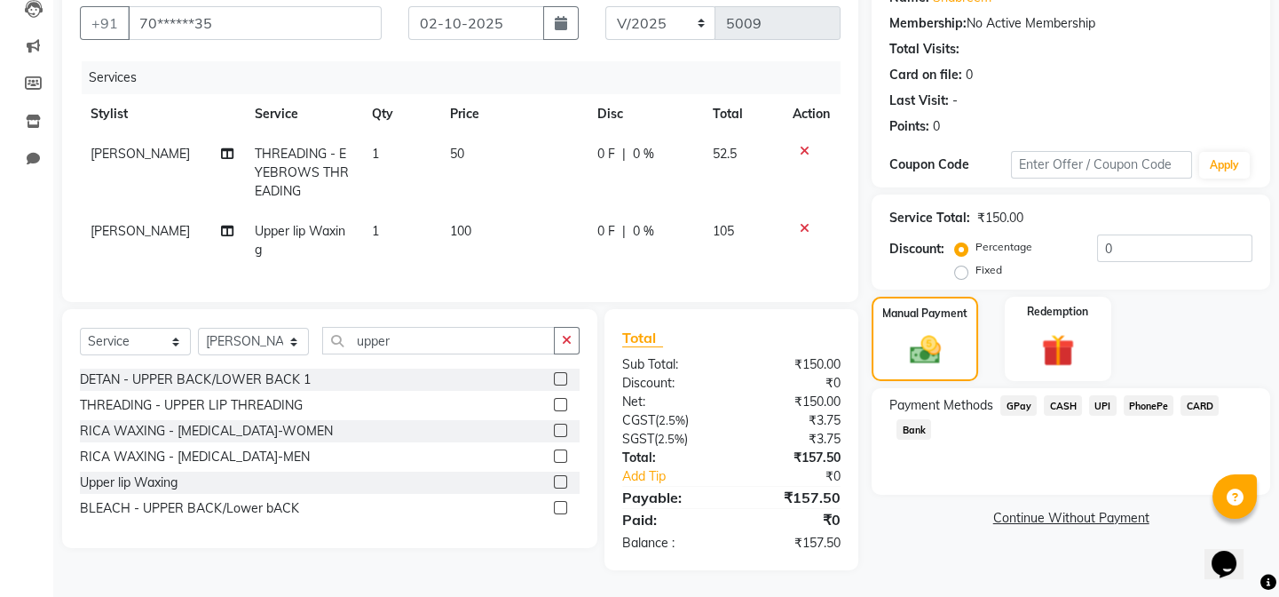
click at [1108, 398] on span "UPI" at bounding box center [1103, 405] width 28 height 20
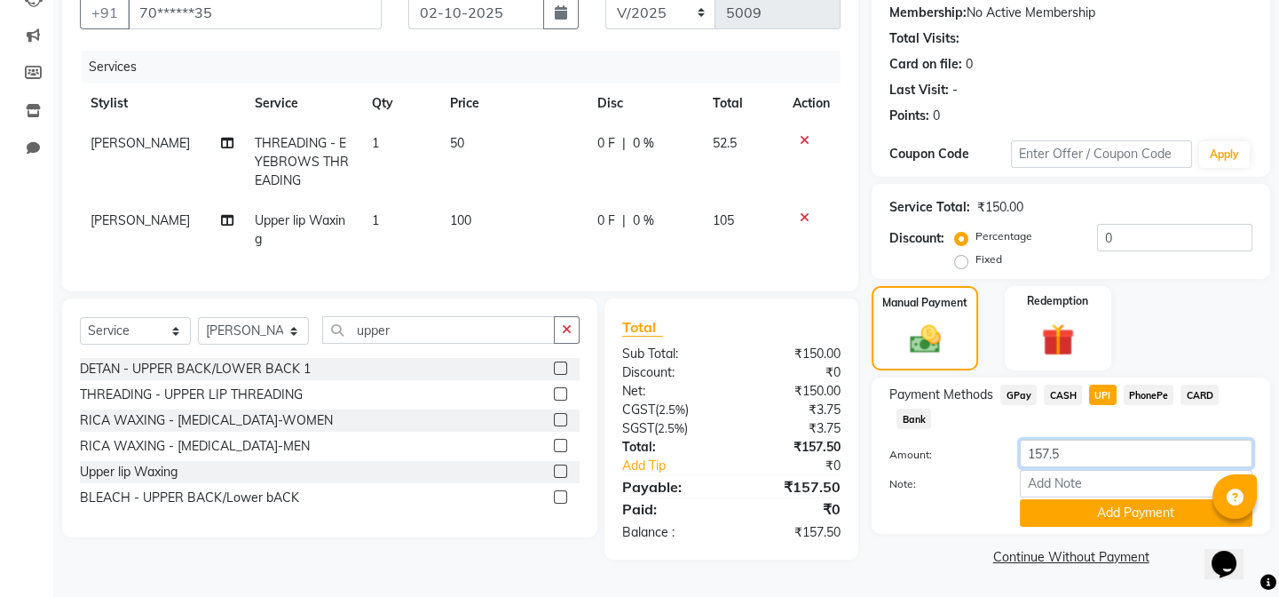
click at [1074, 447] on input "157.5" at bounding box center [1136, 453] width 233 height 28
type input "160"
click at [1133, 505] on button "Add Payment" at bounding box center [1136, 513] width 233 height 28
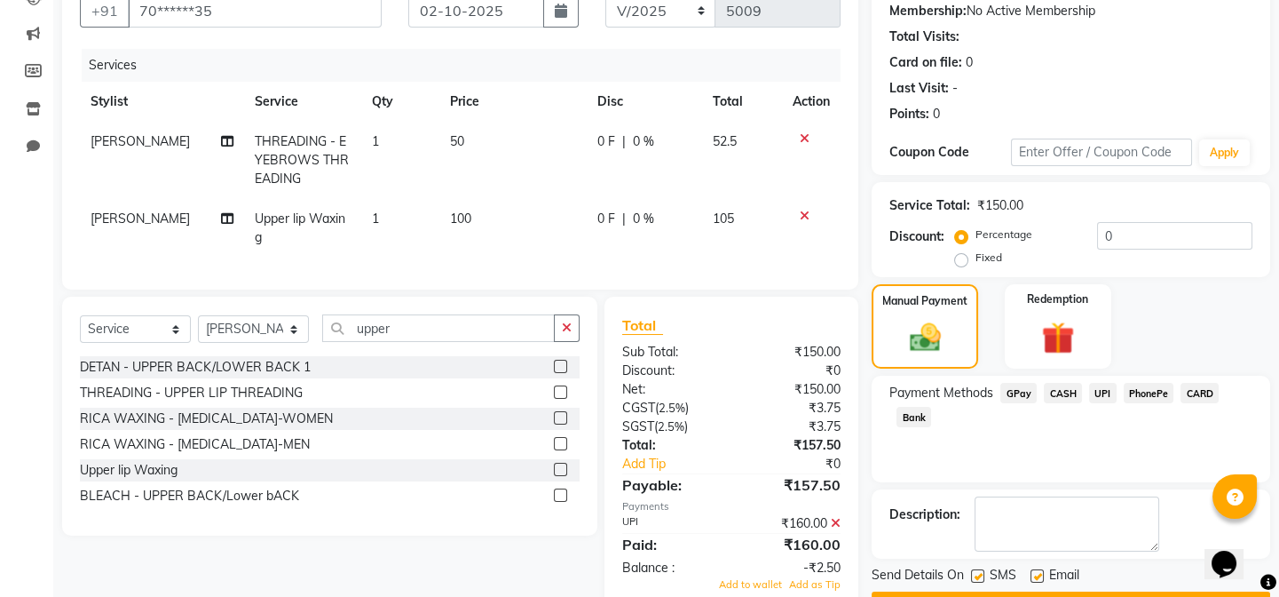
scroll to position [224, 0]
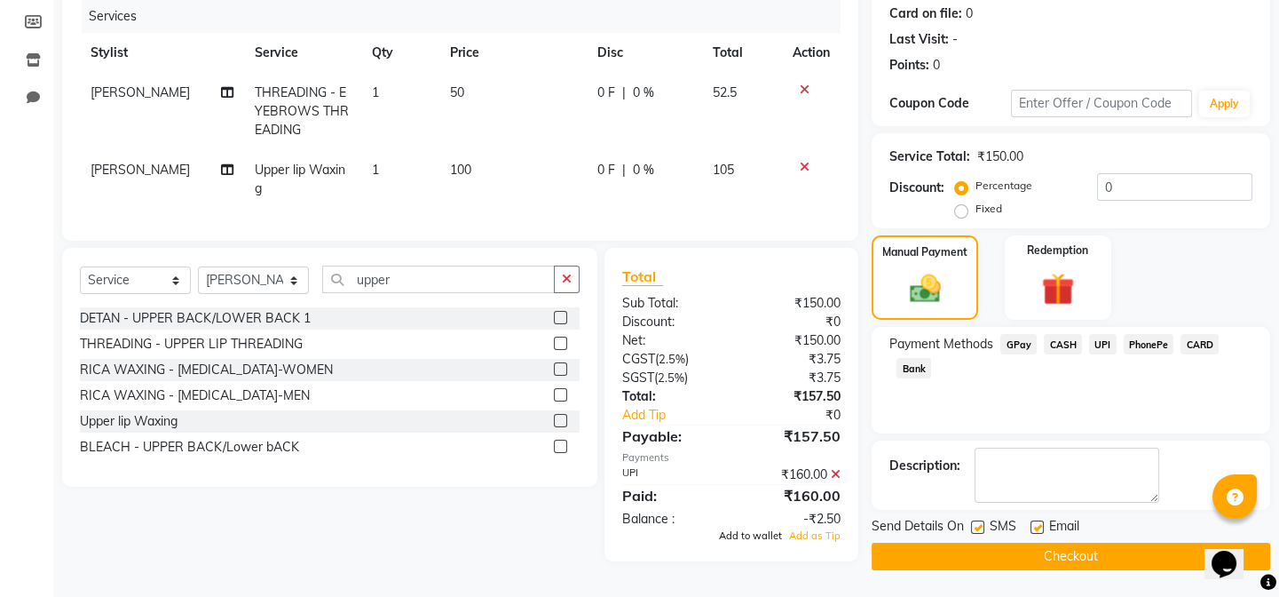
click at [756, 542] on span "Add to wallet" at bounding box center [750, 535] width 63 height 12
click at [1073, 552] on button "Checkout" at bounding box center [1071, 556] width 399 height 28
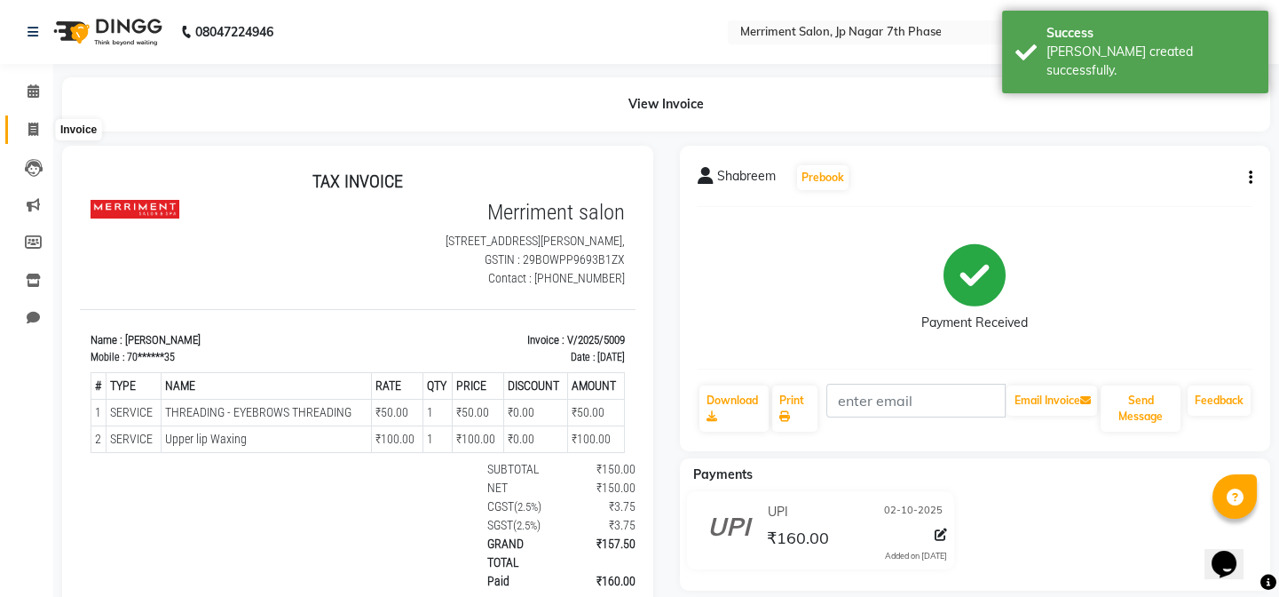
click at [34, 127] on icon at bounding box center [33, 129] width 10 height 13
select select "service"
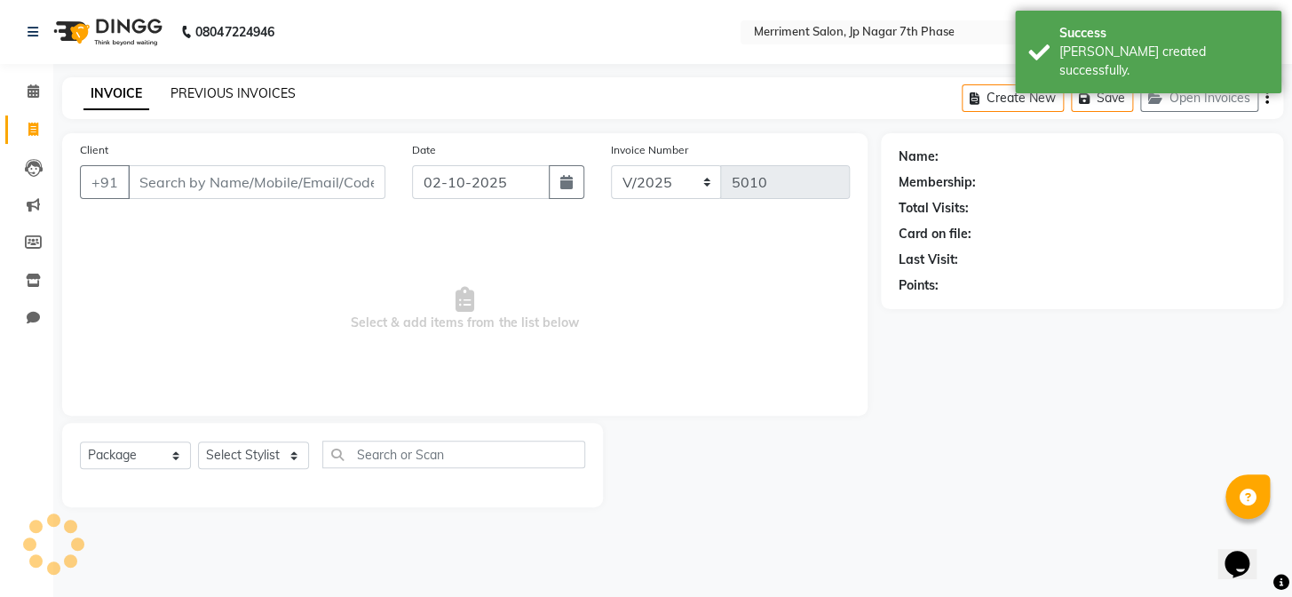
click at [221, 97] on link "PREVIOUS INVOICES" at bounding box center [232, 93] width 125 height 16
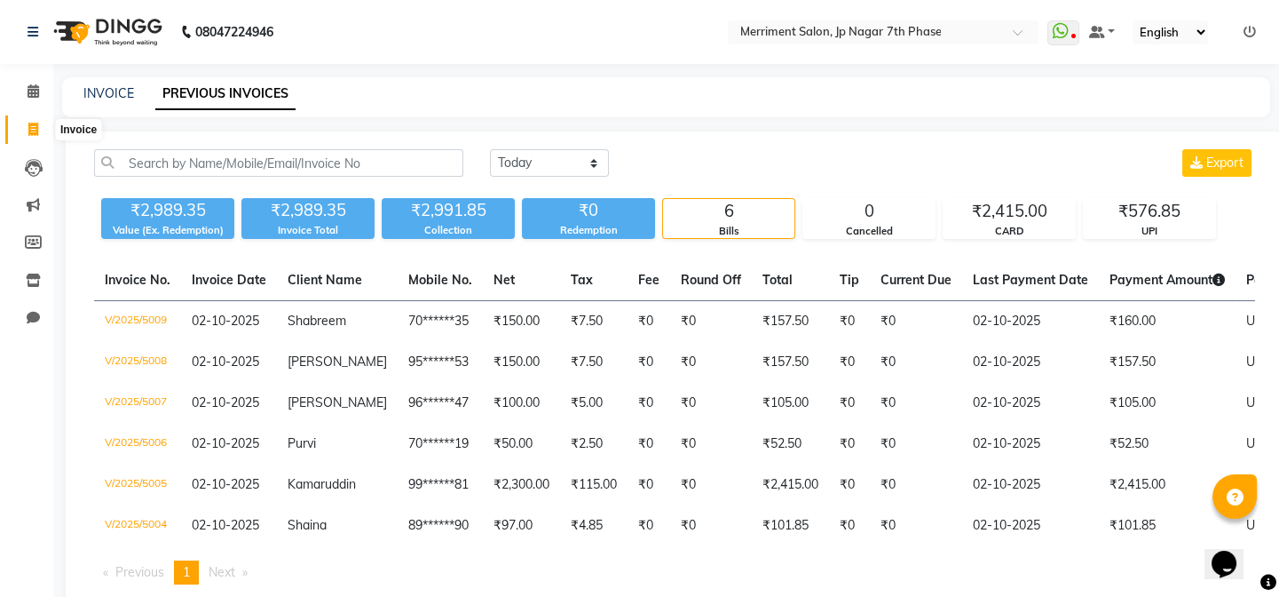
click at [39, 122] on span at bounding box center [33, 130] width 31 height 20
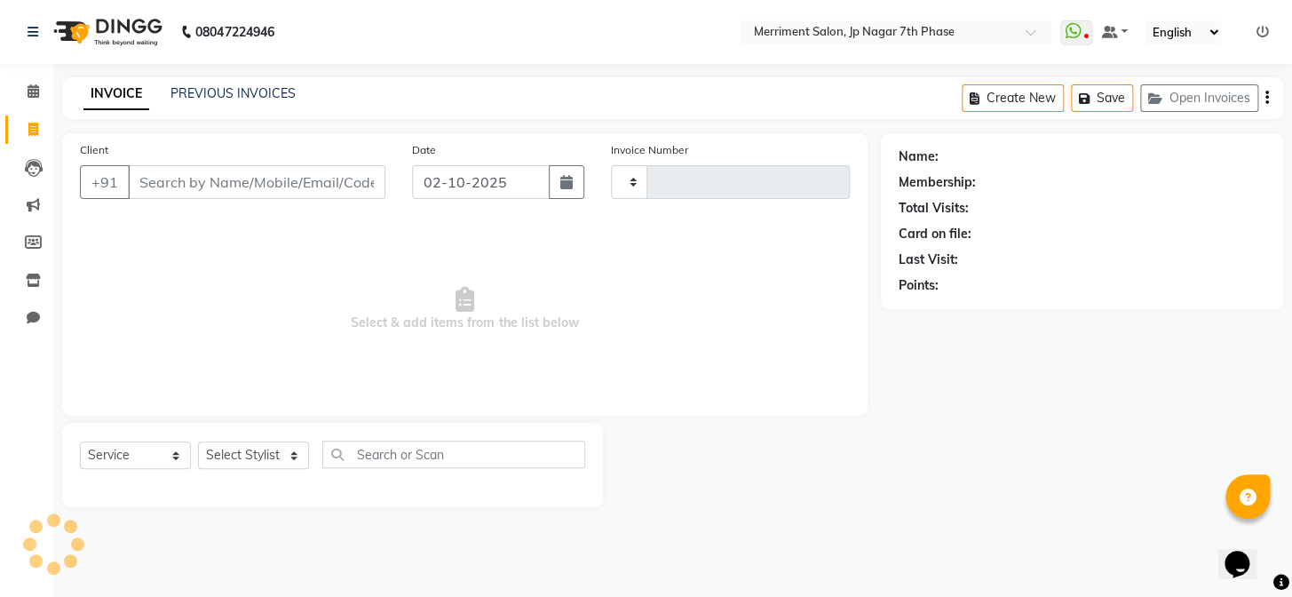
select select "package"
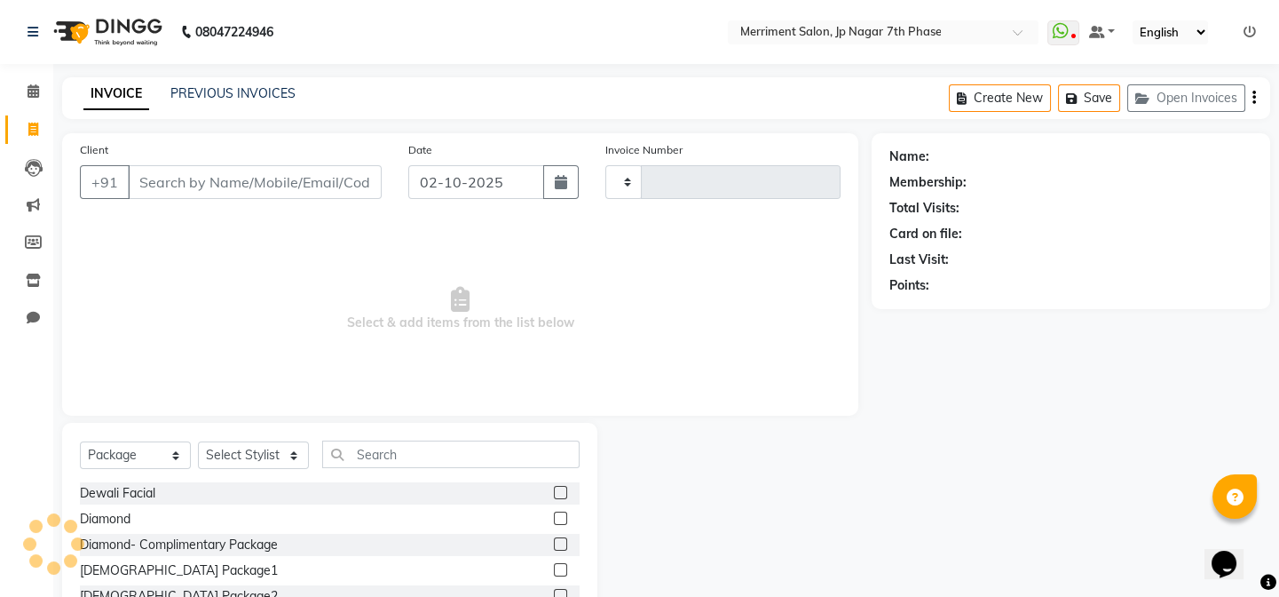
type input "5010"
select select "4110"
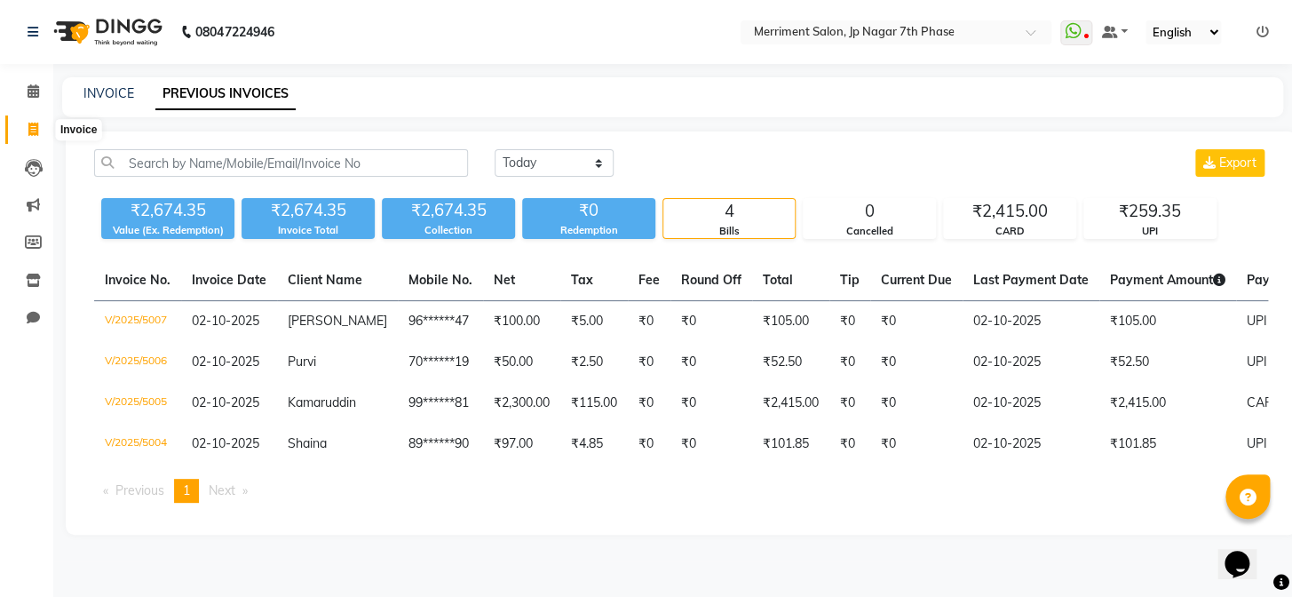
click at [29, 125] on icon at bounding box center [33, 129] width 10 height 13
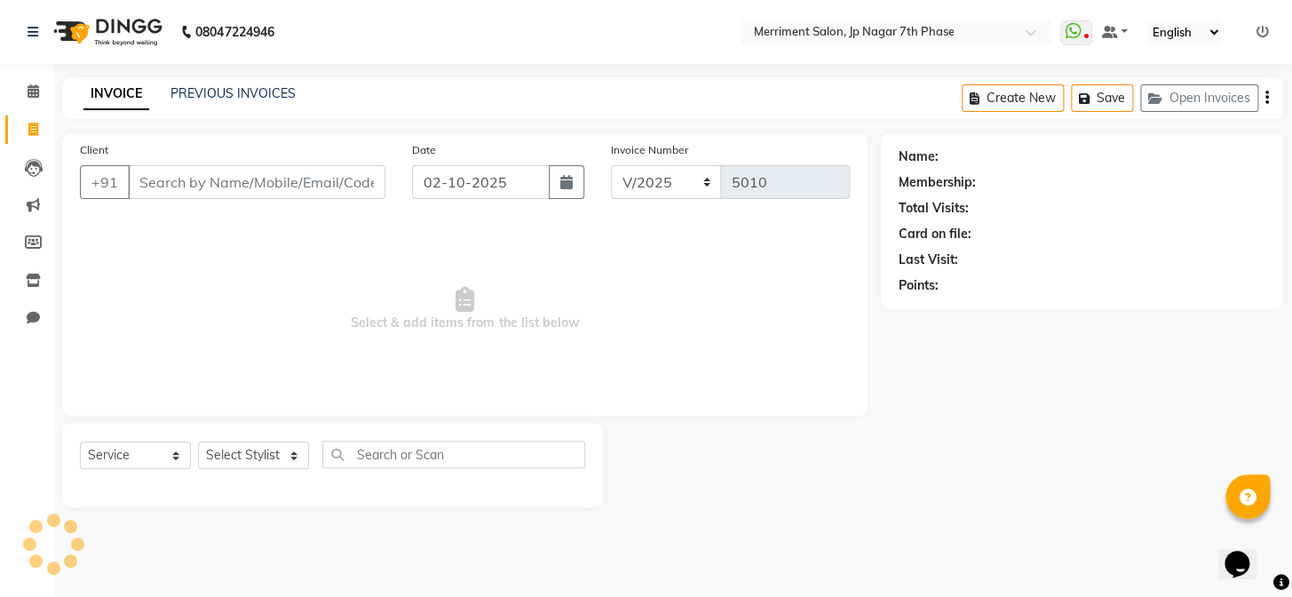
select select "package"
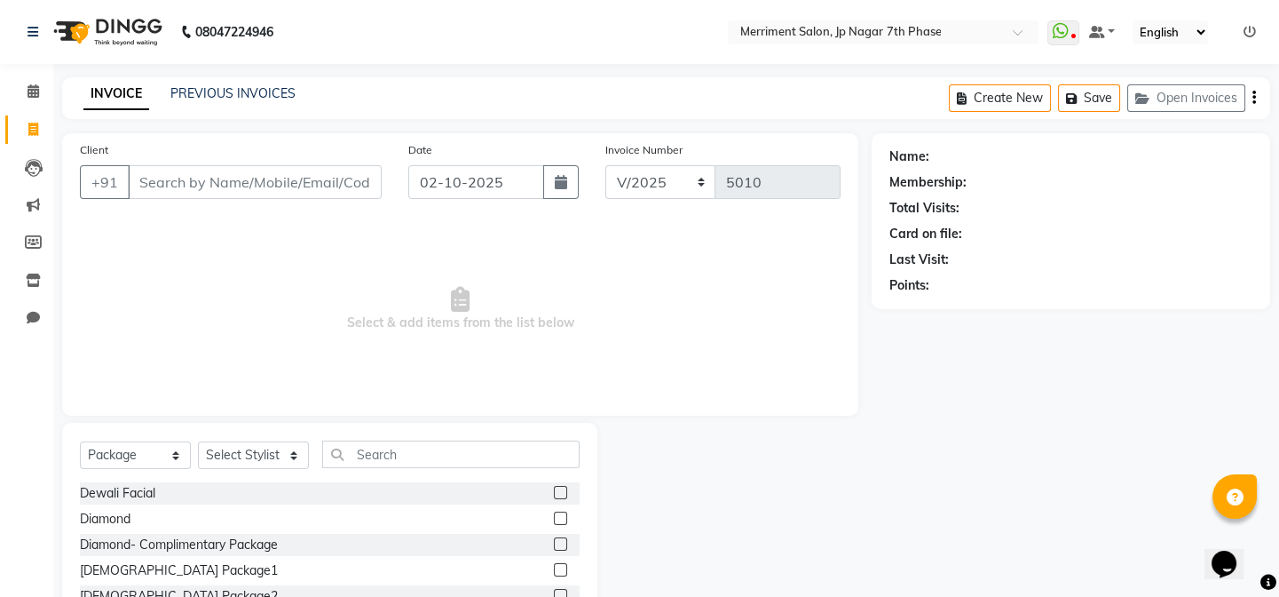
click at [259, 185] on input "Client" at bounding box center [255, 182] width 254 height 34
click at [337, 184] on input "Client" at bounding box center [255, 182] width 254 height 34
paste input "7411133906"
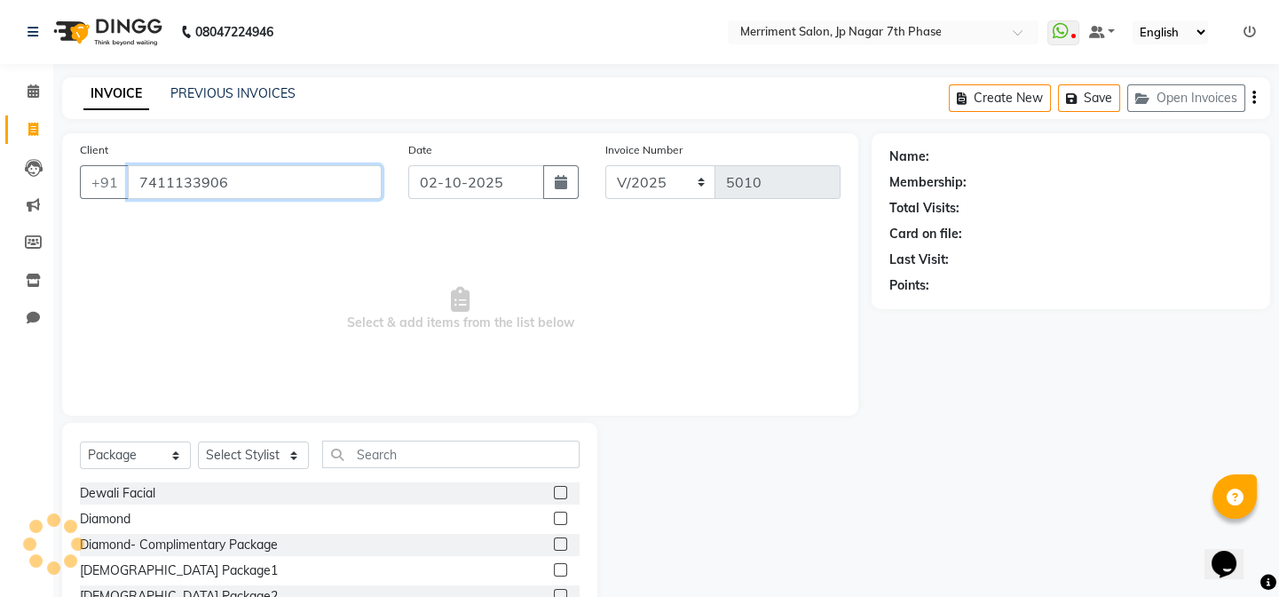
type input "7411133906"
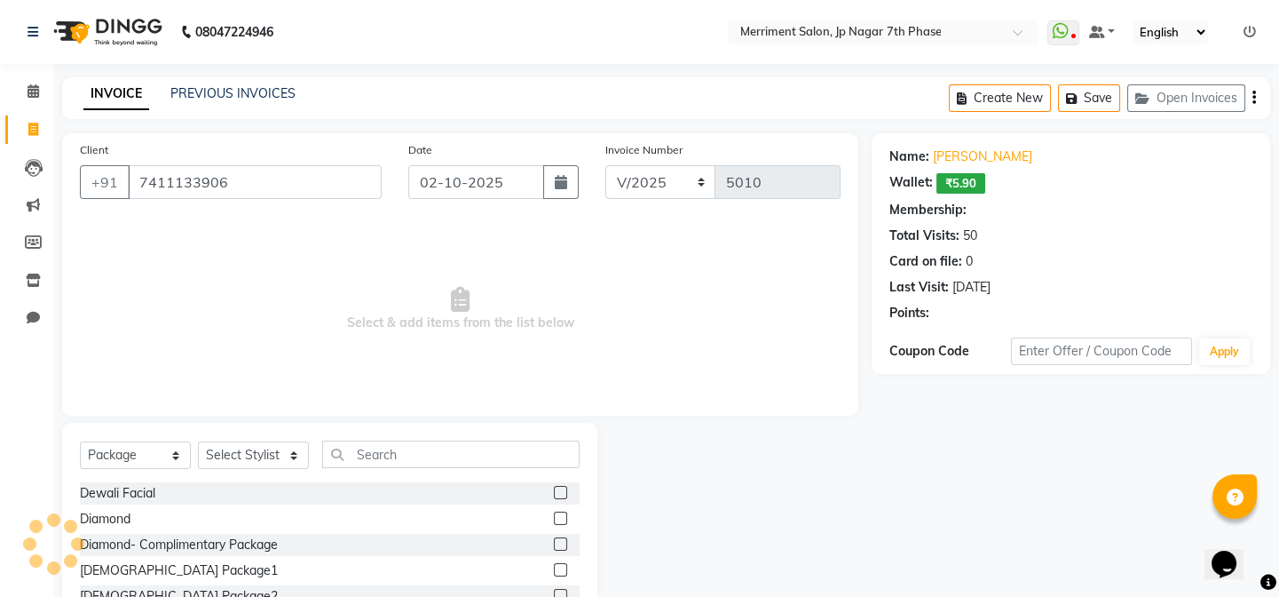
select select "2: Object"
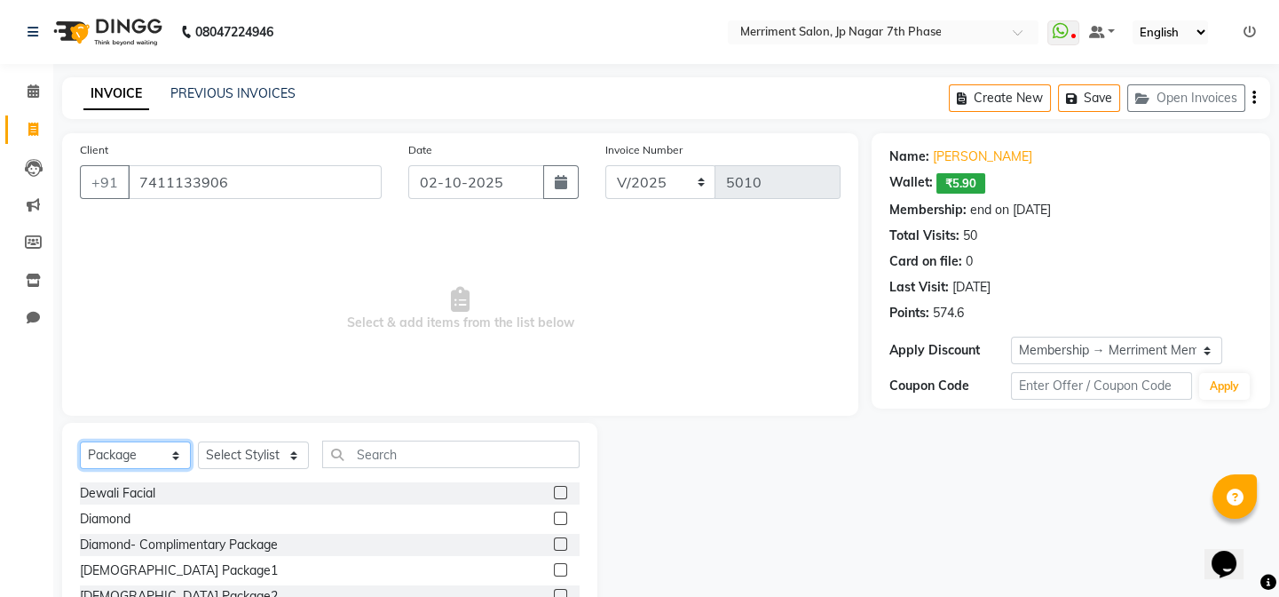
click at [154, 452] on select "Select Service Product Membership Package Voucher Prepaid Gift Card" at bounding box center [135, 455] width 111 height 28
select select "service"
click at [80, 441] on select "Select Service Product Membership Package Voucher Prepaid Gift Card" at bounding box center [135, 455] width 111 height 28
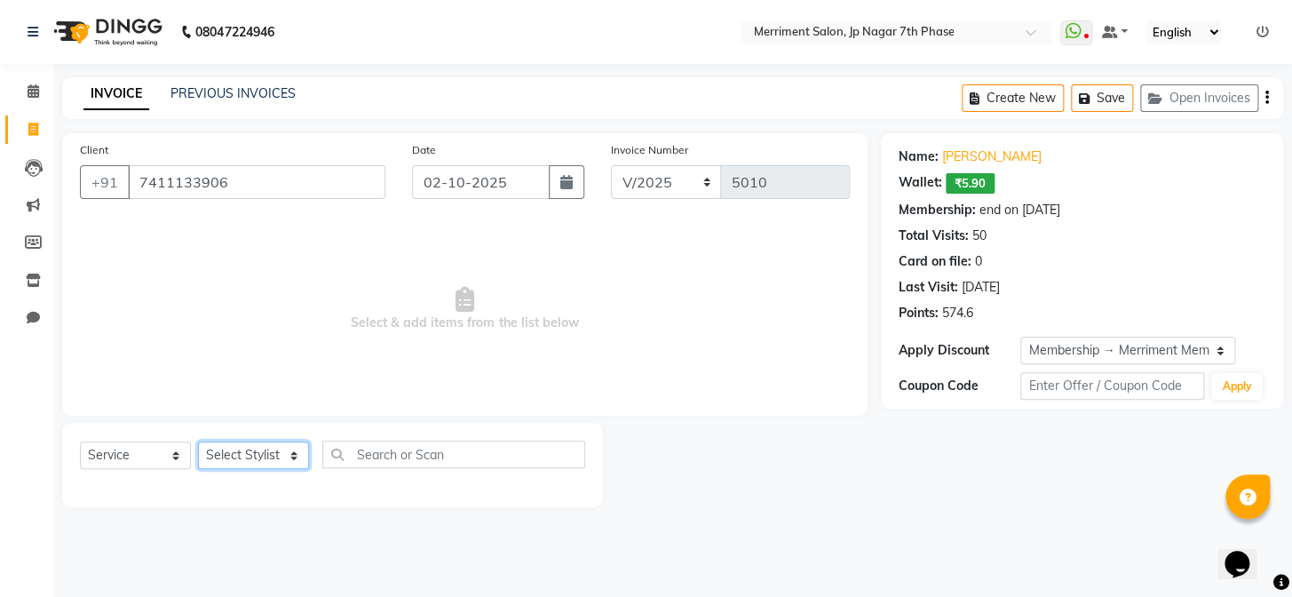
click at [255, 450] on select "Select Stylist Chiru Monish Shafeek Nalina Nirmal Mandal Pramodini Priyanka Rec…" at bounding box center [253, 455] width 111 height 28
select select "72476"
click at [198, 441] on select "Select Stylist Chiru Monish Shafeek Nalina Nirmal Mandal Pramodini Priyanka Rec…" at bounding box center [253, 455] width 111 height 28
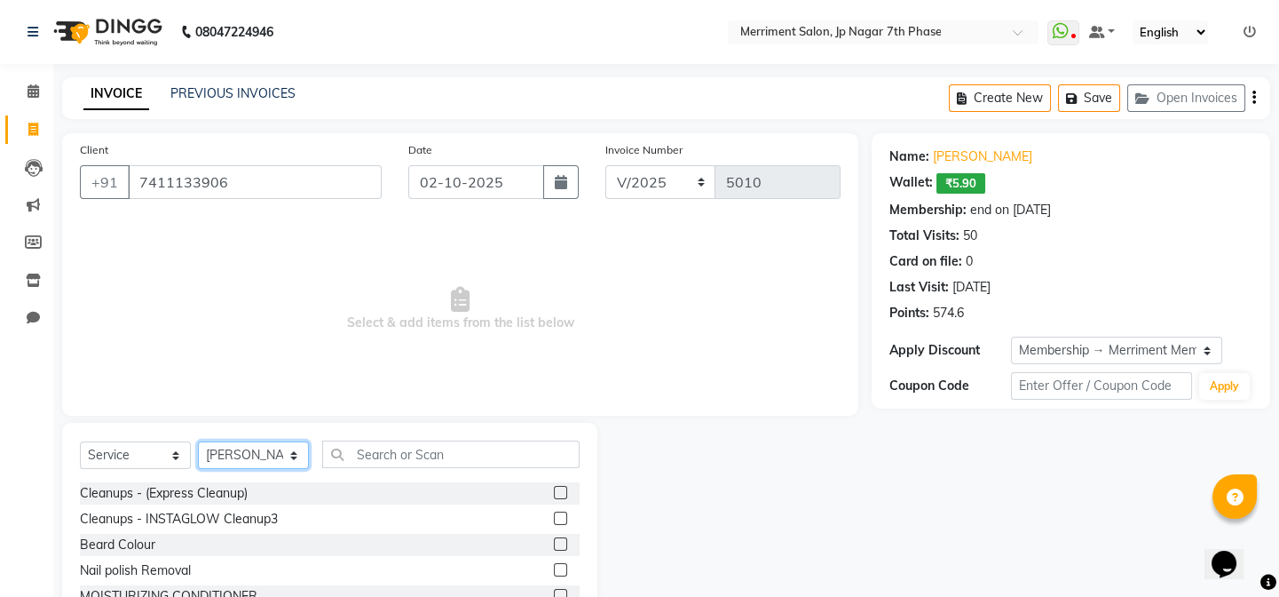
click at [258, 447] on select "Select Stylist Chiru Monish Shafeek Nalina Nirmal Mandal Pramodini Priyanka Rec…" at bounding box center [253, 455] width 111 height 28
click at [198, 441] on select "Select Stylist Chiru Monish Shafeek Nalina Nirmal Mandal Pramodini Priyanka Rec…" at bounding box center [253, 455] width 111 height 28
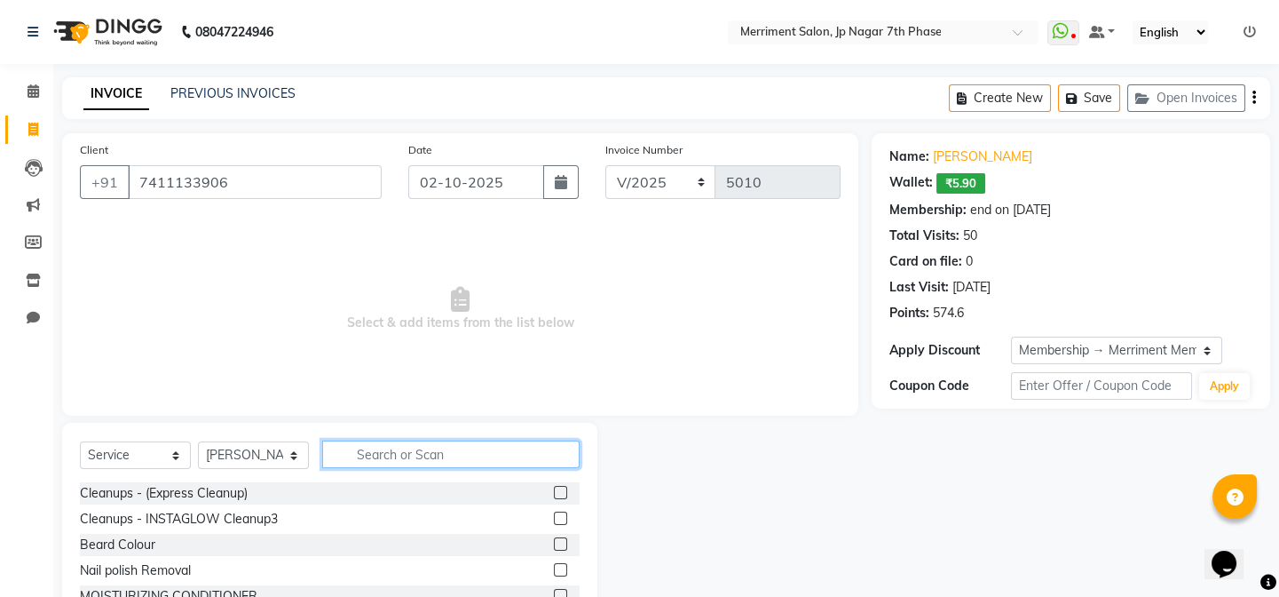
click at [421, 462] on input "text" at bounding box center [450, 454] width 257 height 28
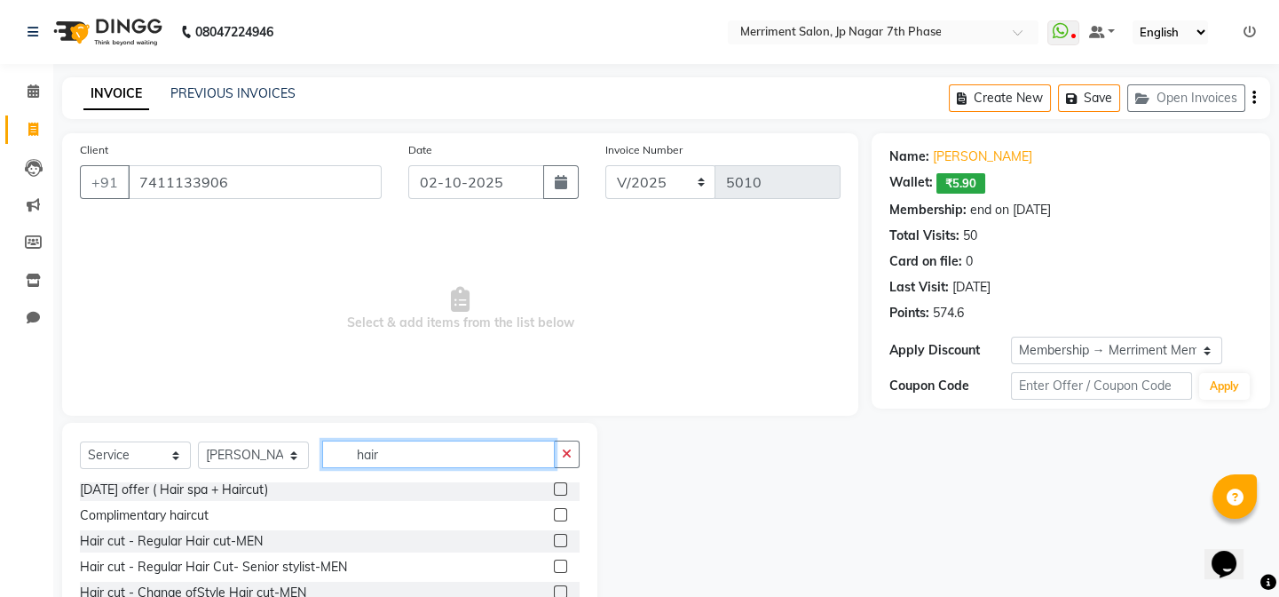
scroll to position [161, 0]
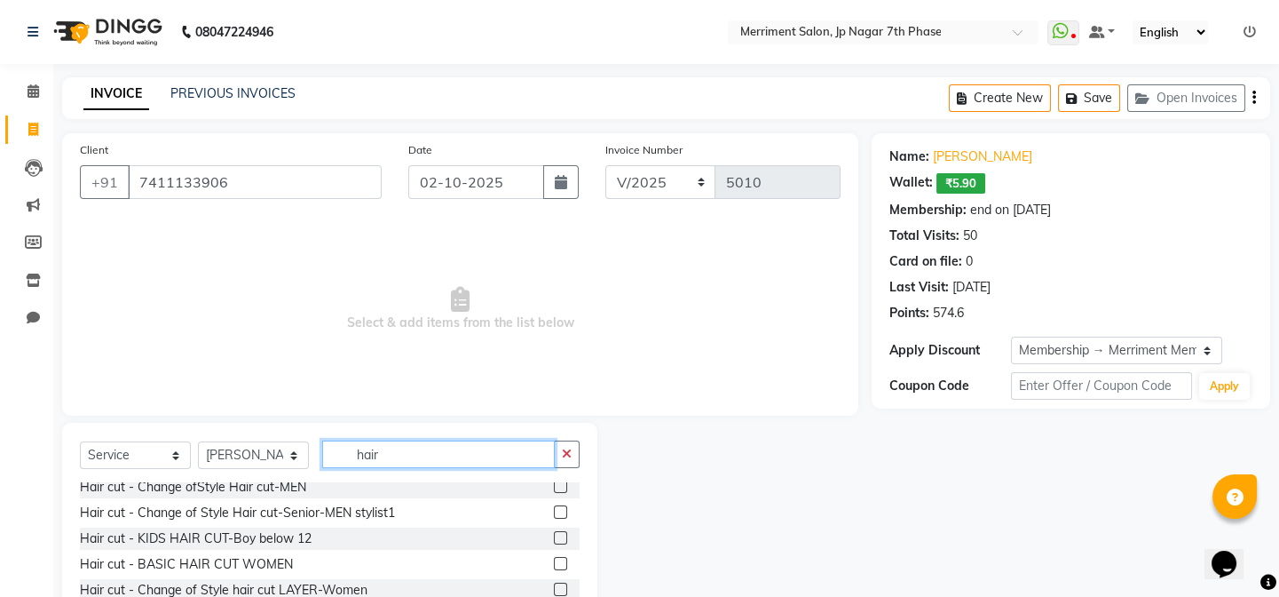
click at [479, 454] on input "hair" at bounding box center [438, 454] width 233 height 28
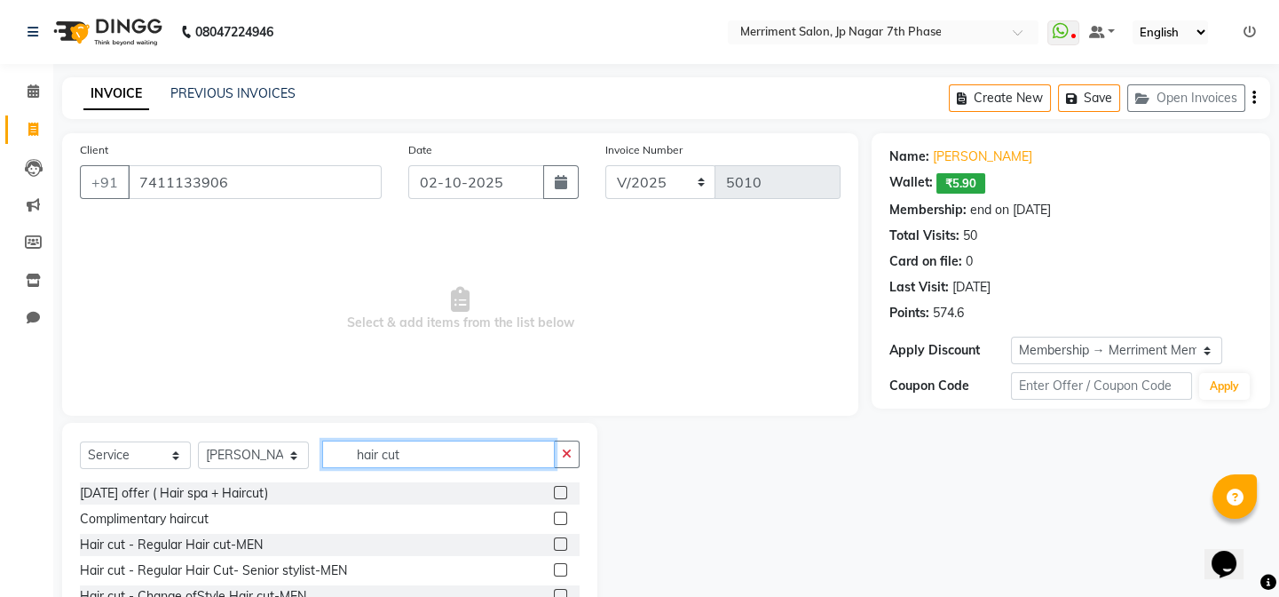
type input "hair cut"
click at [554, 565] on label at bounding box center [560, 569] width 13 height 13
click at [554, 565] on input "checkbox" at bounding box center [560, 571] width 12 height 12
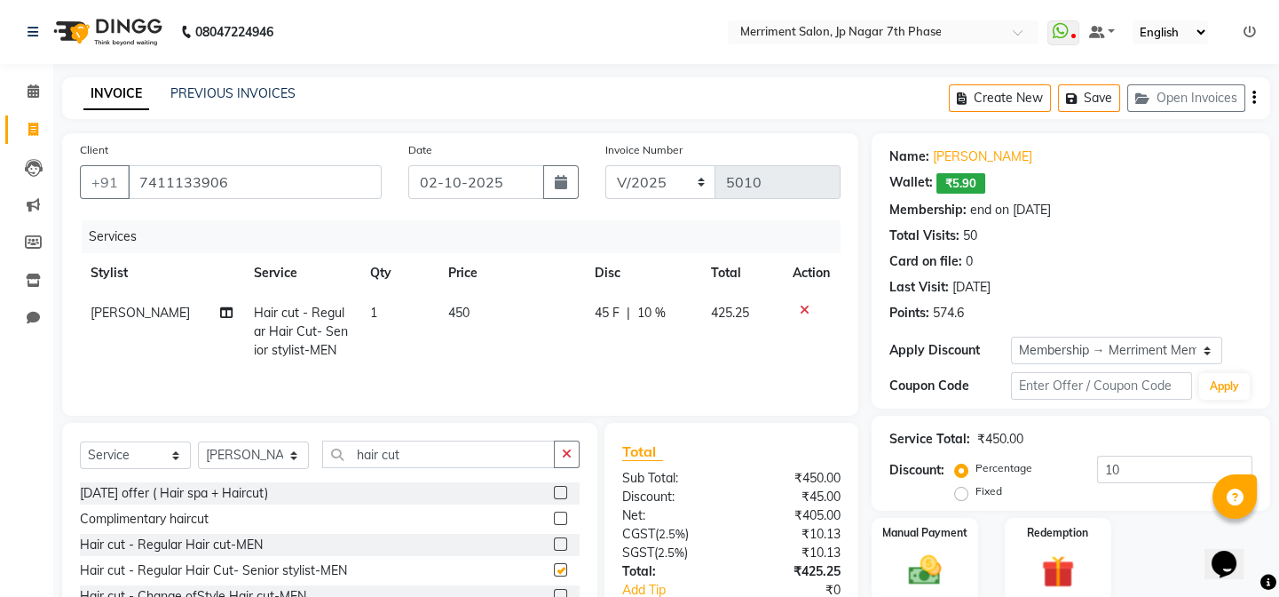
checkbox input "false"
click at [467, 455] on input "hair cut" at bounding box center [438, 454] width 233 height 28
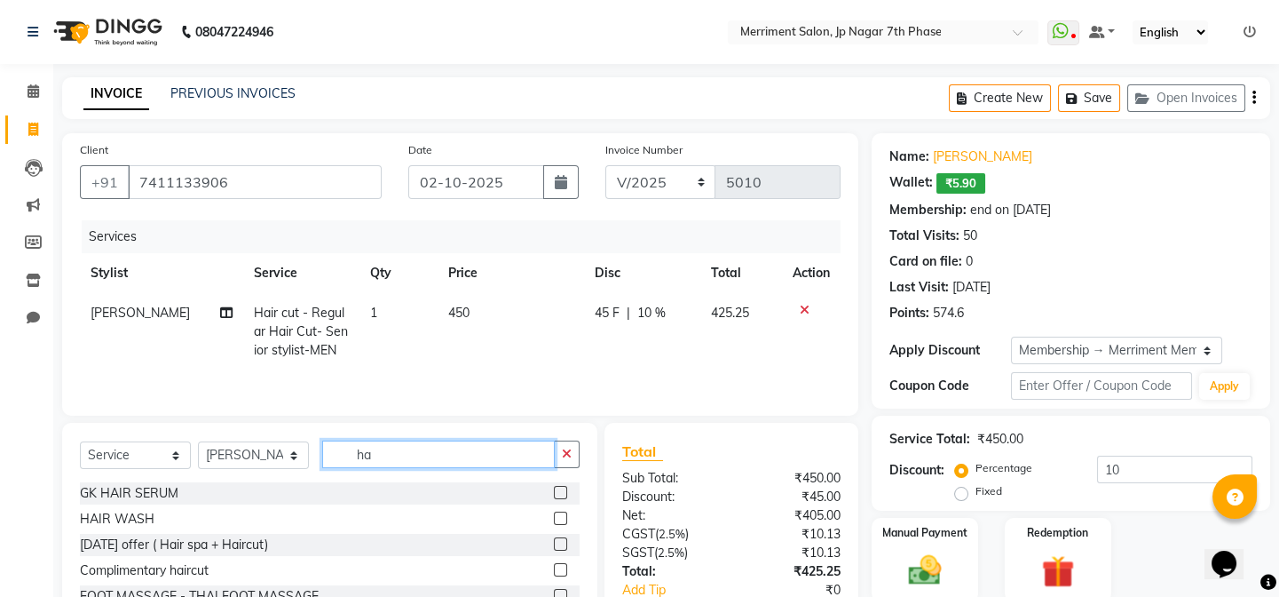
type input "h"
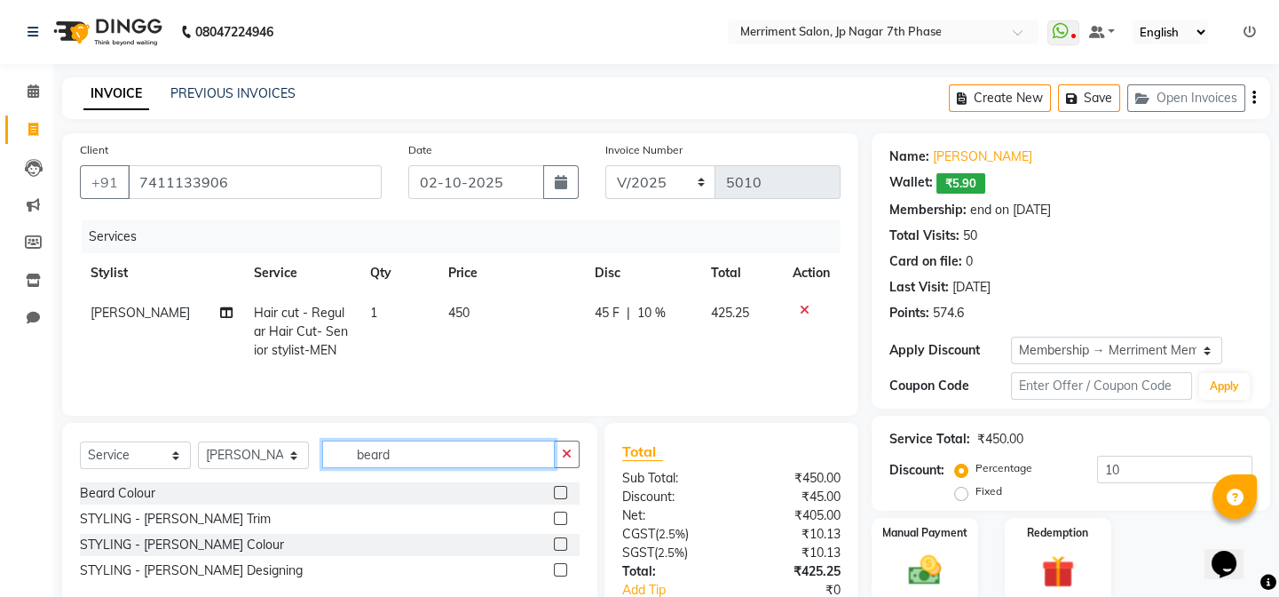
type input "beard"
click at [561, 513] on label at bounding box center [560, 517] width 13 height 13
click at [561, 513] on input "checkbox" at bounding box center [560, 519] width 12 height 12
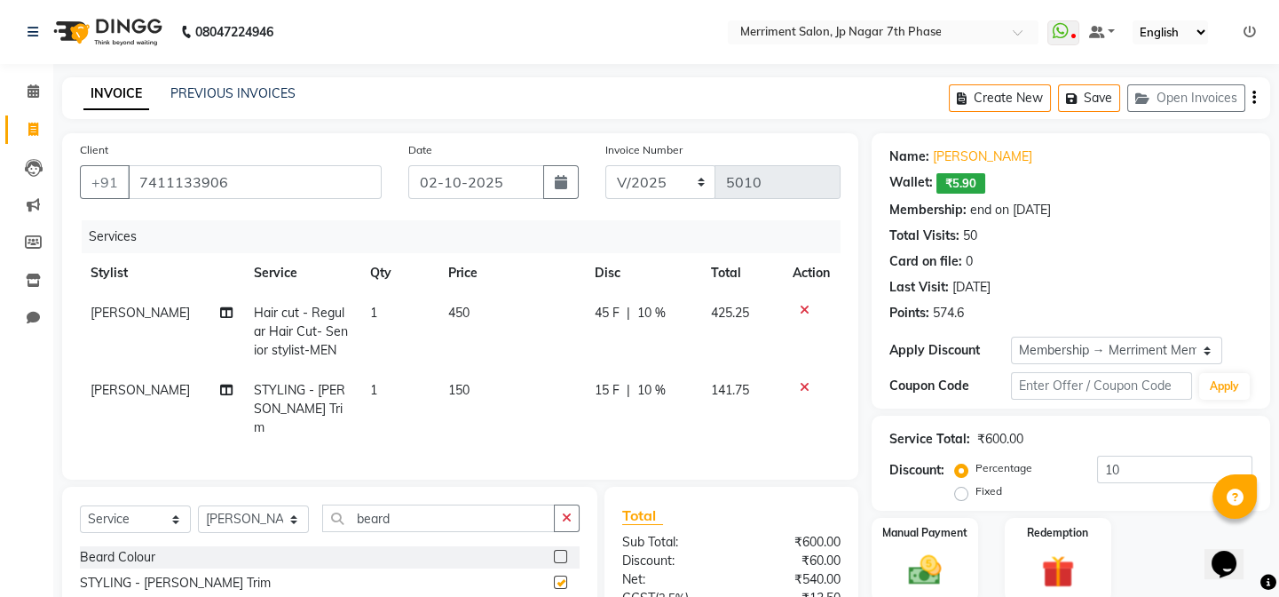
checkbox input "false"
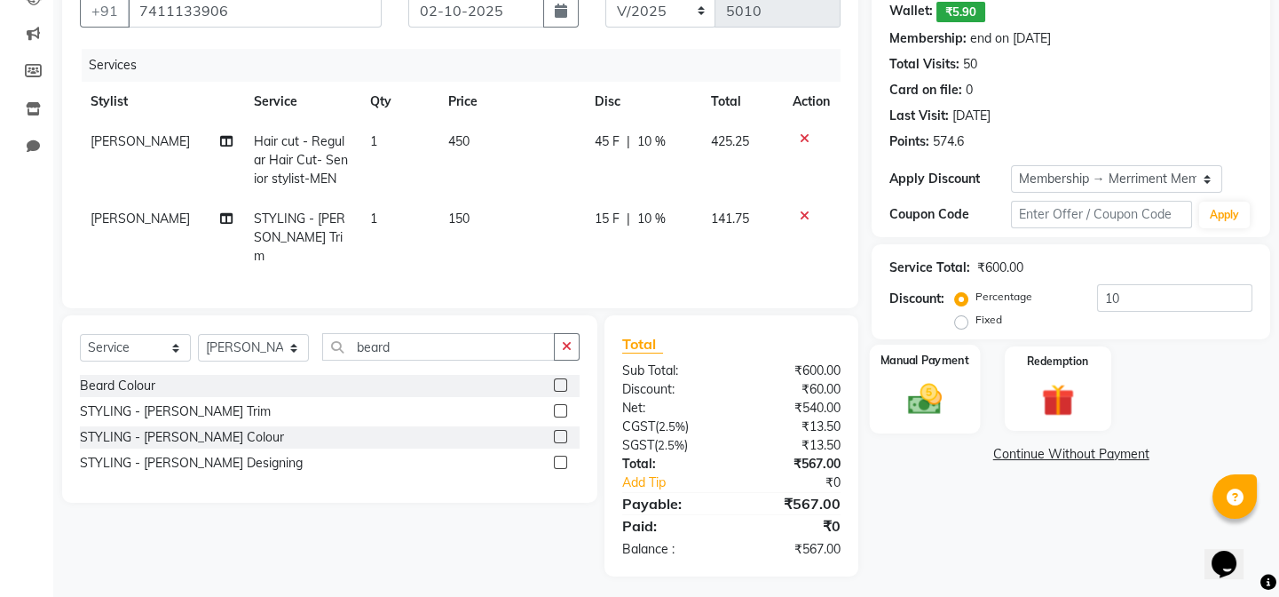
click at [938, 368] on div "Manual Payment" at bounding box center [925, 388] width 110 height 88
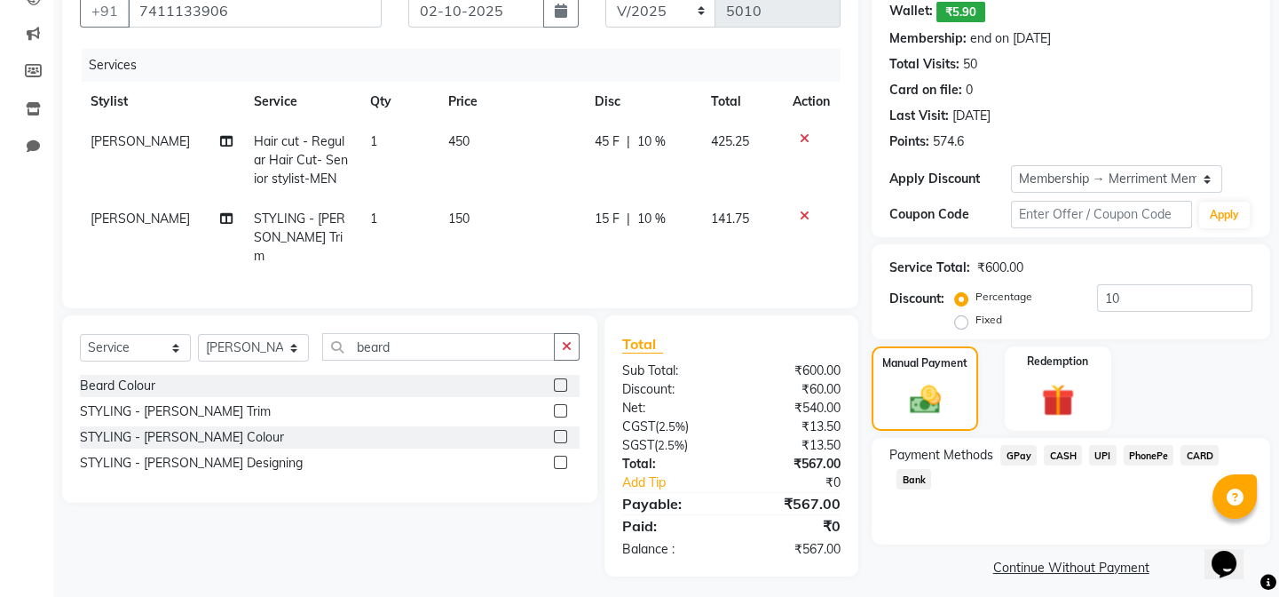
click at [1098, 455] on span "UPI" at bounding box center [1103, 455] width 28 height 20
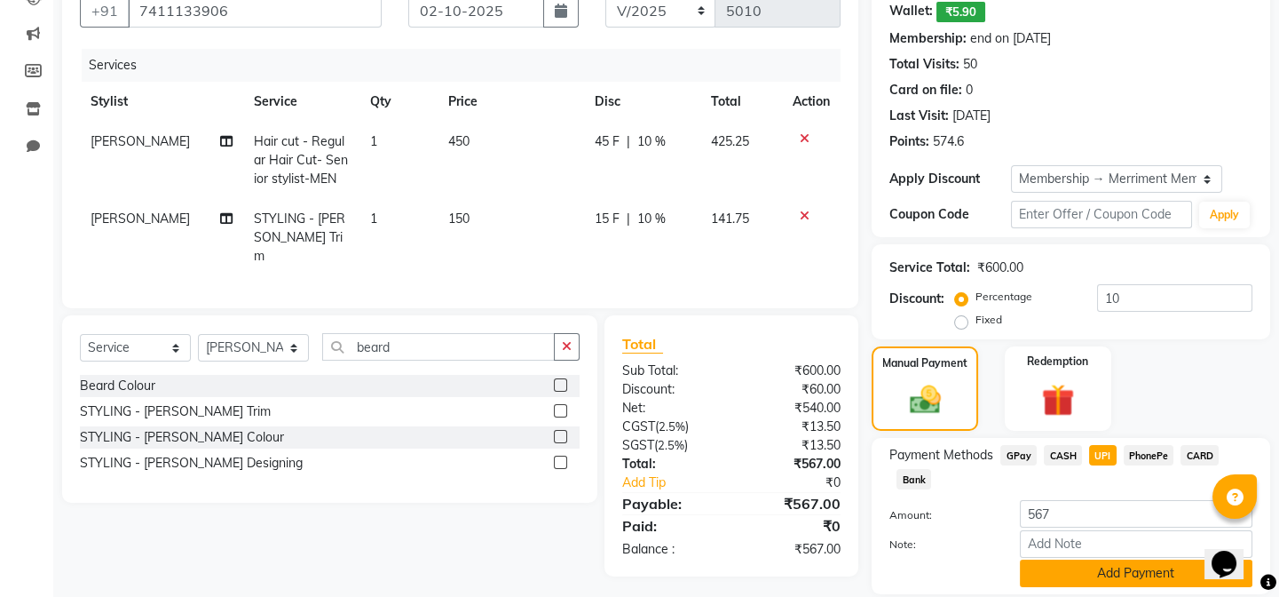
scroll to position [231, 0]
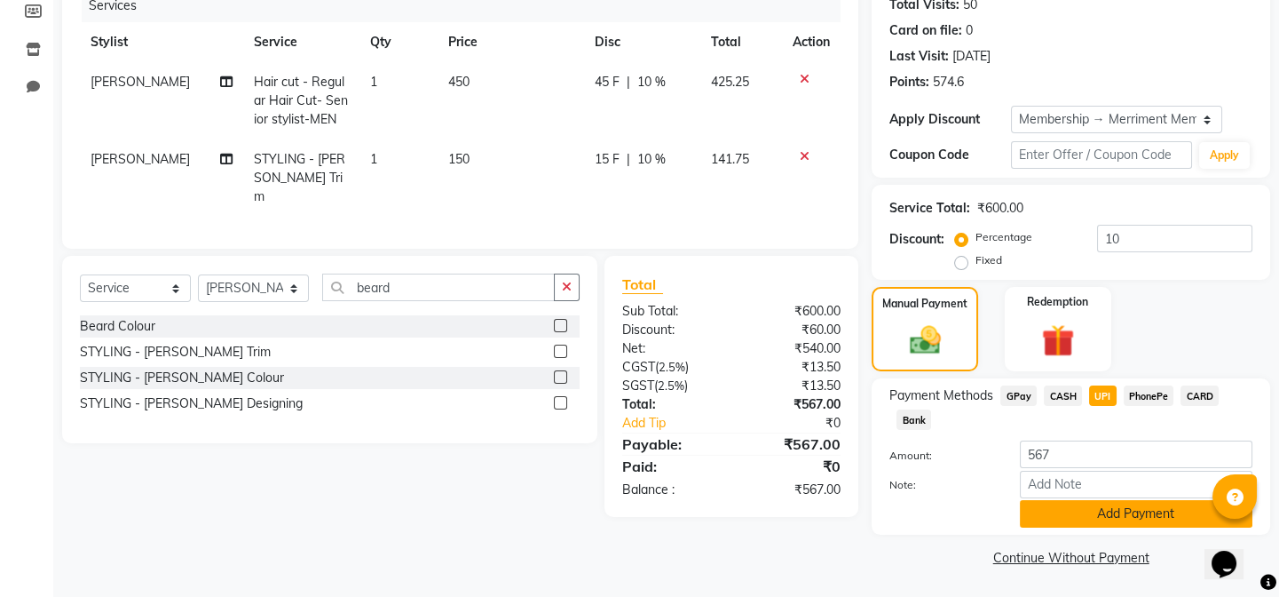
click at [1121, 511] on button "Add Payment" at bounding box center [1136, 514] width 233 height 28
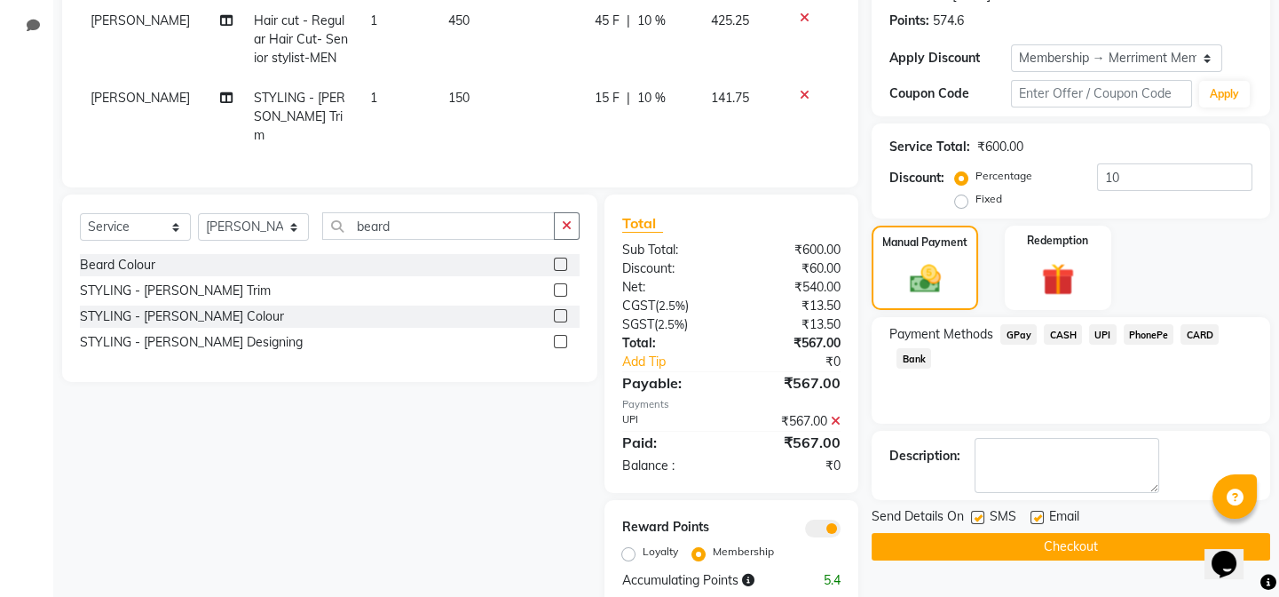
scroll to position [324, 0]
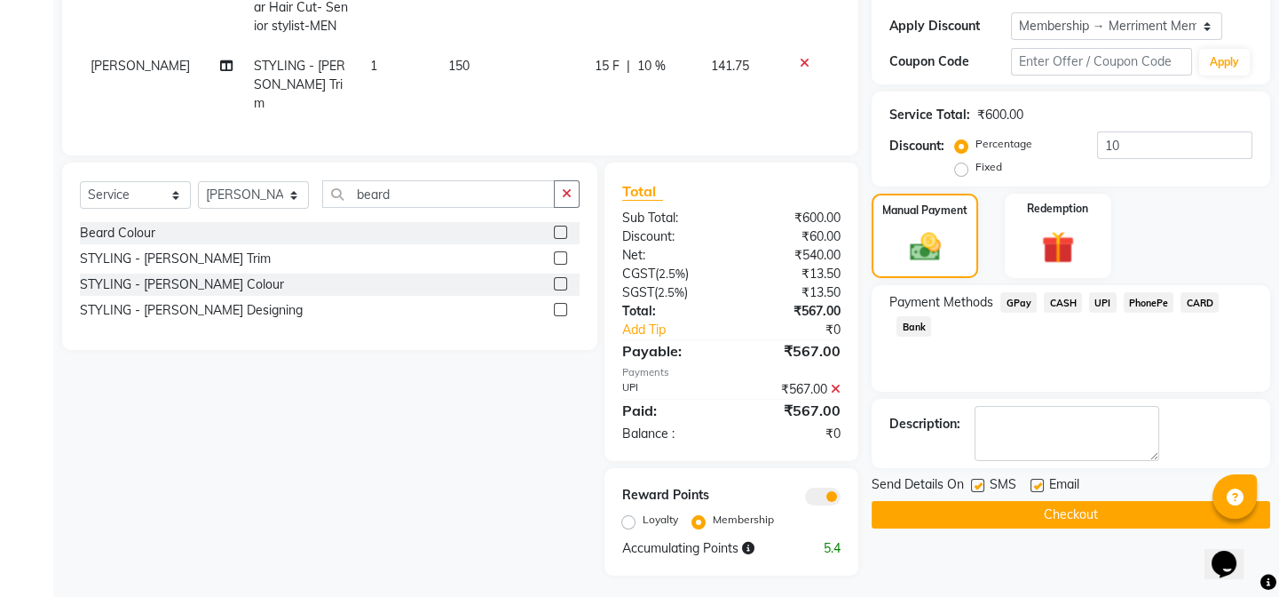
click at [1076, 511] on button "Checkout" at bounding box center [1071, 515] width 399 height 28
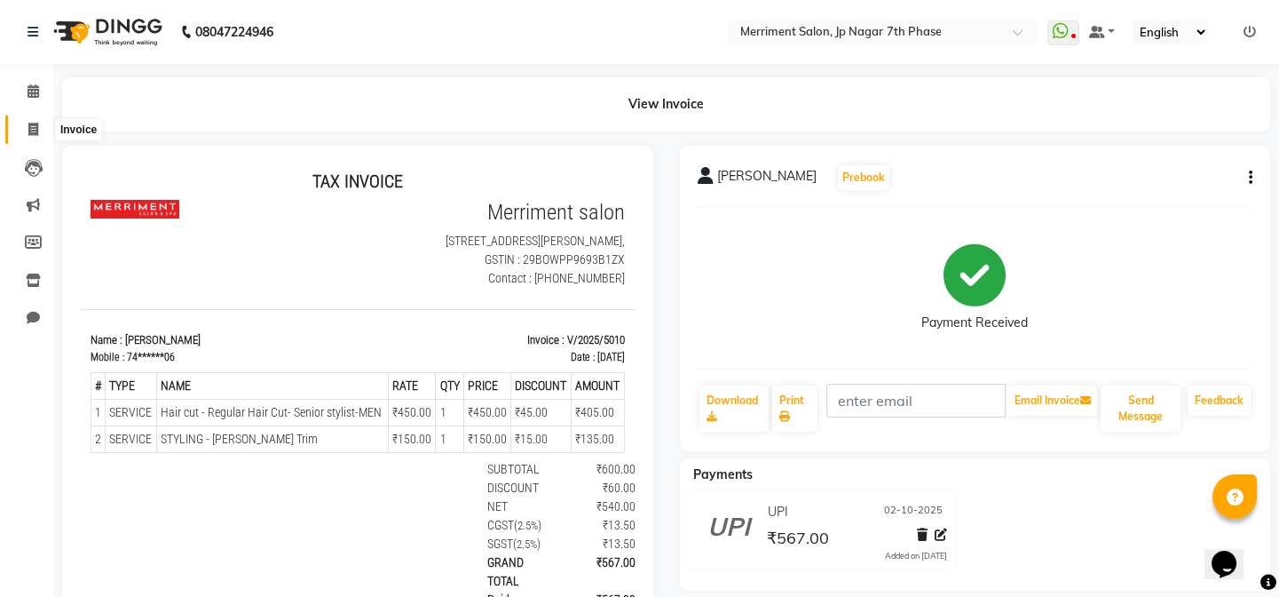
click at [28, 137] on span at bounding box center [33, 130] width 31 height 20
select select "service"
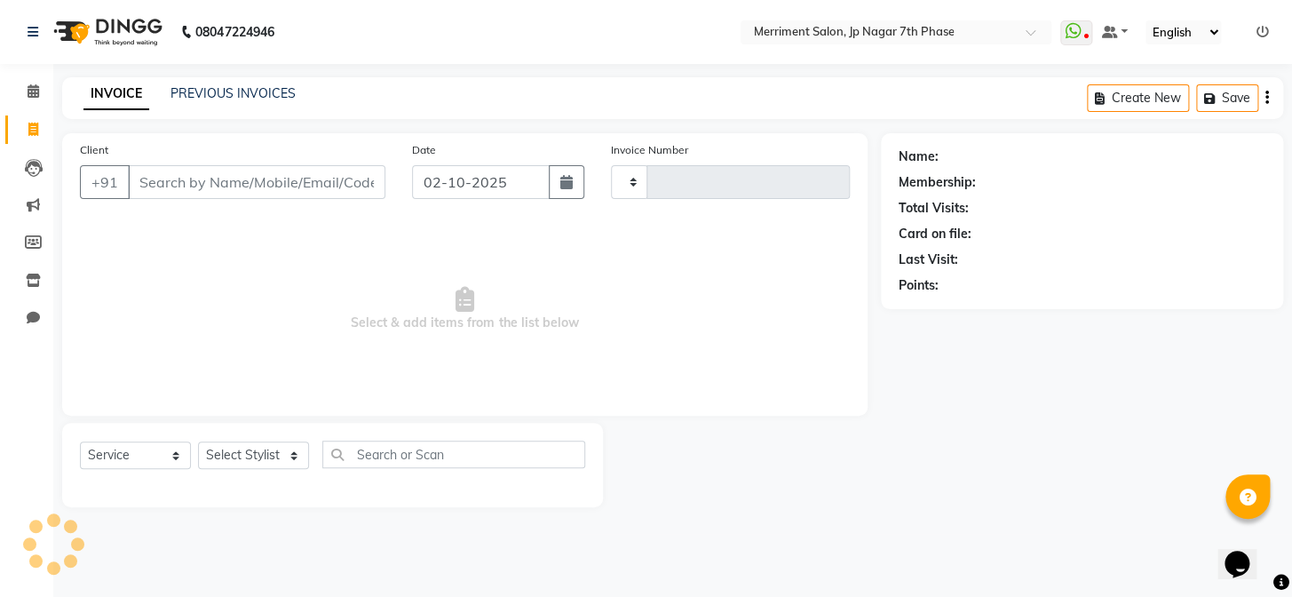
type input "5011"
select select "4110"
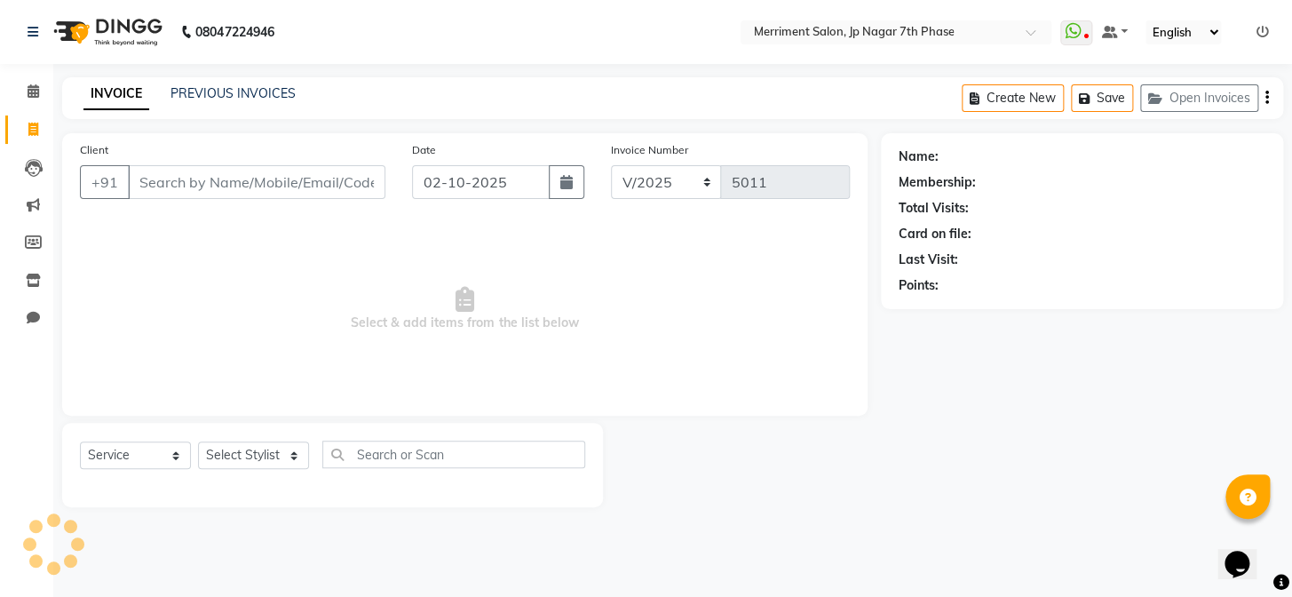
click at [244, 186] on input "Client" at bounding box center [256, 182] width 257 height 34
select select "package"
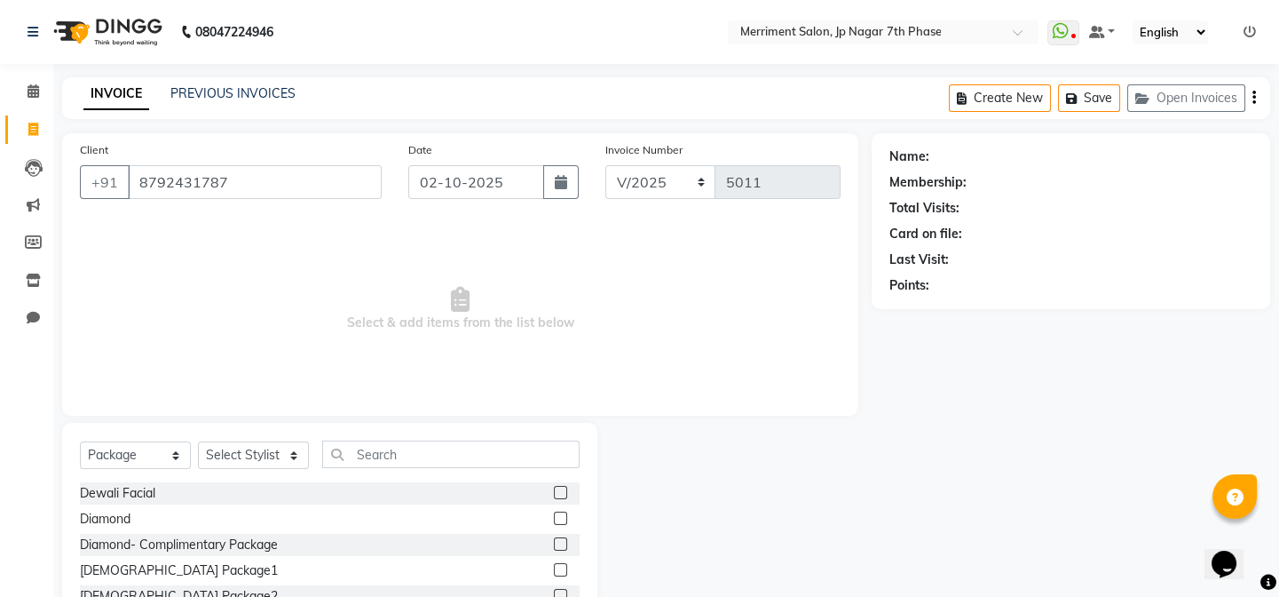
type input "8792431787"
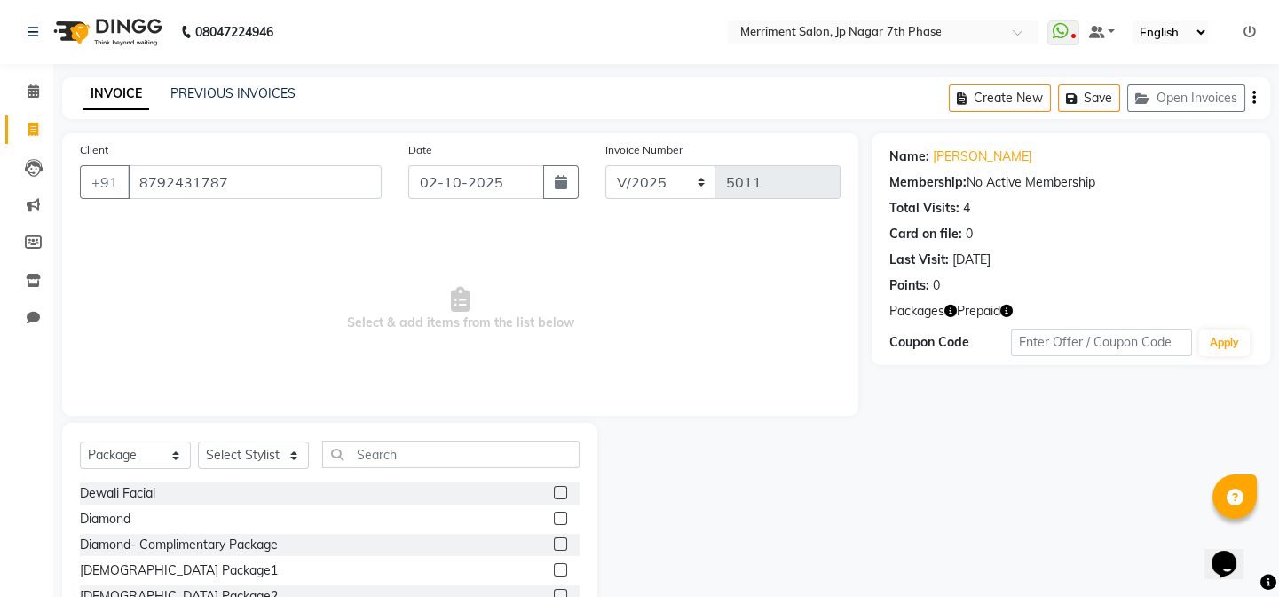
click at [1010, 311] on icon "button" at bounding box center [1007, 311] width 12 height 12
click at [963, 399] on div "Name: Manjunath Membership: No Active Membership Total Visits: 4 Card on file: …" at bounding box center [1078, 408] width 412 height 551
click at [950, 313] on icon "button" at bounding box center [951, 311] width 12 height 12
click at [961, 367] on div "Name: Manjunath Membership: No Active Membership Total Visits: 4 Card on file: …" at bounding box center [1078, 408] width 412 height 551
click at [142, 445] on select "Select Service Product Membership Package Voucher Prepaid Gift Card" at bounding box center [135, 455] width 111 height 28
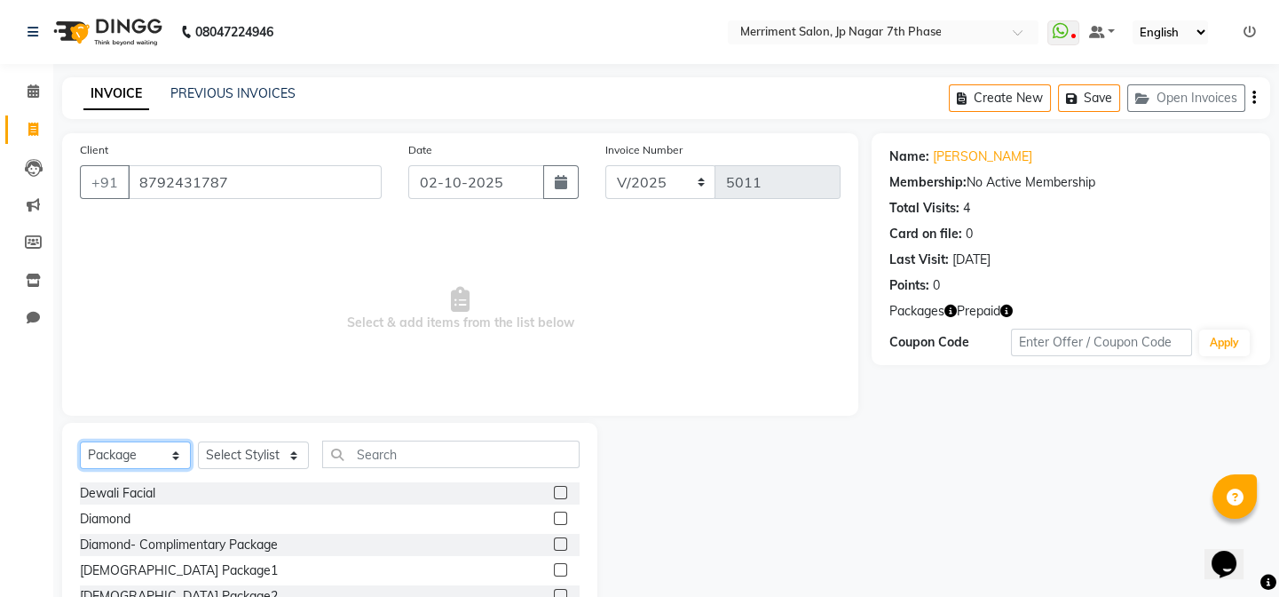
select select "service"
click at [80, 441] on select "Select Service Product Membership Package Voucher Prepaid Gift Card" at bounding box center [135, 455] width 111 height 28
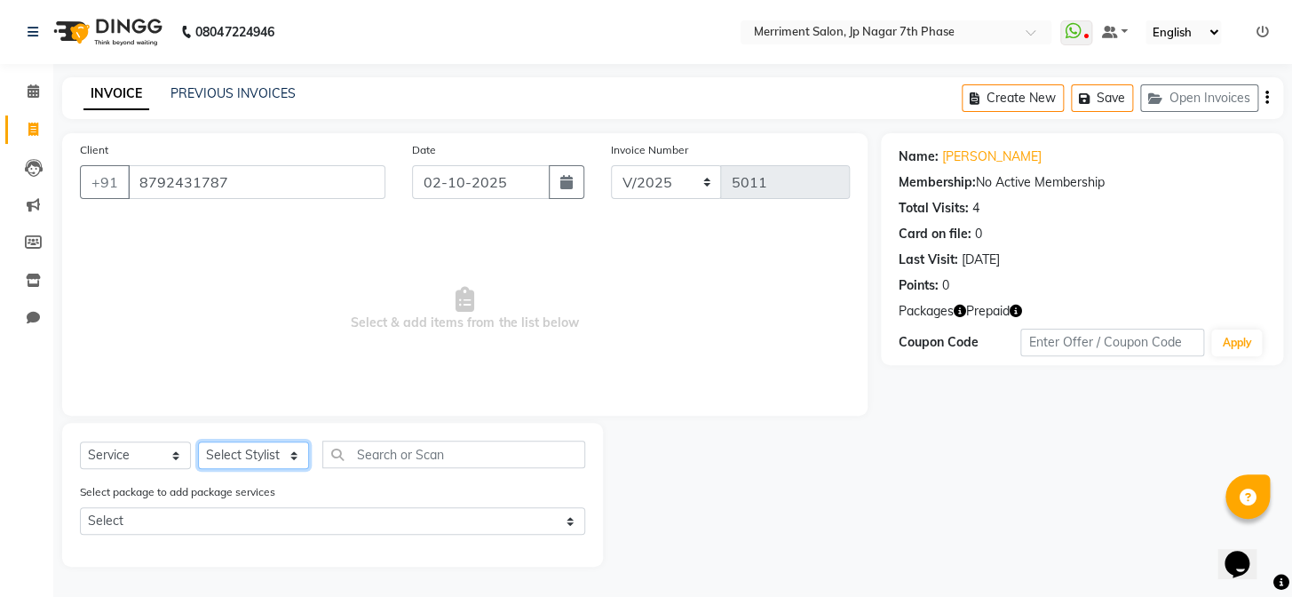
click at [225, 445] on select "Select Stylist Chiru Monish Shafeek Nalina Nirmal Mandal Pramodini Priyanka Rec…" at bounding box center [253, 455] width 111 height 28
click at [934, 313] on span "Packages" at bounding box center [925, 311] width 55 height 19
click at [1005, 312] on span "Prepaid" at bounding box center [988, 311] width 44 height 19
click at [956, 314] on icon "button" at bounding box center [959, 311] width 12 height 12
click at [1018, 307] on icon "button" at bounding box center [1015, 311] width 12 height 12
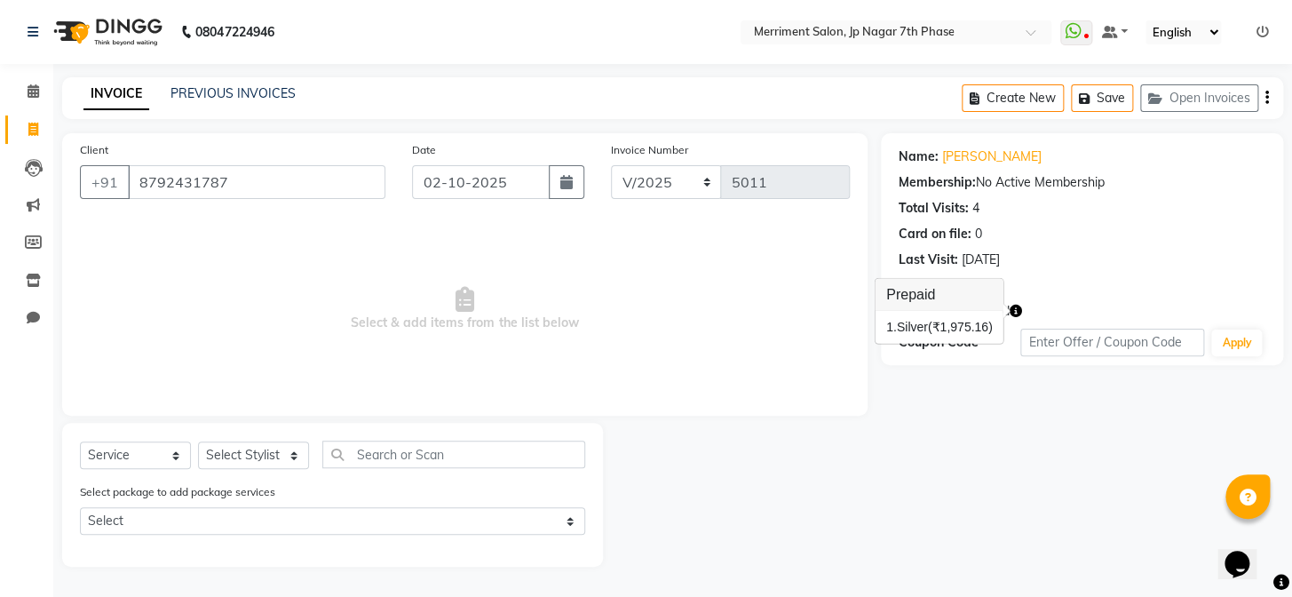
click at [771, 309] on span "Select & add items from the list below" at bounding box center [465, 309] width 770 height 178
click at [36, 92] on icon at bounding box center [34, 90] width 12 height 13
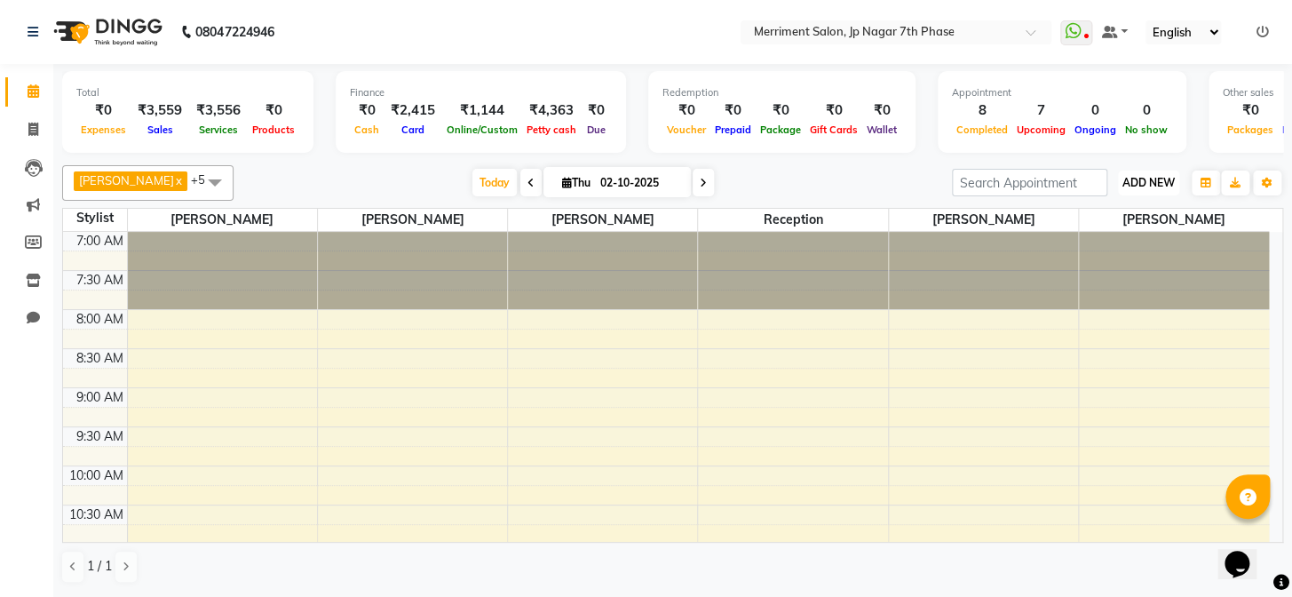
click at [1152, 178] on span "ADD NEW" at bounding box center [1148, 182] width 52 height 13
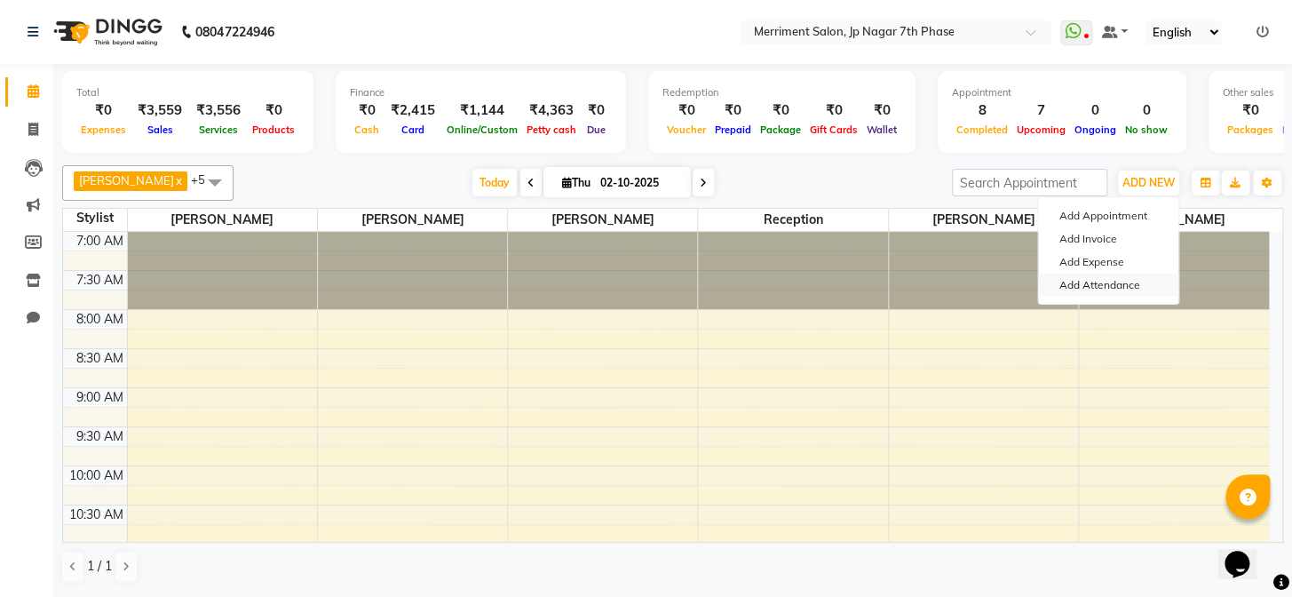
click at [1127, 284] on link "Add Attendance" at bounding box center [1108, 284] width 140 height 23
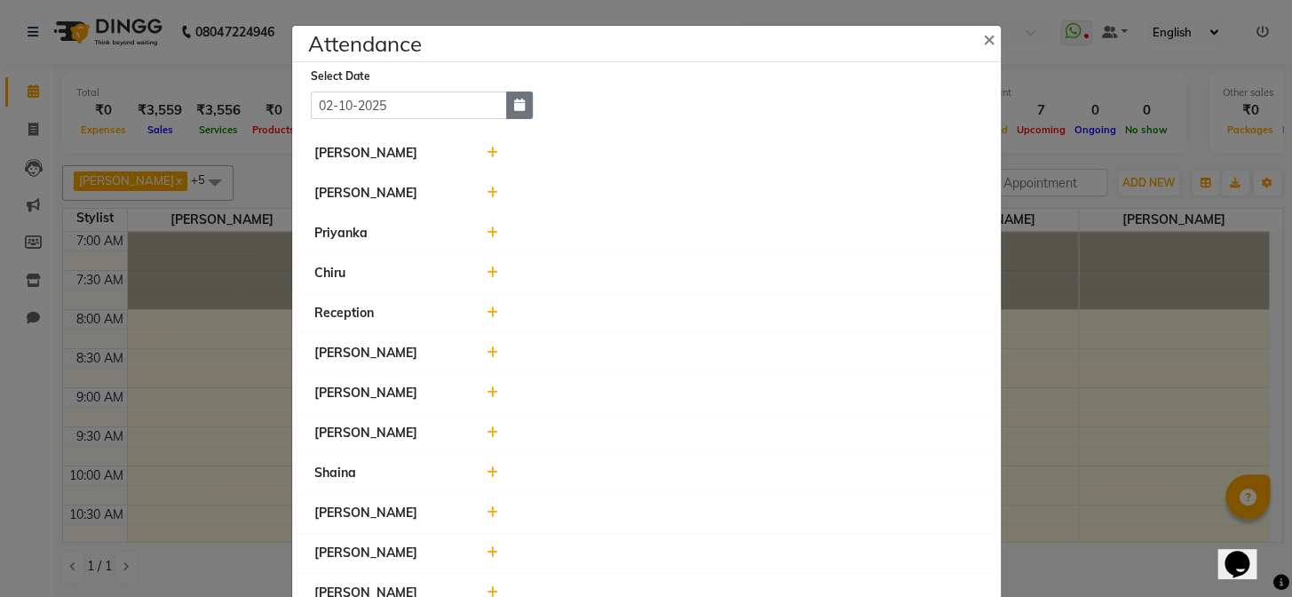
click at [514, 100] on icon "button" at bounding box center [519, 105] width 11 height 12
select select "10"
select select "2025"
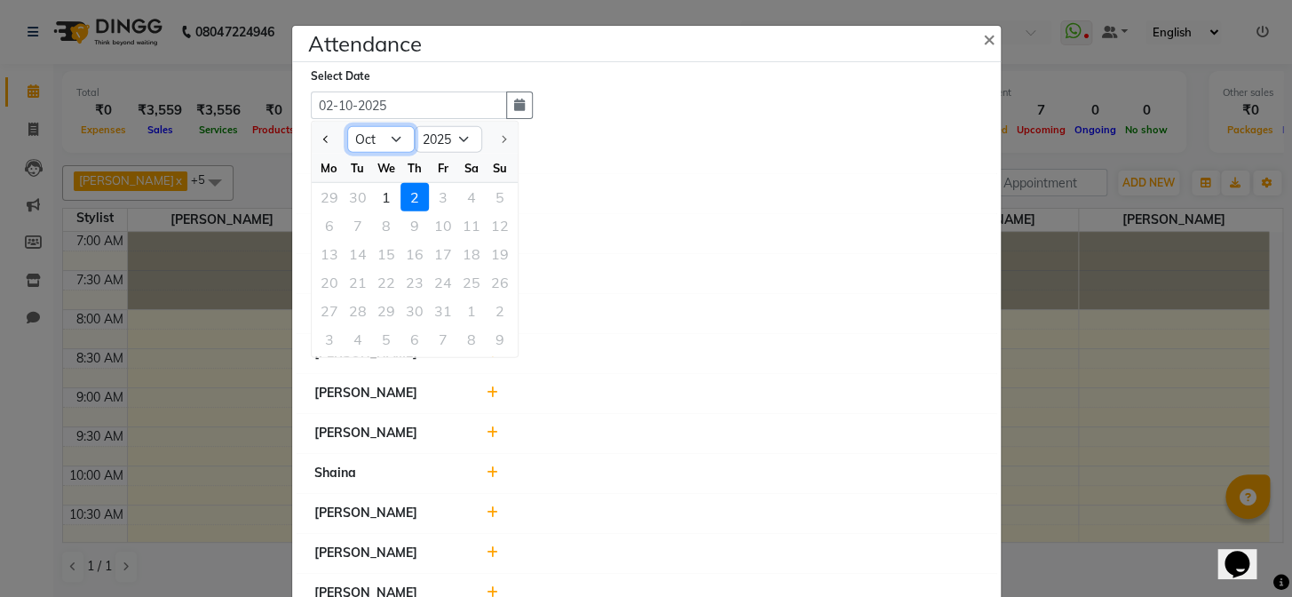
click at [366, 140] on select "Jan Feb Mar Apr May Jun Jul Aug Sep Oct" at bounding box center [380, 139] width 67 height 27
select select "9"
click at [347, 126] on select "Jan Feb Mar Apr May Jun Jul Aug Sep Oct" at bounding box center [380, 139] width 67 height 27
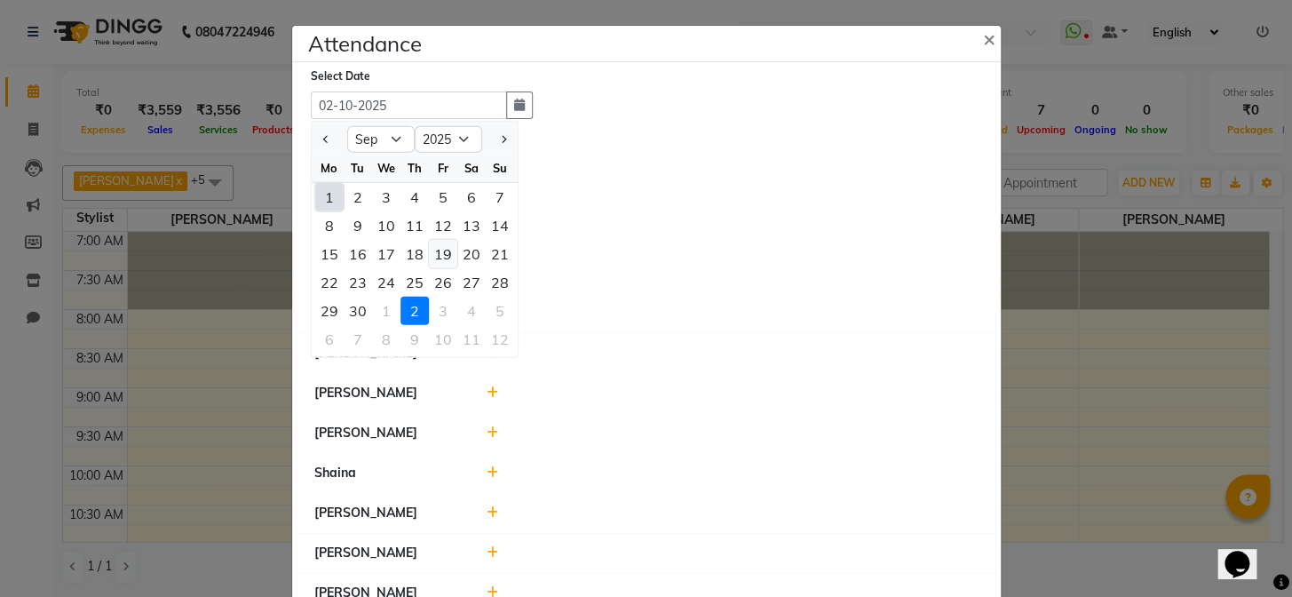
click at [444, 257] on div "19" at bounding box center [443, 254] width 28 height 28
type input "19-09-2025"
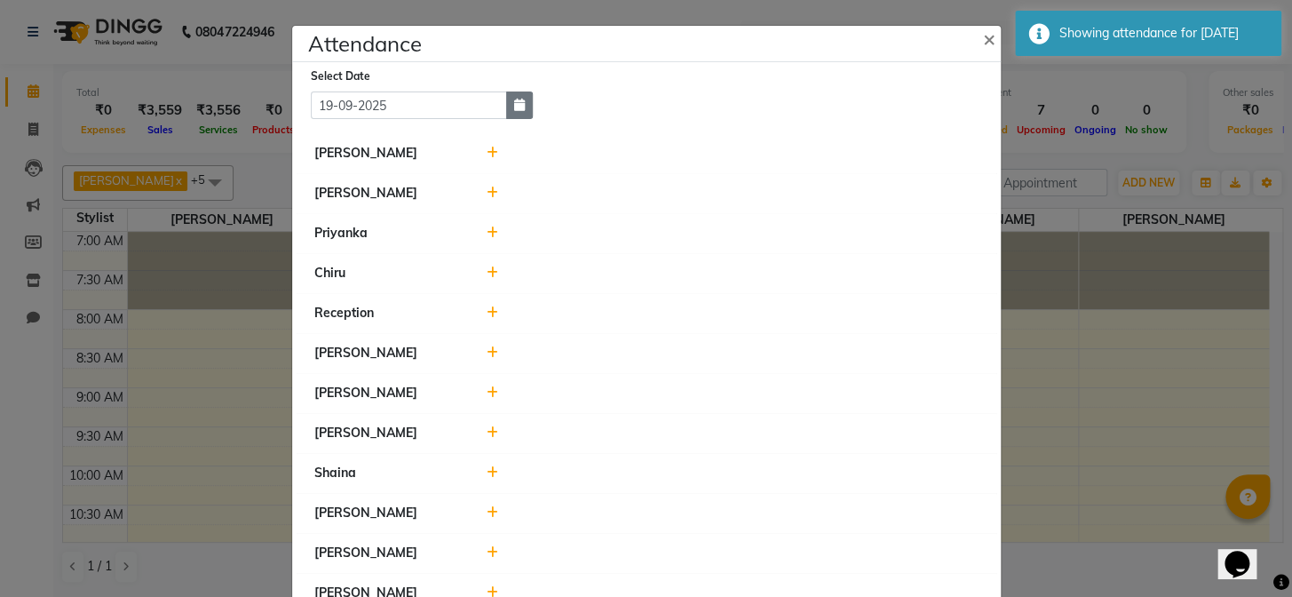
click at [514, 109] on icon "button" at bounding box center [519, 105] width 11 height 12
select select "9"
select select "2025"
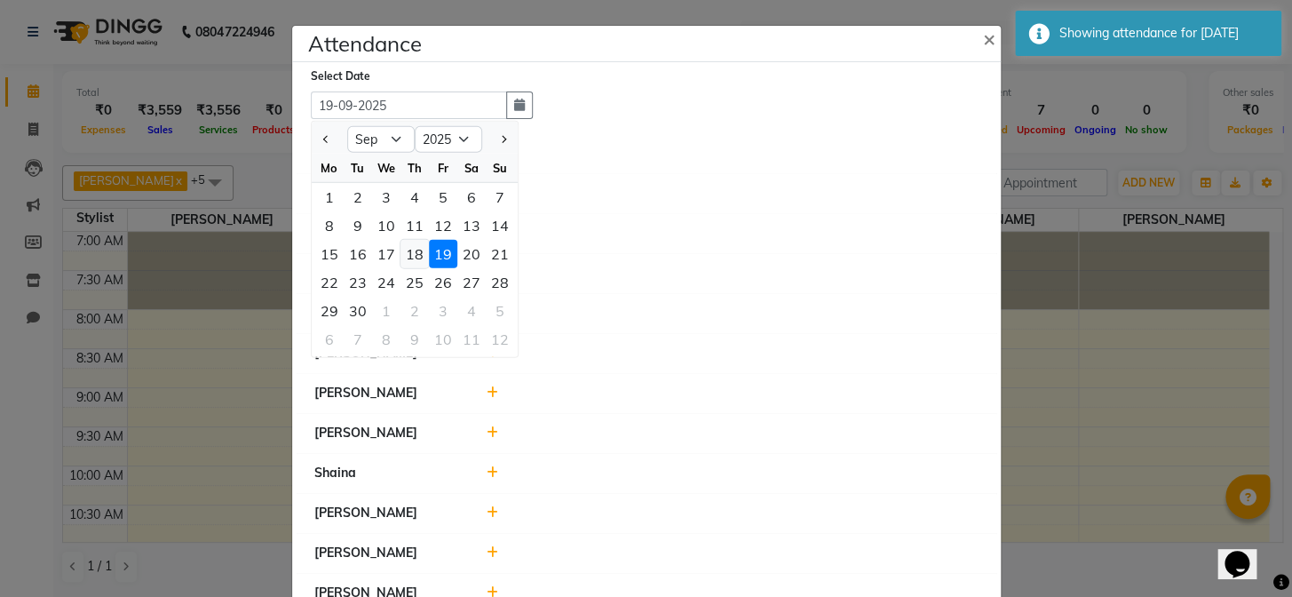
click at [413, 249] on div "18" at bounding box center [414, 254] width 28 height 28
type input "18-09-2025"
